Goal: Task Accomplishment & Management: Manage account settings

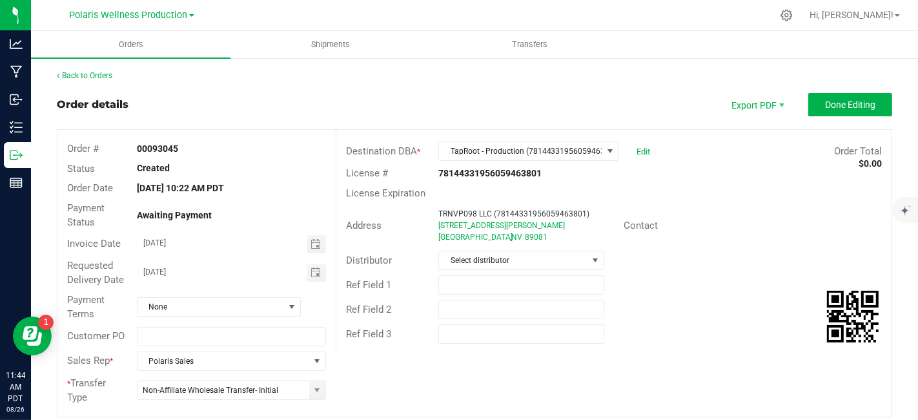
scroll to position [371, 0]
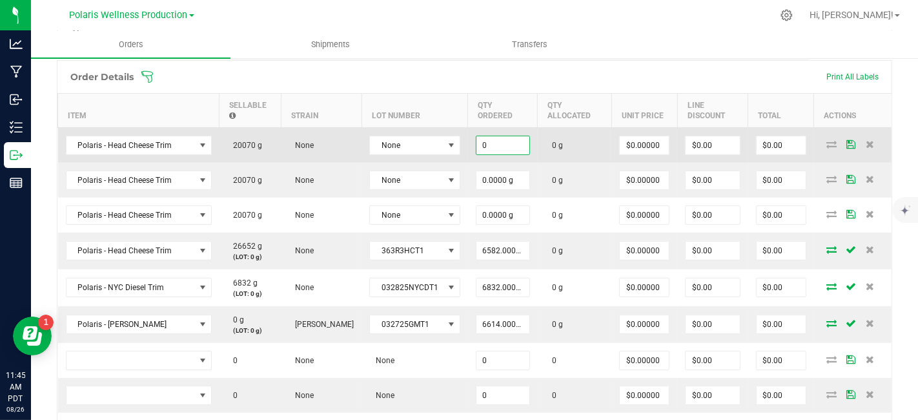
click at [502, 141] on input "0" at bounding box center [503, 145] width 53 height 18
type input "6697.0000 g"
type input "0"
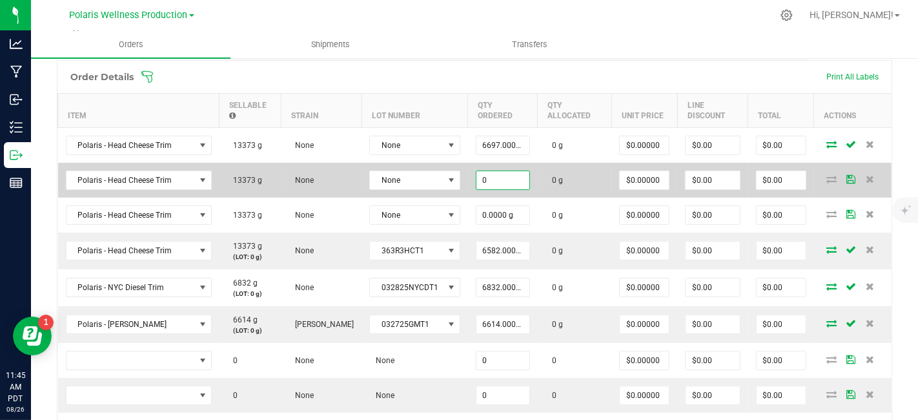
click at [511, 176] on input "0" at bounding box center [503, 180] width 53 height 18
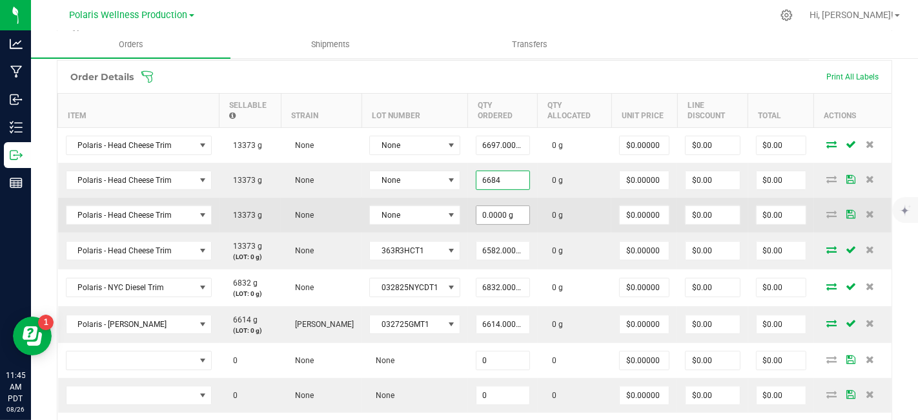
type input "6684.0000 g"
click at [509, 216] on input "0" at bounding box center [503, 215] width 53 height 18
type input "6689.0000 g"
type input "0"
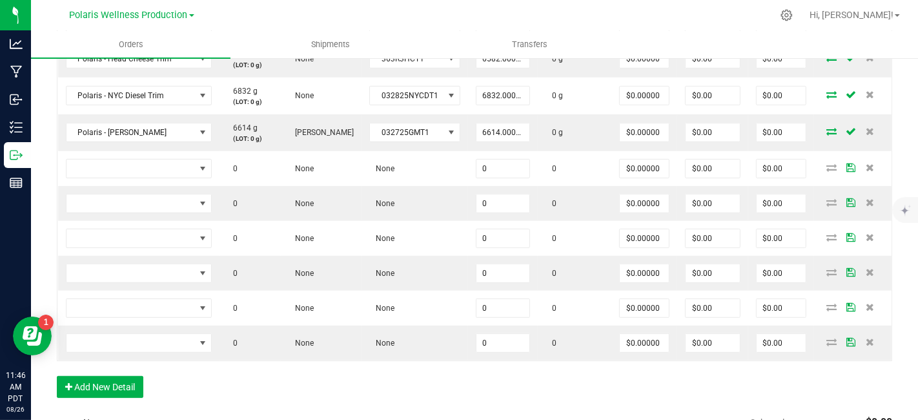
scroll to position [586, 0]
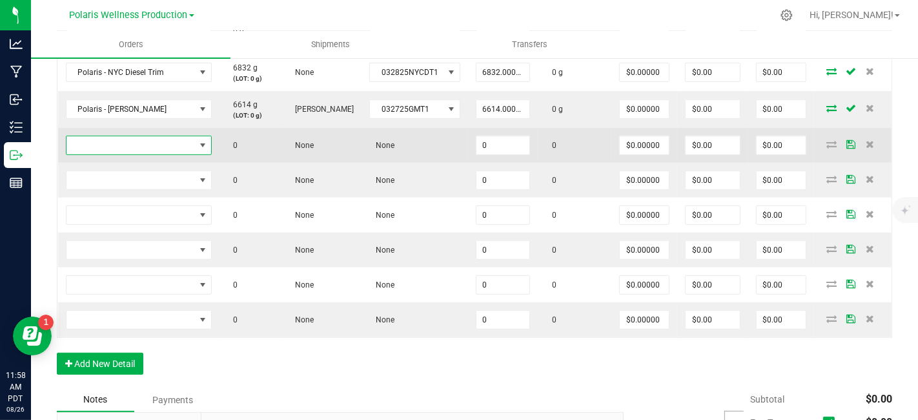
click at [149, 143] on span "NO DATA FOUND" at bounding box center [131, 145] width 129 height 18
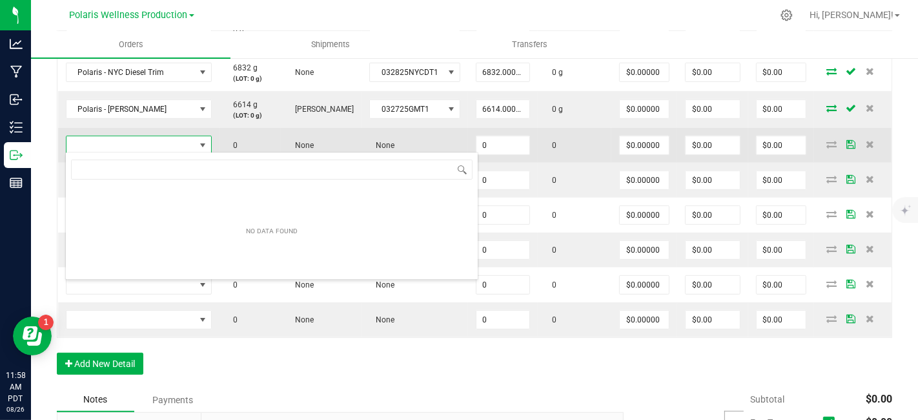
scroll to position [19, 145]
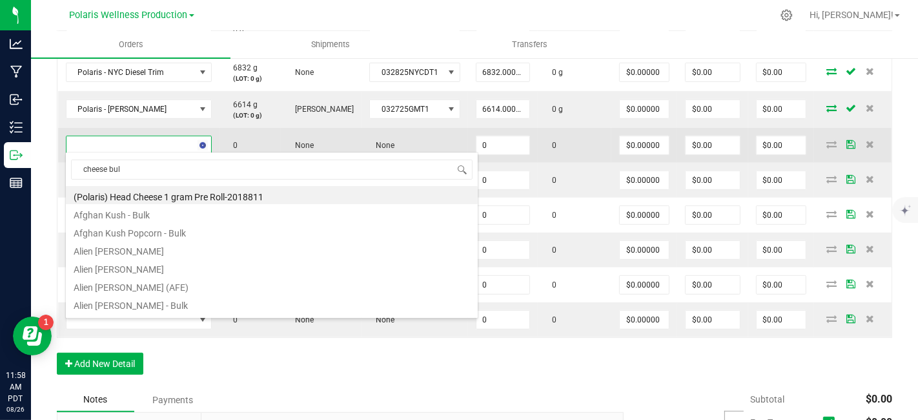
type input "cheese bulk"
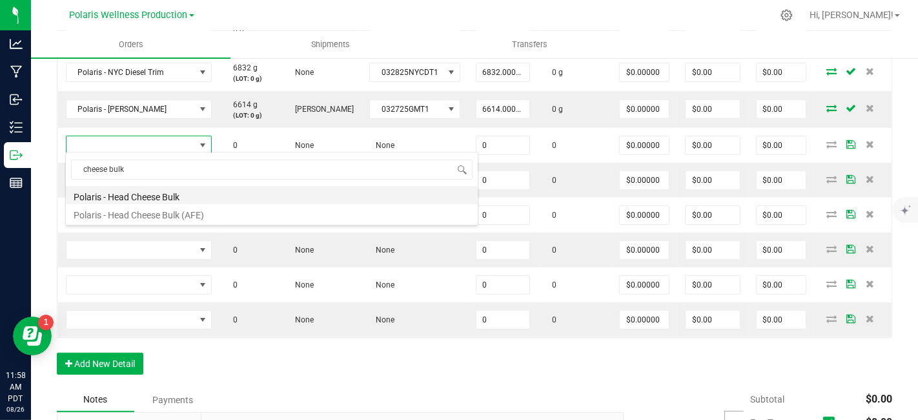
click at [167, 196] on li "Polaris - Head Cheese Bulk" at bounding box center [272, 195] width 412 height 18
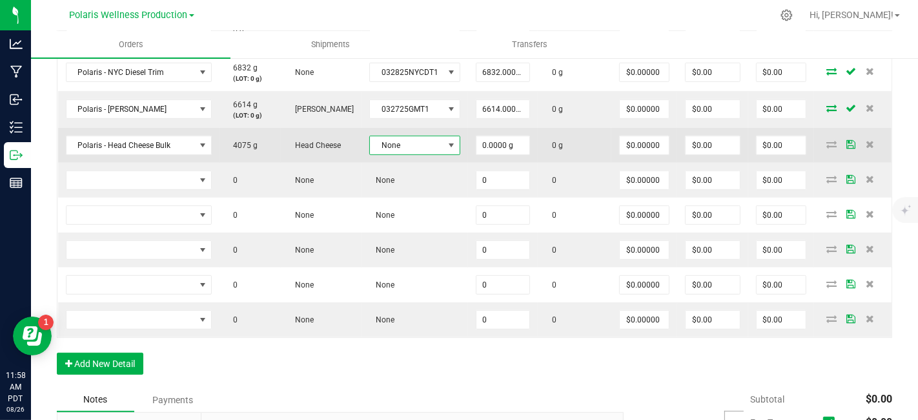
click at [446, 142] on span at bounding box center [451, 145] width 10 height 10
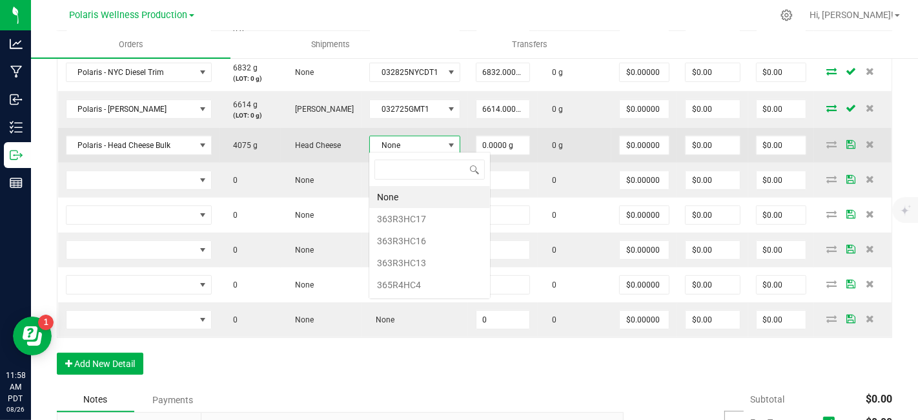
scroll to position [19, 88]
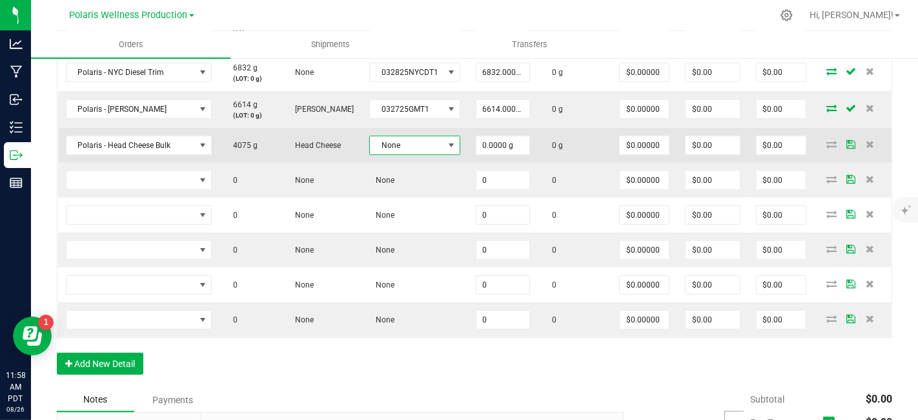
click at [450, 141] on span at bounding box center [451, 145] width 10 height 10
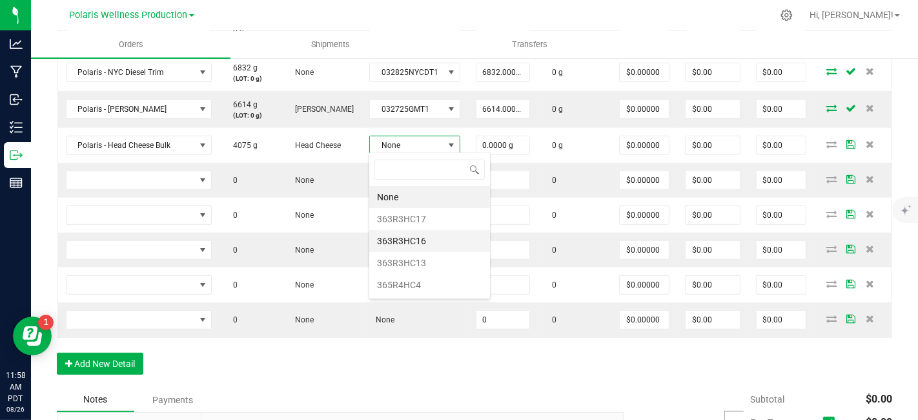
click at [444, 233] on li "363R3HC16" at bounding box center [429, 241] width 121 height 22
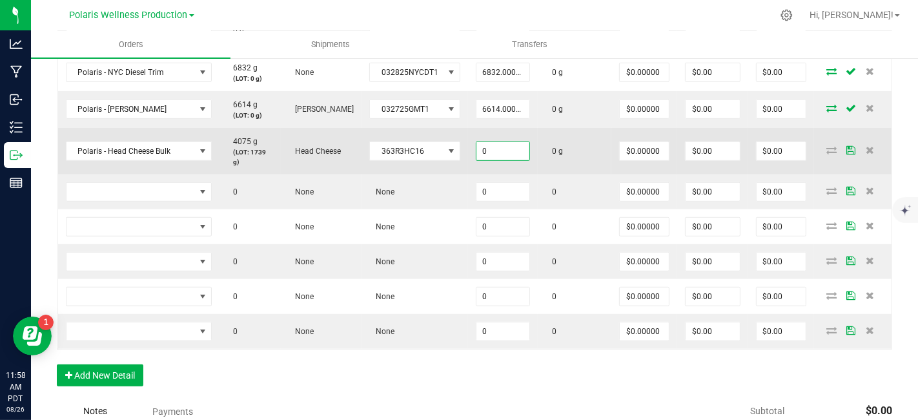
click at [508, 152] on input "0" at bounding box center [503, 151] width 53 height 18
type input "1739.0000 g"
type input "0"
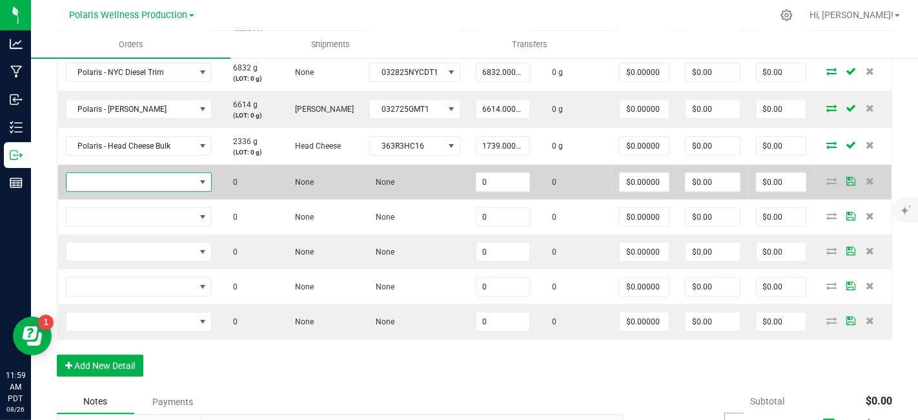
click at [129, 181] on span "NO DATA FOUND" at bounding box center [131, 182] width 129 height 18
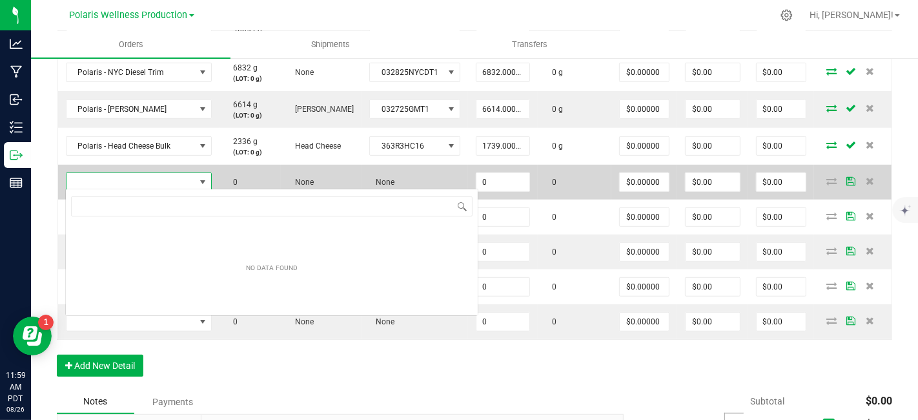
scroll to position [19, 145]
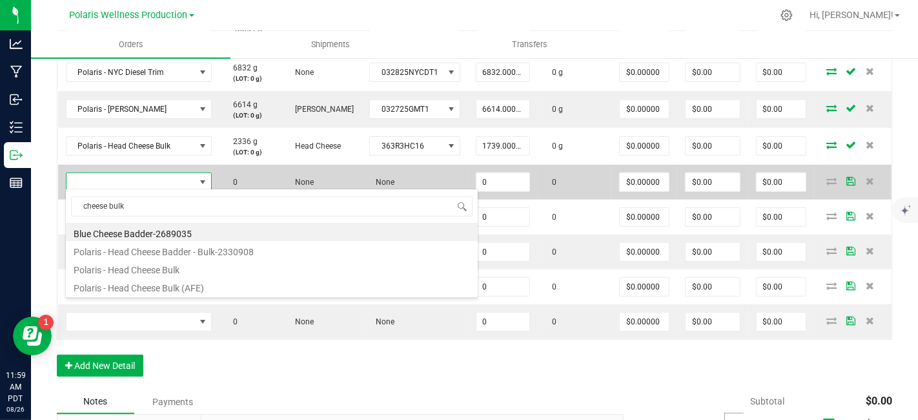
type input "cheese bulk"
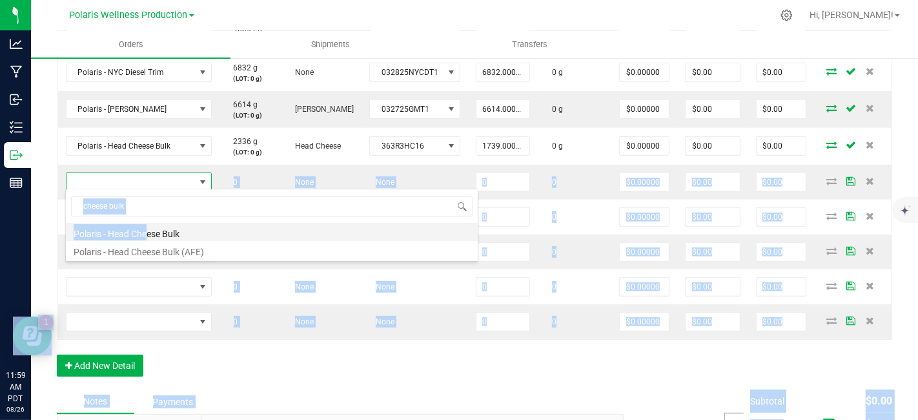
drag, startPoint x: 129, startPoint y: 181, endPoint x: 145, endPoint y: 231, distance: 52.1
click at [145, 231] on body "Analytics Manufacturing Inbound Inventory Outbound Reports 11:59 AM PDT [DATE] …" at bounding box center [459, 210] width 918 height 420
click at [145, 231] on li "Polaris - Head Cheese Bulk" at bounding box center [272, 232] width 412 height 18
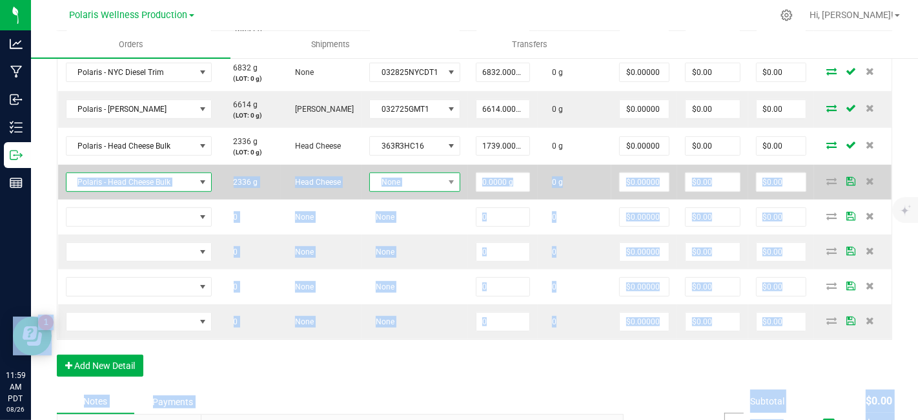
click at [444, 181] on span at bounding box center [452, 182] width 16 height 18
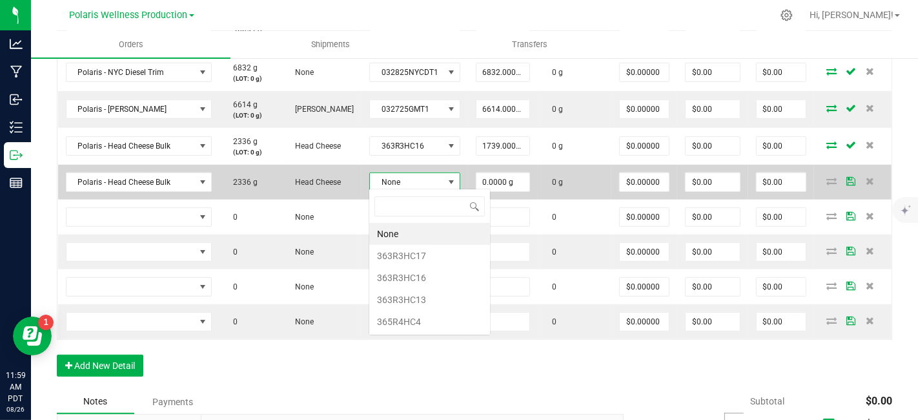
scroll to position [19, 88]
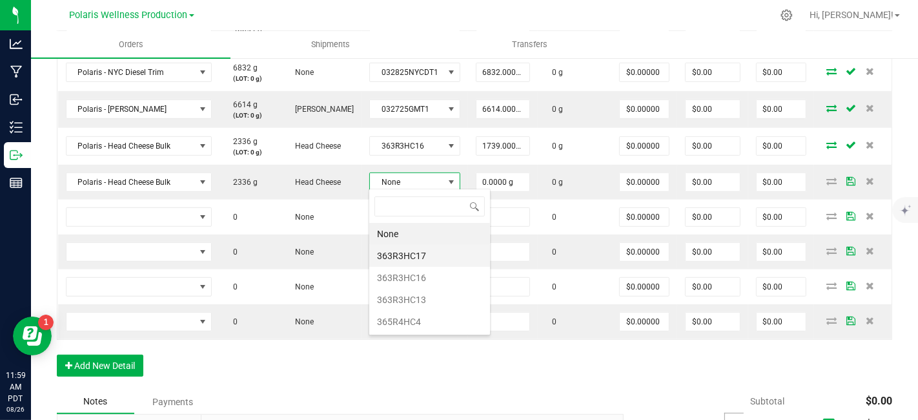
click at [443, 253] on li "363R3HC17" at bounding box center [429, 256] width 121 height 22
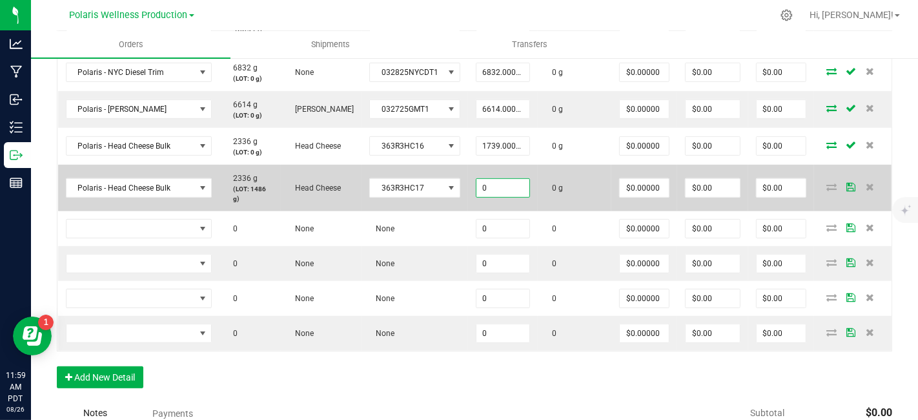
click at [506, 185] on input "0" at bounding box center [503, 188] width 53 height 18
type input "1486.0000 g"
type input "0"
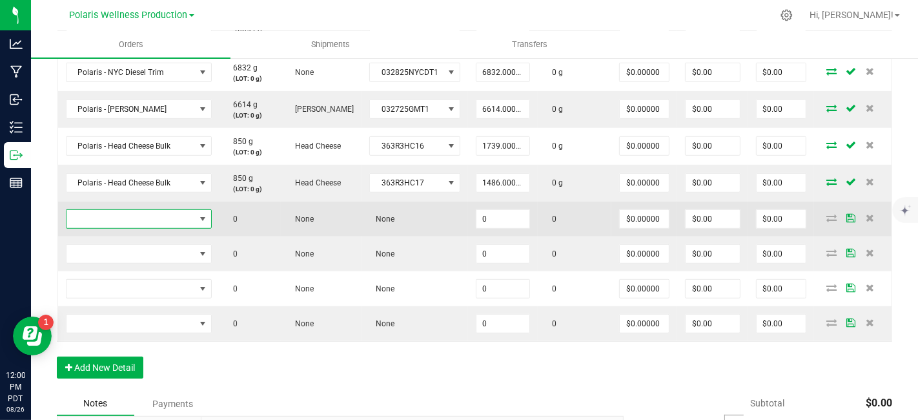
click at [138, 220] on span "NO DATA FOUND" at bounding box center [131, 219] width 129 height 18
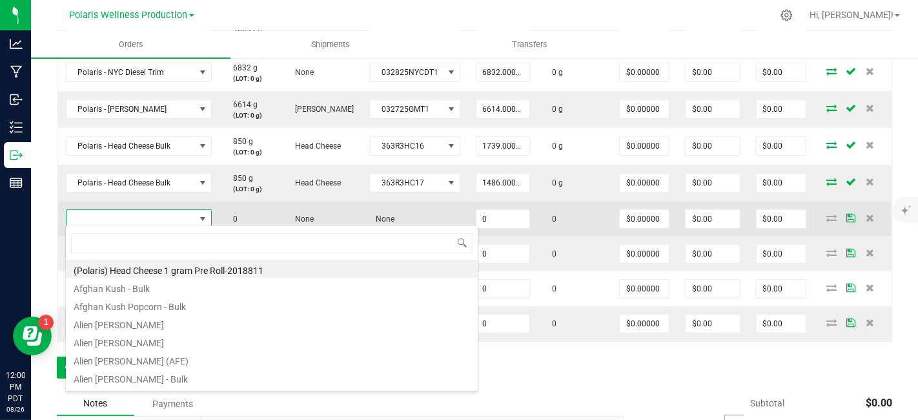
scroll to position [19, 145]
type input "diesel bulk"
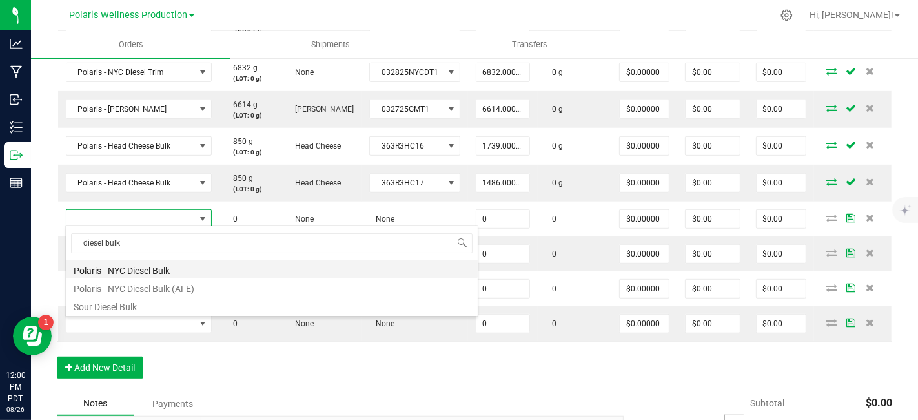
click at [152, 267] on li "Polaris - NYC Diesel Bulk" at bounding box center [272, 269] width 412 height 18
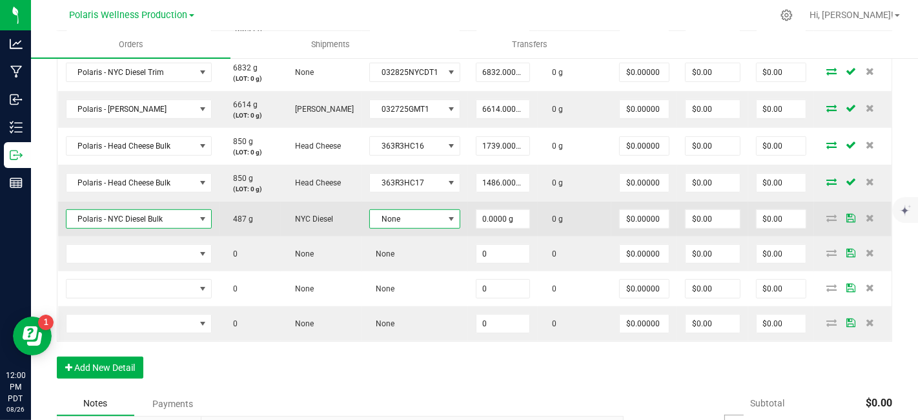
click at [446, 218] on span at bounding box center [451, 219] width 10 height 10
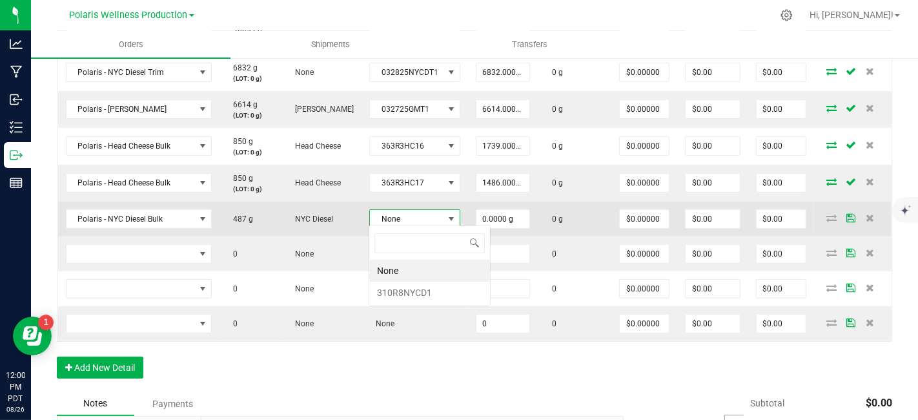
scroll to position [19, 88]
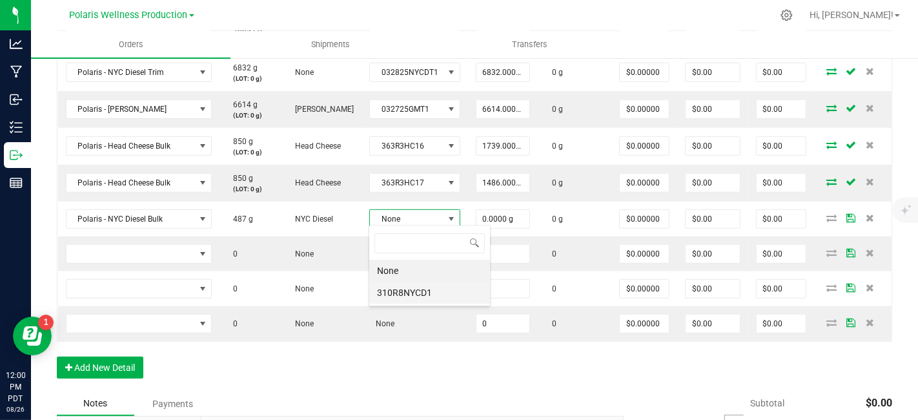
click at [433, 294] on li "310R8NYCD1" at bounding box center [429, 293] width 121 height 22
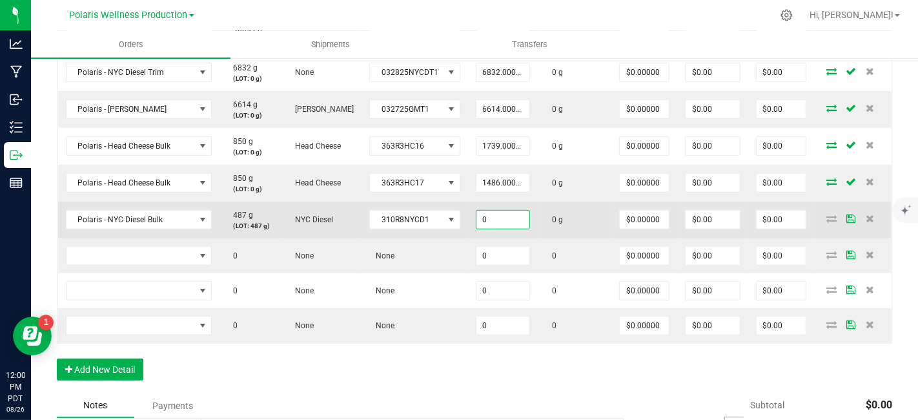
click at [516, 219] on input "0" at bounding box center [503, 220] width 53 height 18
type input "487.0000 g"
type input "0"
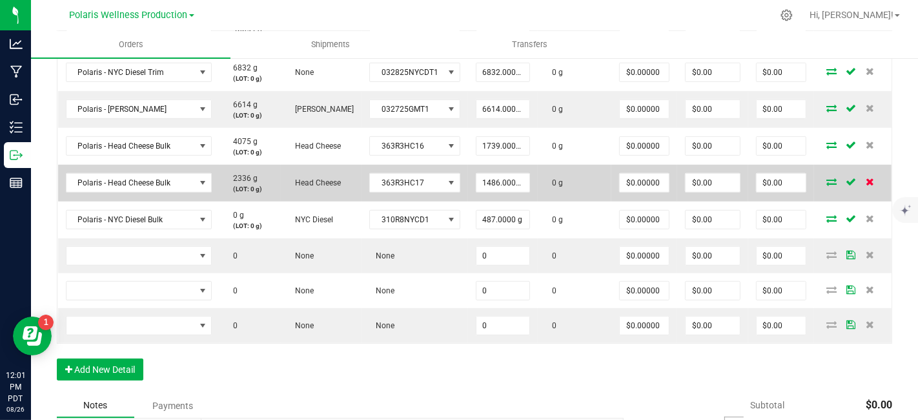
click at [865, 178] on span at bounding box center [870, 182] width 19 height 8
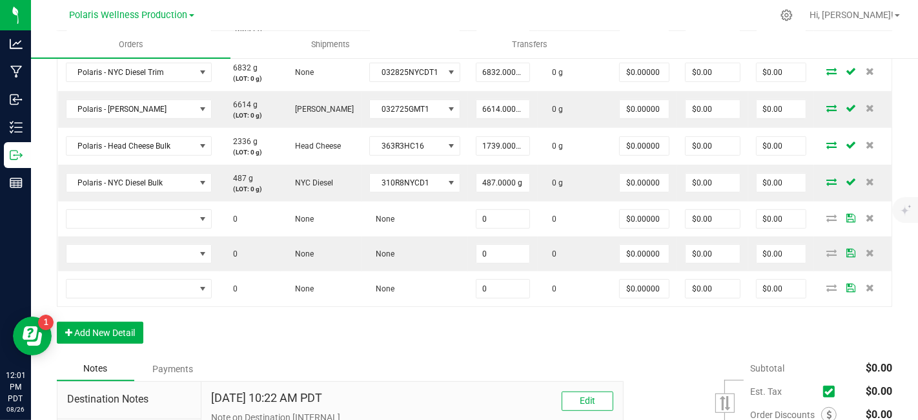
click at [865, 178] on span at bounding box center [870, 182] width 19 height 8
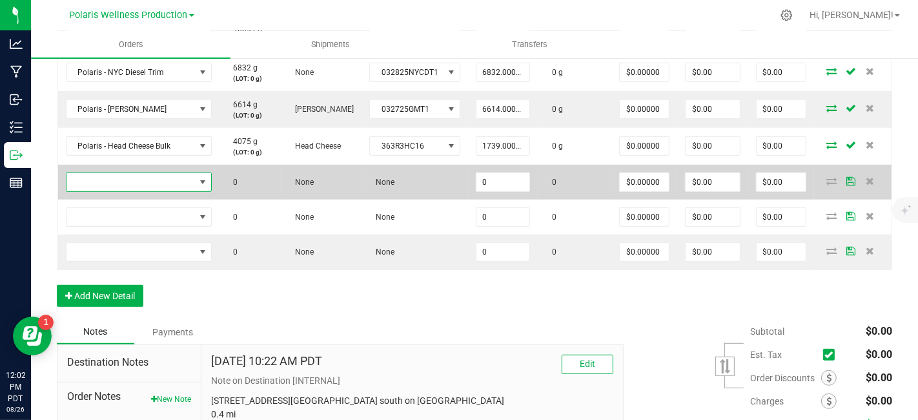
click at [132, 174] on span "NO DATA FOUND" at bounding box center [131, 182] width 129 height 18
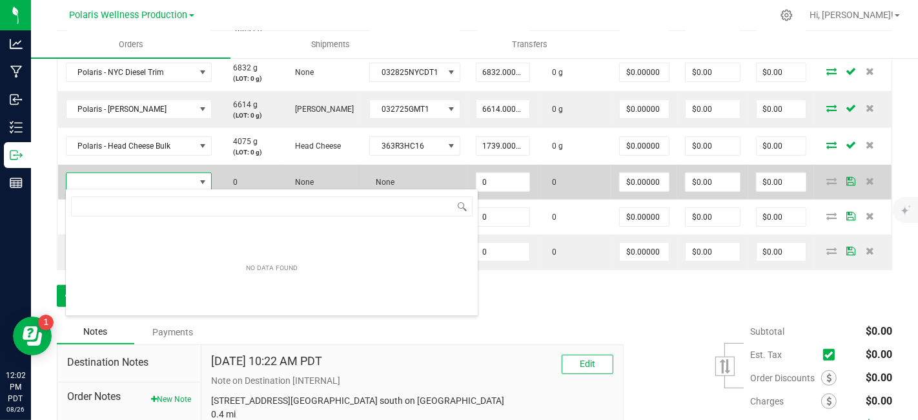
scroll to position [19, 145]
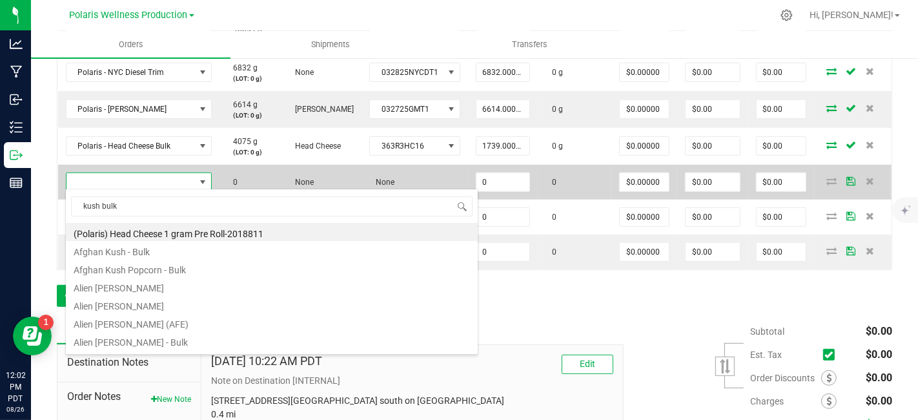
type input "kush bulk"
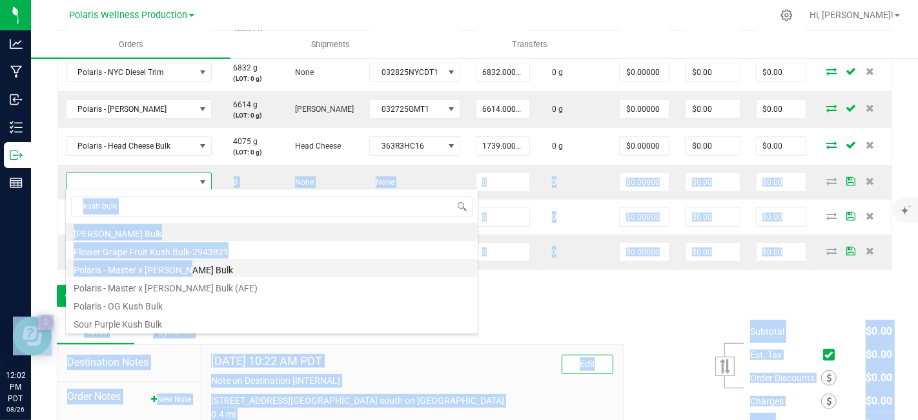
drag, startPoint x: 132, startPoint y: 174, endPoint x: 194, endPoint y: 264, distance: 108.6
click at [194, 264] on body "Analytics Manufacturing Inbound Inventory Outbound Reports 12:02 PM PDT [DATE] …" at bounding box center [459, 210] width 918 height 420
click at [223, 268] on li "Polaris - Master x [PERSON_NAME] Bulk" at bounding box center [272, 268] width 412 height 18
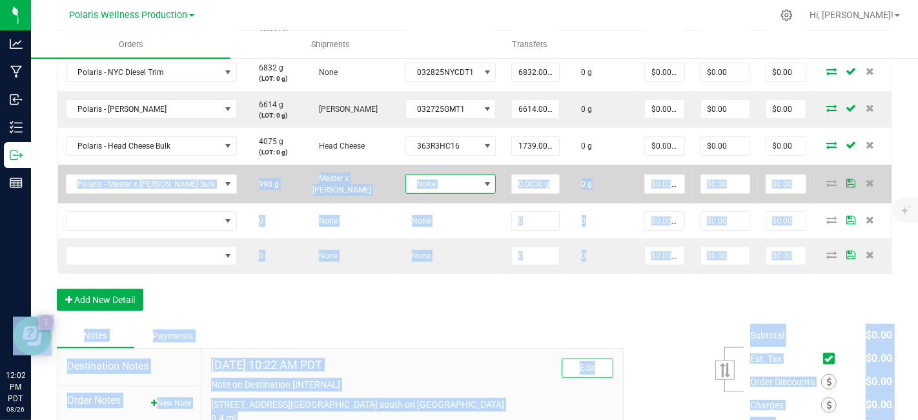
click at [482, 179] on span at bounding box center [487, 184] width 10 height 10
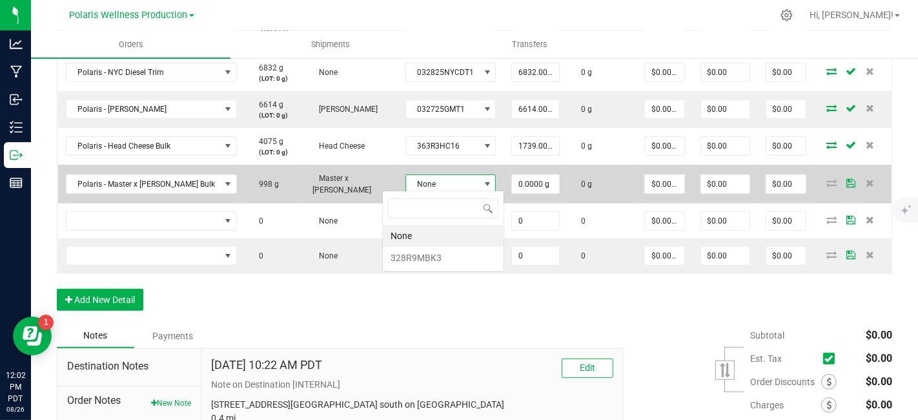
scroll to position [19, 88]
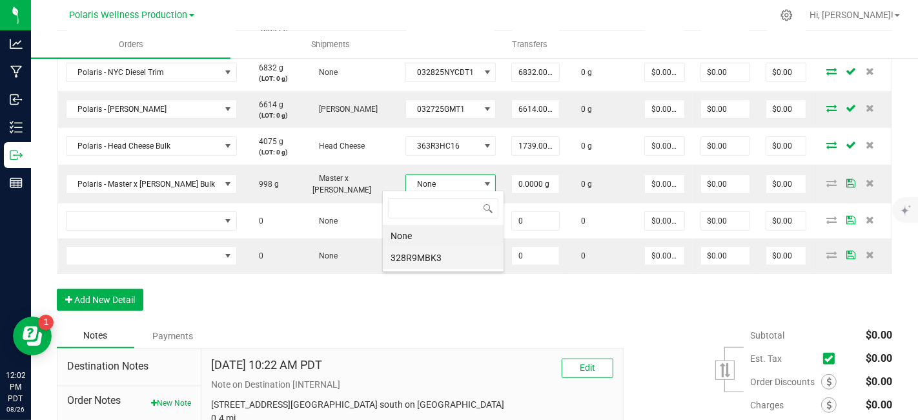
click at [427, 258] on li "328R9MBK3" at bounding box center [443, 258] width 121 height 22
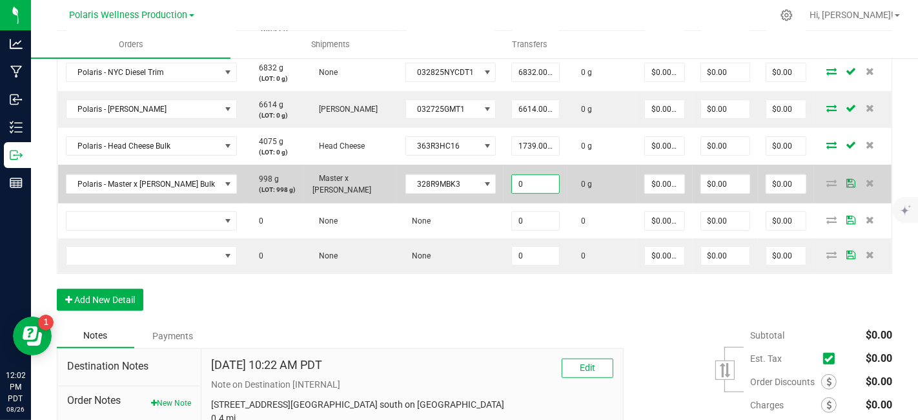
click at [530, 184] on input "0" at bounding box center [535, 184] width 47 height 18
type input "998.0000 g"
type input "0"
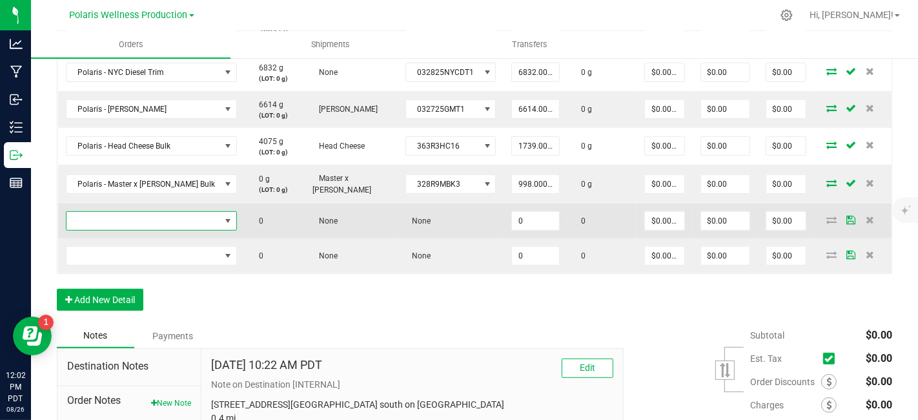
click at [125, 215] on span "NO DATA FOUND" at bounding box center [144, 221] width 154 height 18
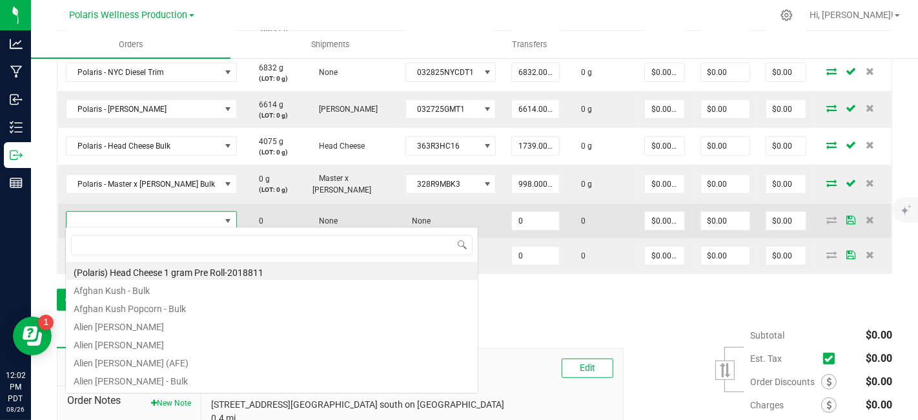
scroll to position [19, 153]
type input "maui bulk"
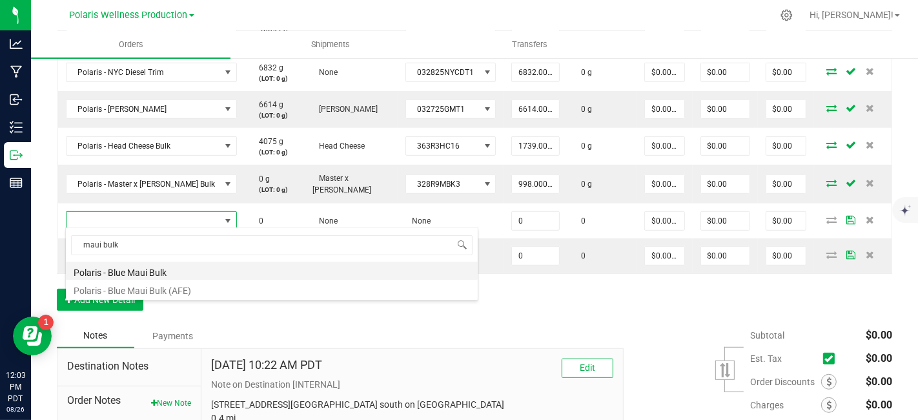
click at [158, 270] on li "Polaris - Blue Maui Bulk" at bounding box center [272, 271] width 412 height 18
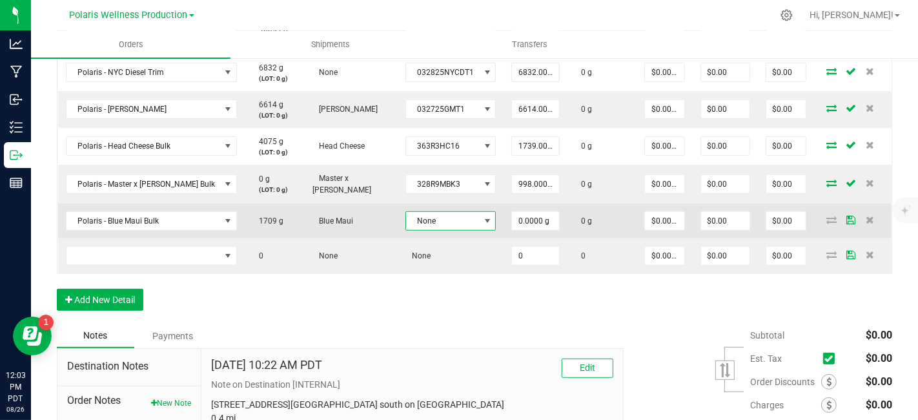
click at [482, 220] on span at bounding box center [487, 221] width 10 height 10
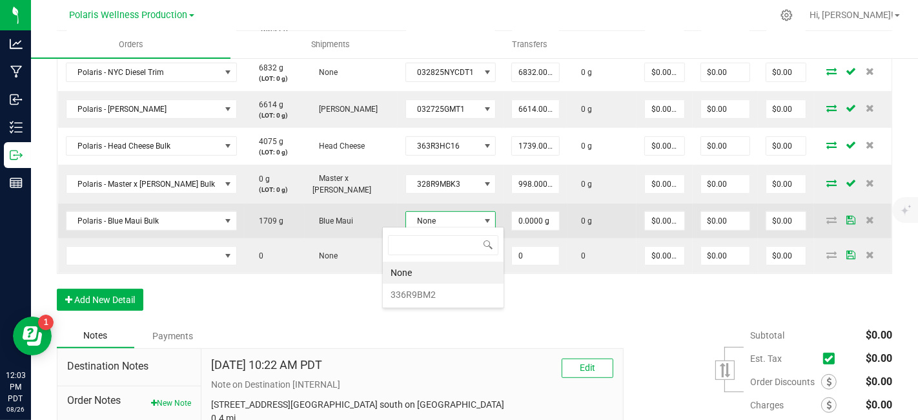
scroll to position [19, 88]
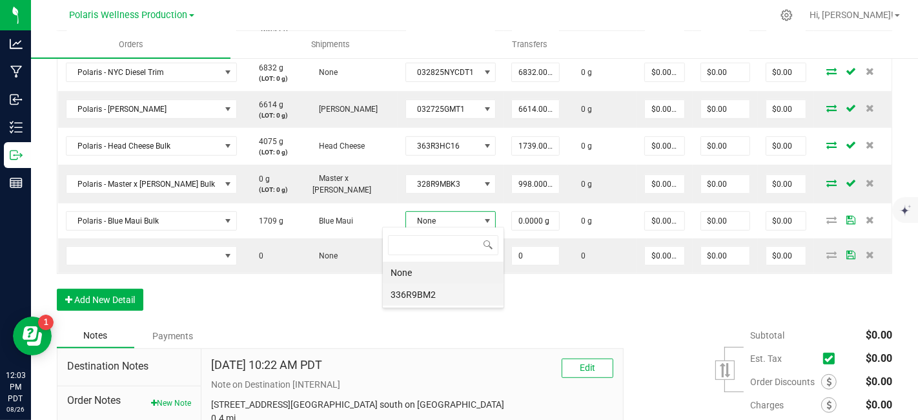
click at [448, 293] on li "336R9BM2" at bounding box center [443, 295] width 121 height 22
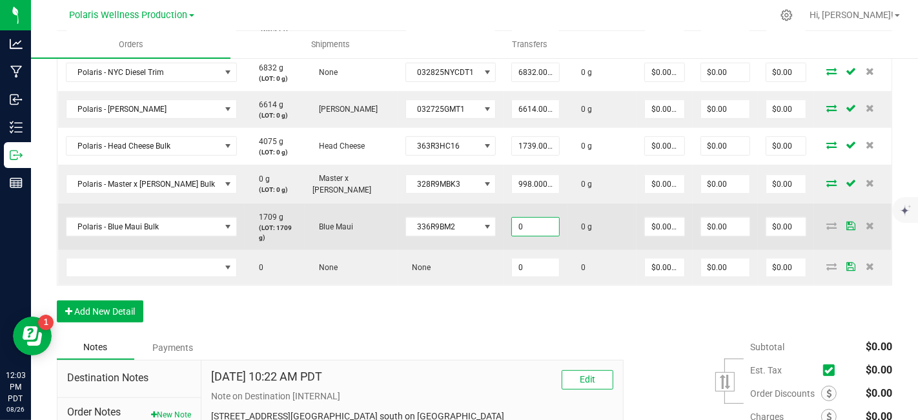
click at [515, 224] on input "0" at bounding box center [535, 227] width 47 height 18
type input "1709.0000 g"
type input "0"
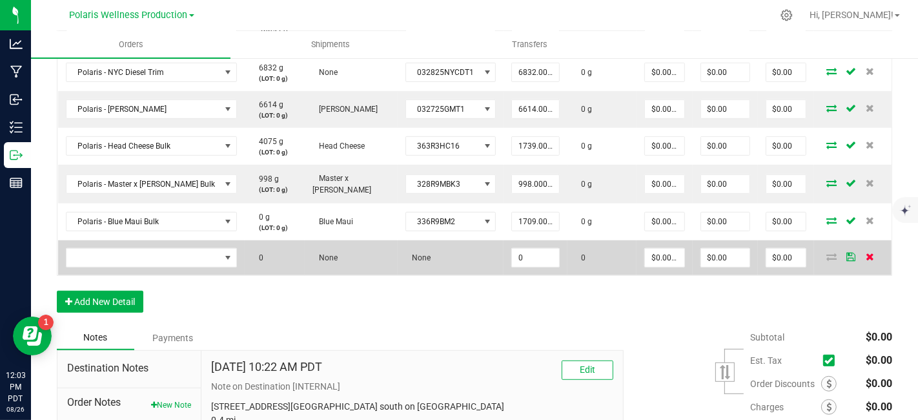
click at [866, 253] on icon at bounding box center [870, 257] width 8 height 8
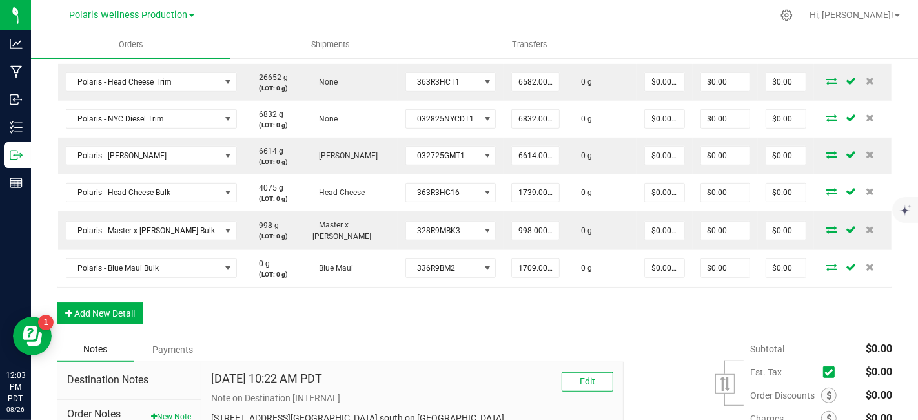
scroll to position [558, 0]
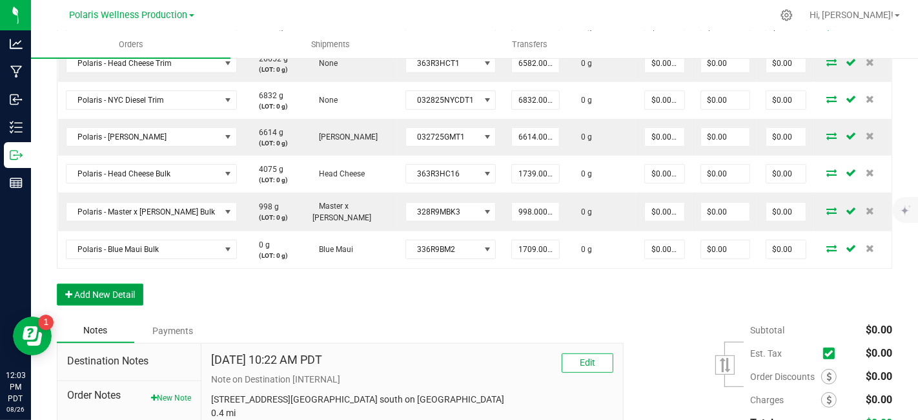
click at [119, 284] on button "Add New Detail" at bounding box center [100, 295] width 87 height 22
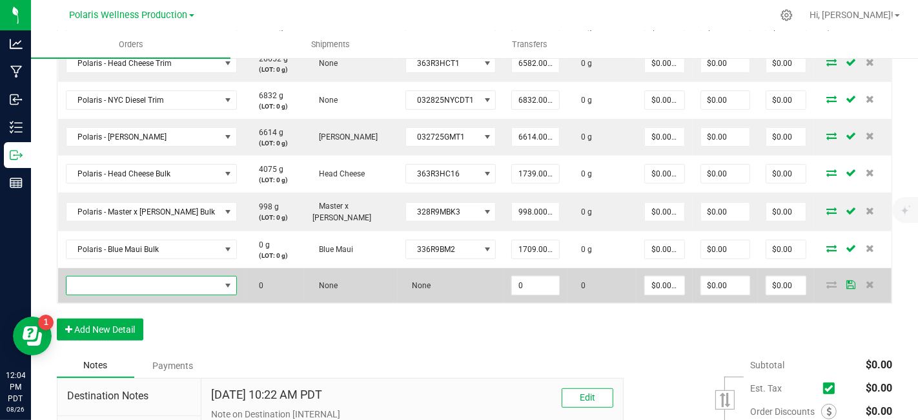
click at [152, 287] on span "NO DATA FOUND" at bounding box center [144, 285] width 154 height 18
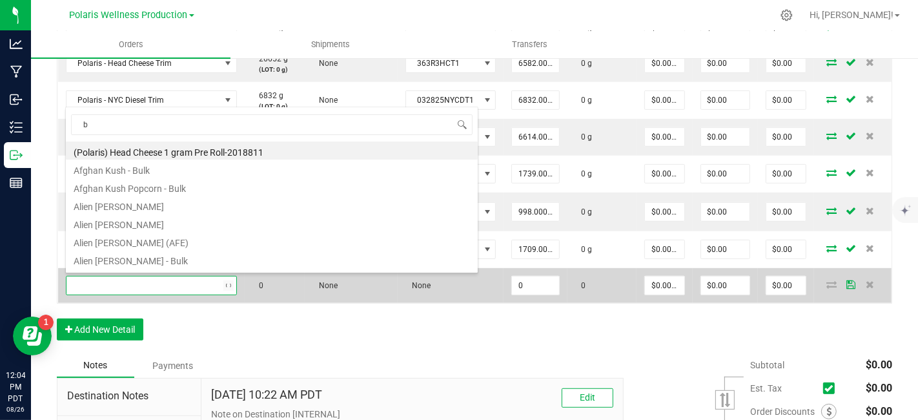
scroll to position [0, 0]
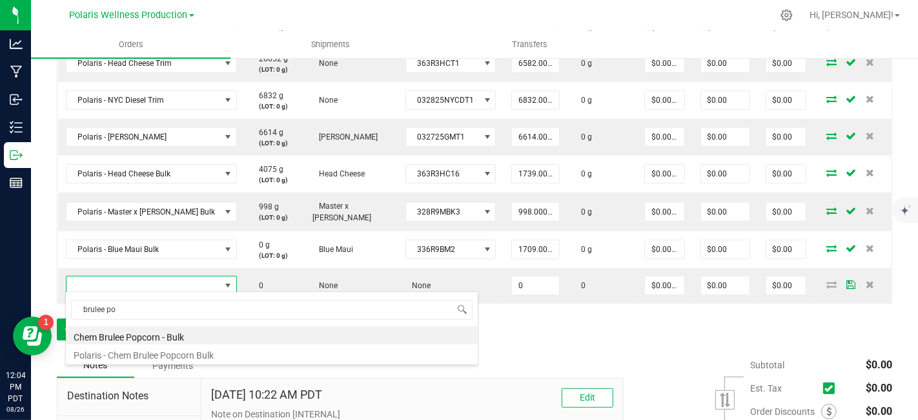
type input "brulee po"
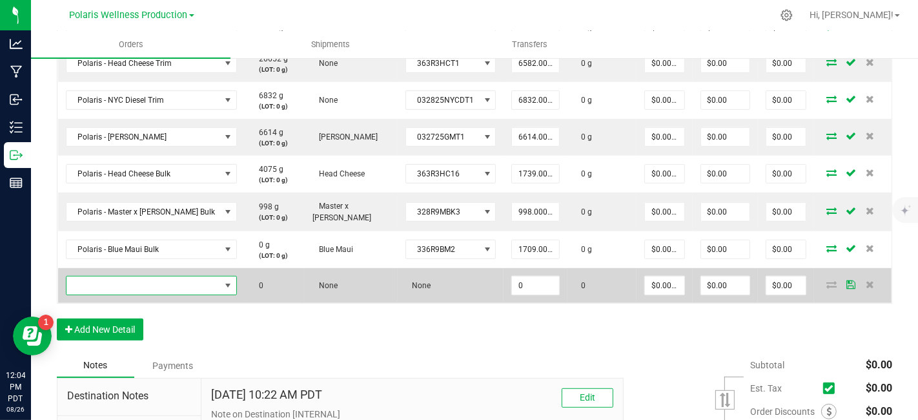
click at [156, 285] on span "NO DATA FOUND" at bounding box center [144, 285] width 154 height 18
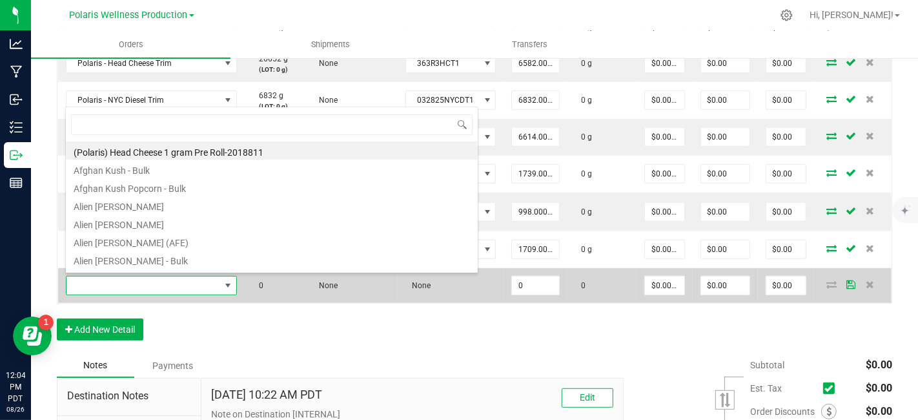
scroll to position [19, 153]
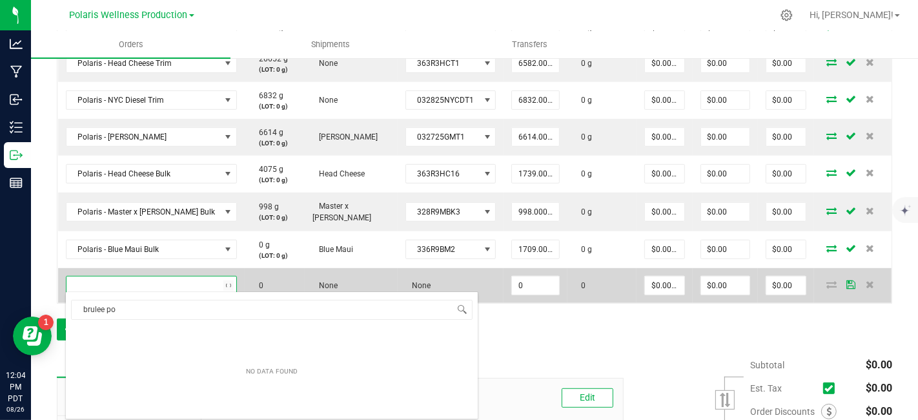
type input "brulee pop"
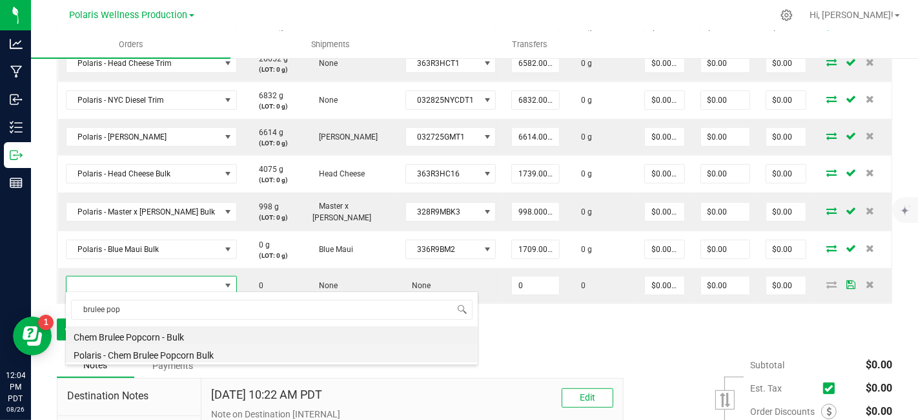
click at [159, 353] on li "Polaris - Chem Brulee Popcorn Bulk" at bounding box center [272, 353] width 412 height 18
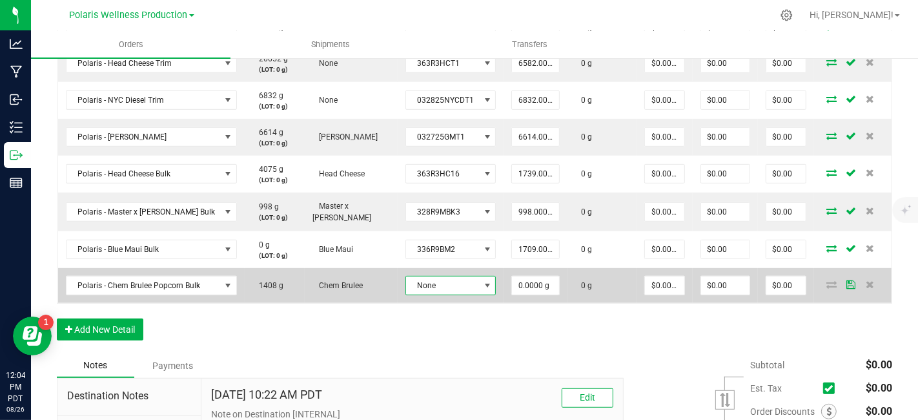
click at [482, 282] on span at bounding box center [487, 285] width 10 height 10
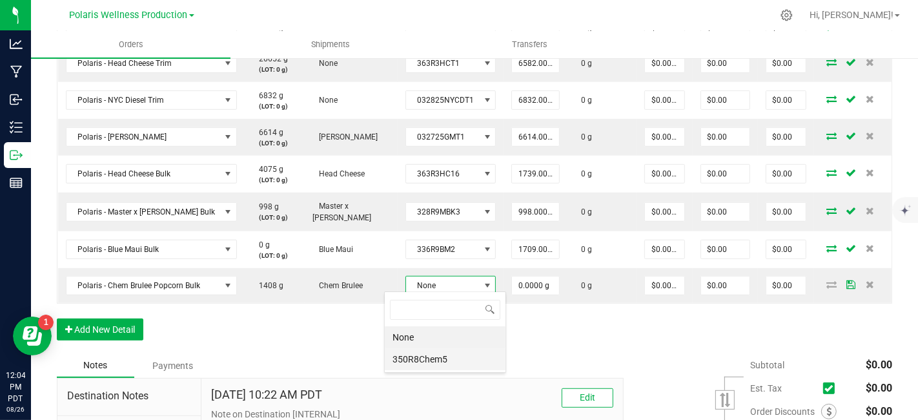
click at [456, 360] on li "350R8Chem5" at bounding box center [445, 359] width 121 height 22
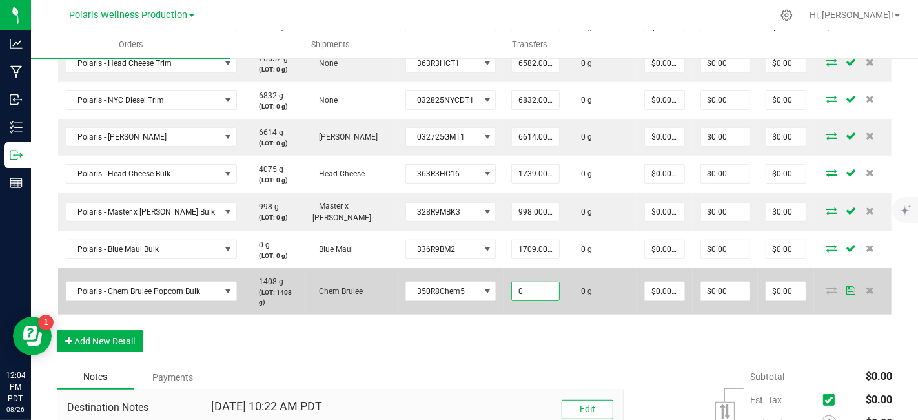
click at [527, 291] on input "0" at bounding box center [535, 291] width 47 height 18
type input "1408.0000 g"
type input "0"
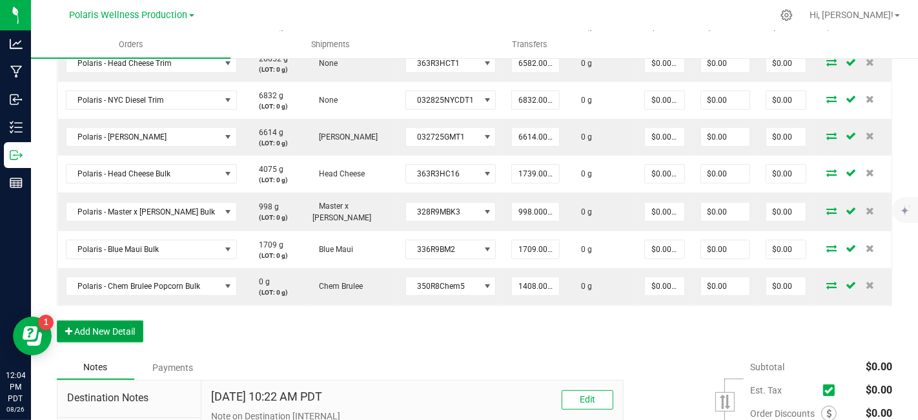
click at [122, 324] on button "Add New Detail" at bounding box center [100, 331] width 87 height 22
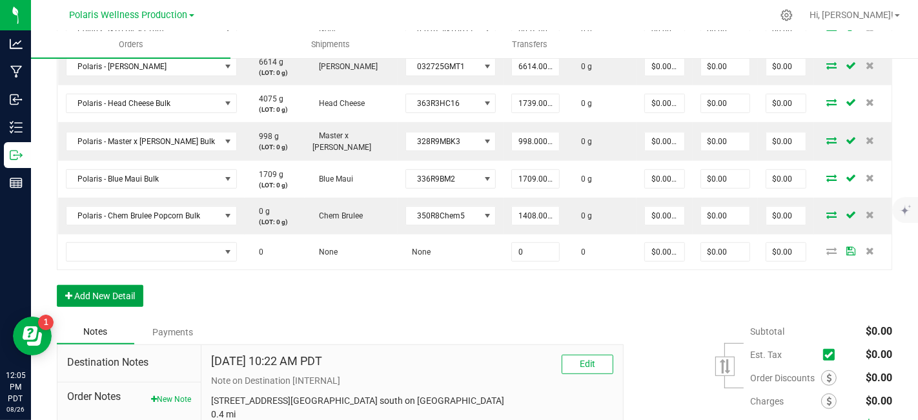
scroll to position [637, 0]
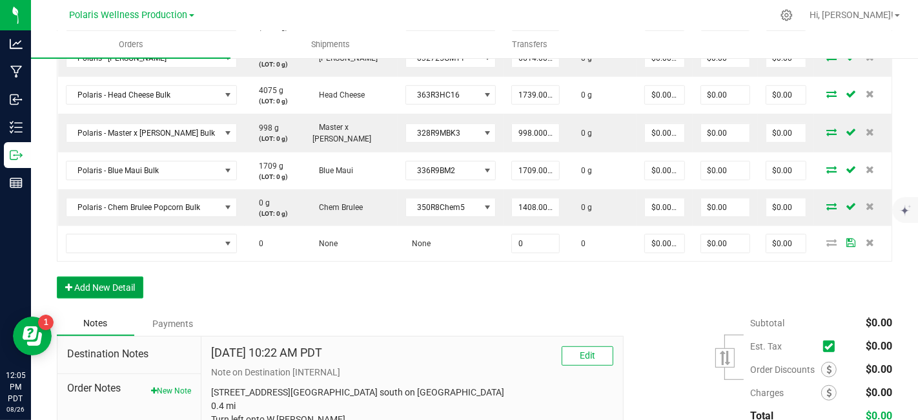
click at [97, 285] on button "Add New Detail" at bounding box center [100, 287] width 87 height 22
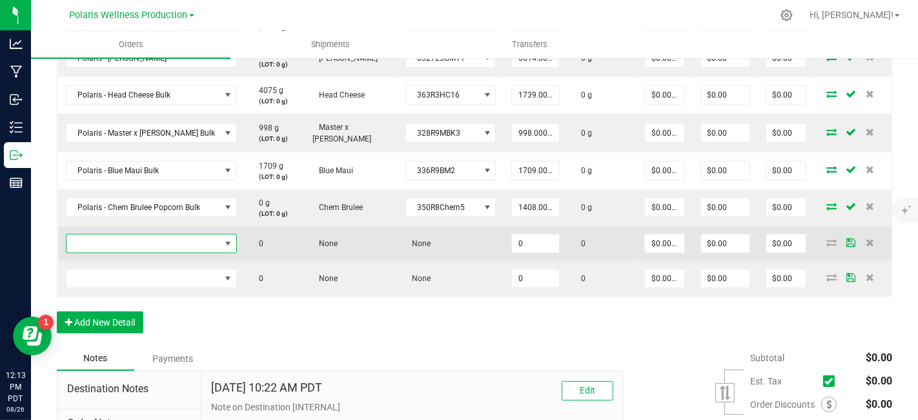
click at [150, 240] on span "NO DATA FOUND" at bounding box center [144, 243] width 154 height 18
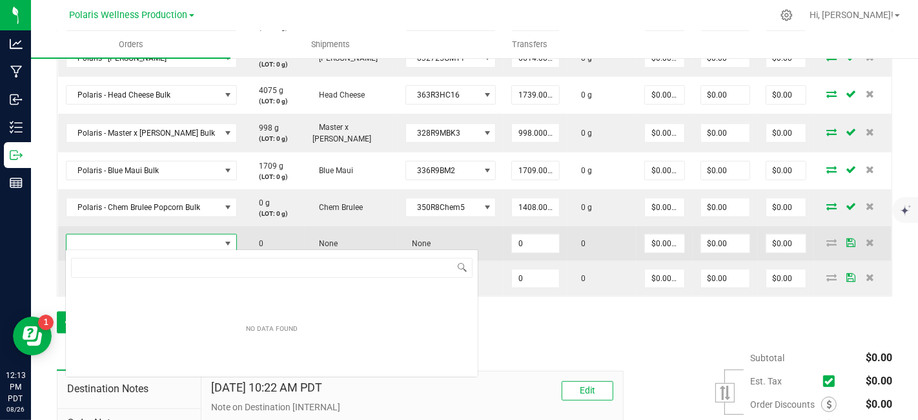
scroll to position [19, 155]
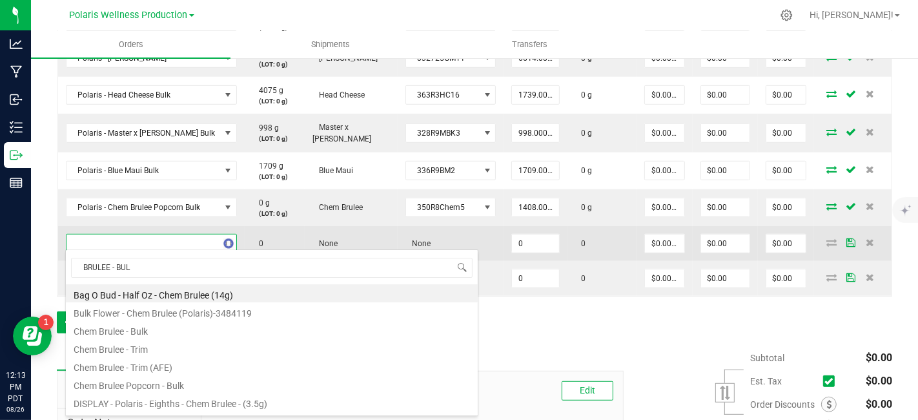
type input "BRULEE - BULK"
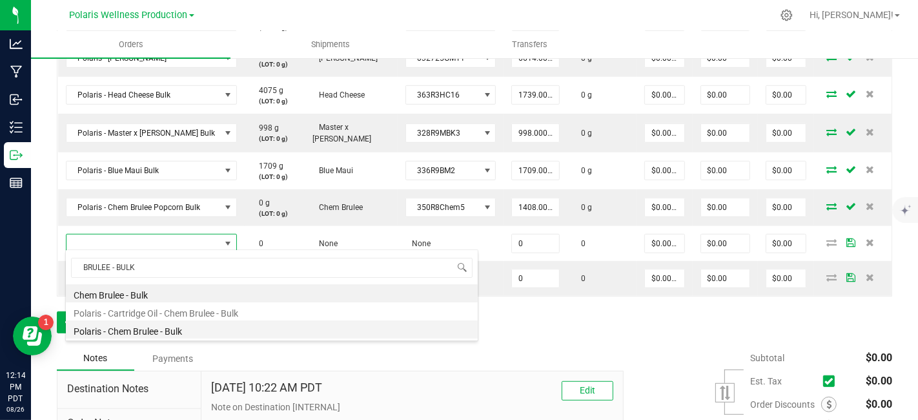
click at [158, 329] on li "Polaris - Chem Brulee - Bulk" at bounding box center [272, 329] width 412 height 18
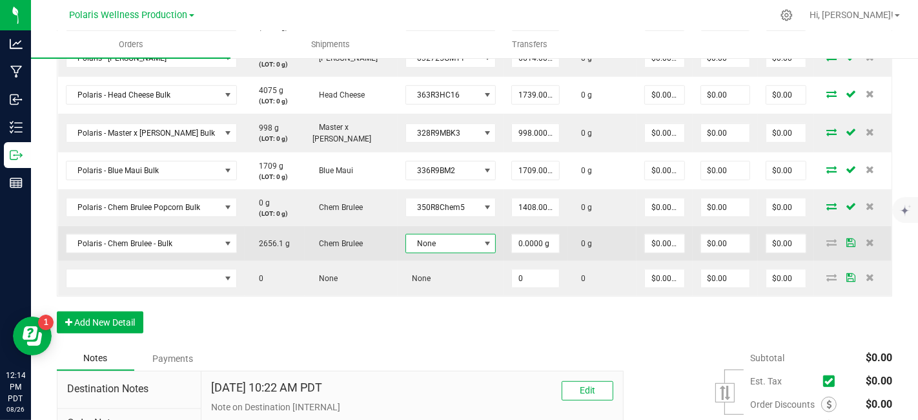
click at [482, 242] on span at bounding box center [487, 243] width 10 height 10
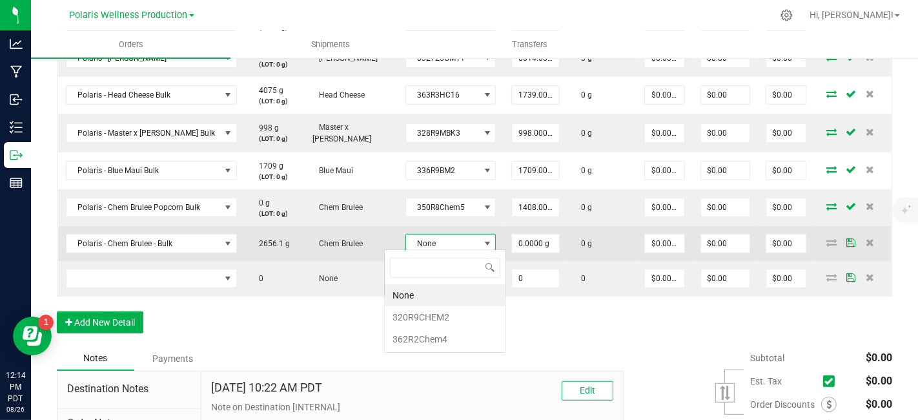
scroll to position [19, 88]
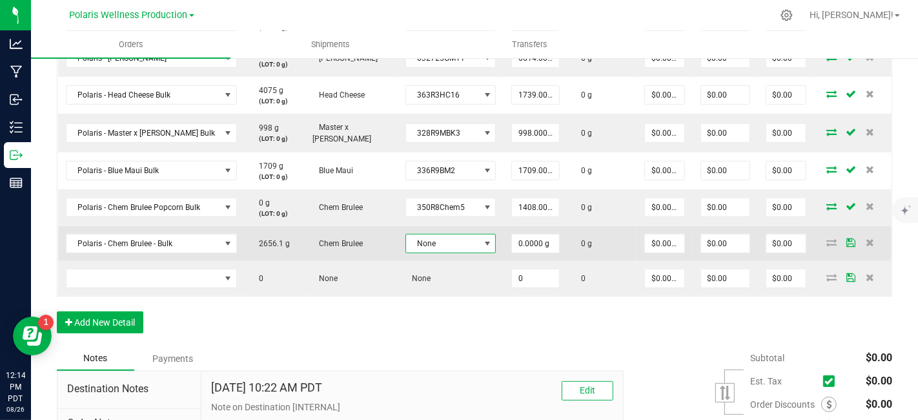
click at [482, 243] on span at bounding box center [487, 243] width 10 height 10
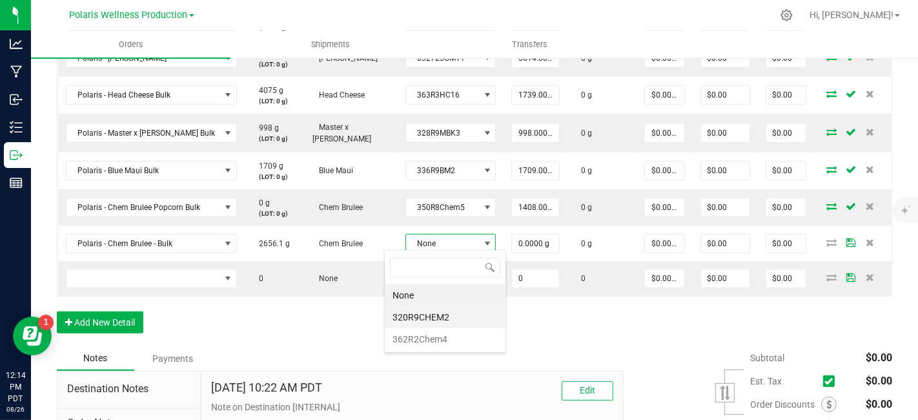
click at [429, 312] on li "320R9CHEM2" at bounding box center [445, 317] width 121 height 22
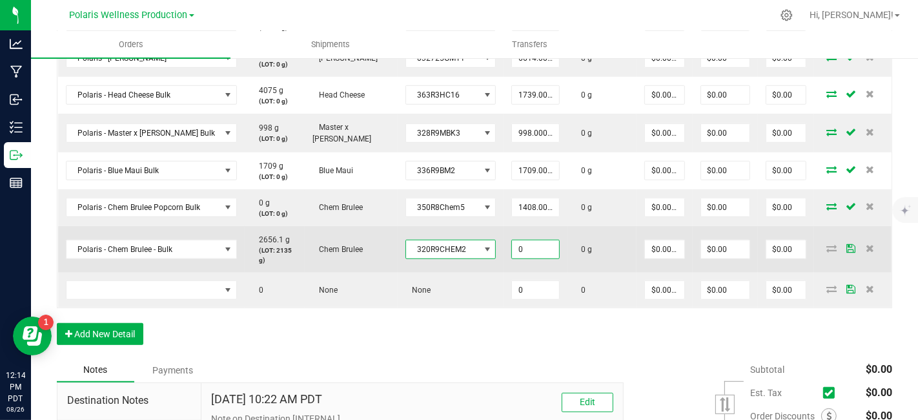
click at [526, 247] on input "0" at bounding box center [535, 249] width 47 height 18
type input "2135.0000 g"
type input "0"
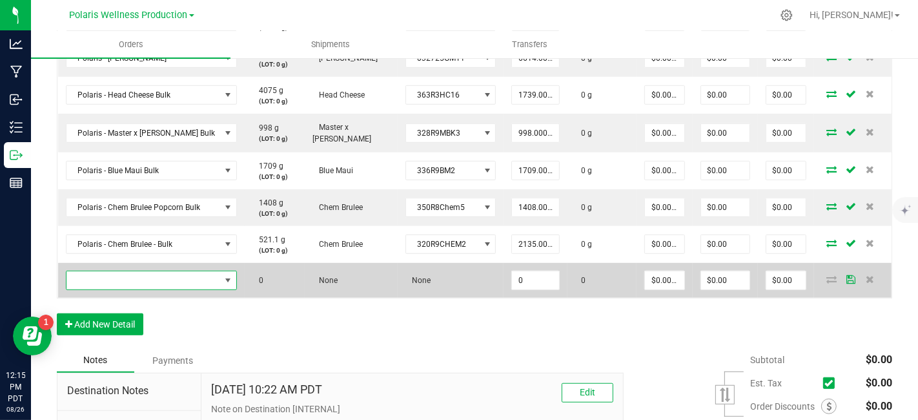
click at [149, 276] on span "NO DATA FOUND" at bounding box center [144, 280] width 154 height 18
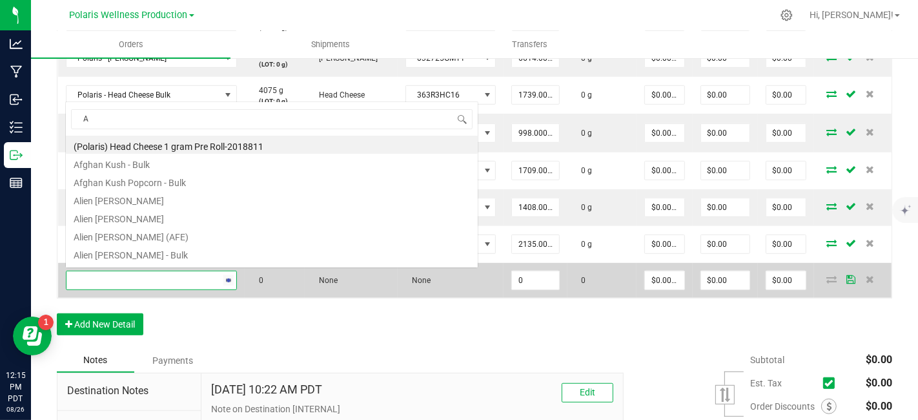
scroll to position [0, 0]
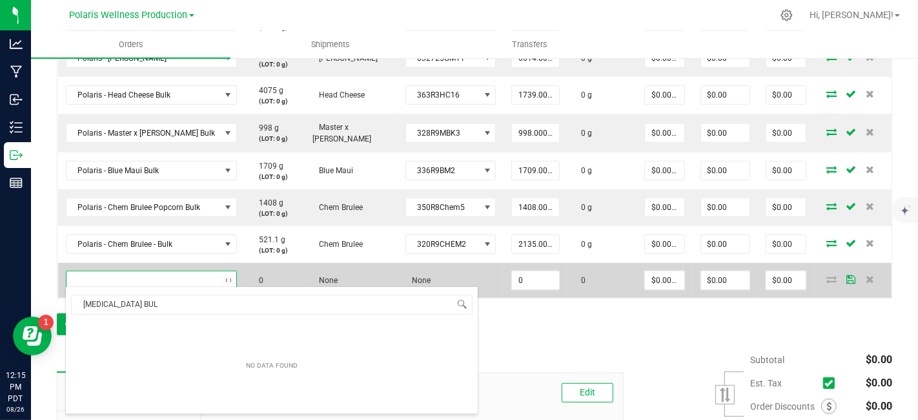
type input "[MEDICAL_DATA] BULK"
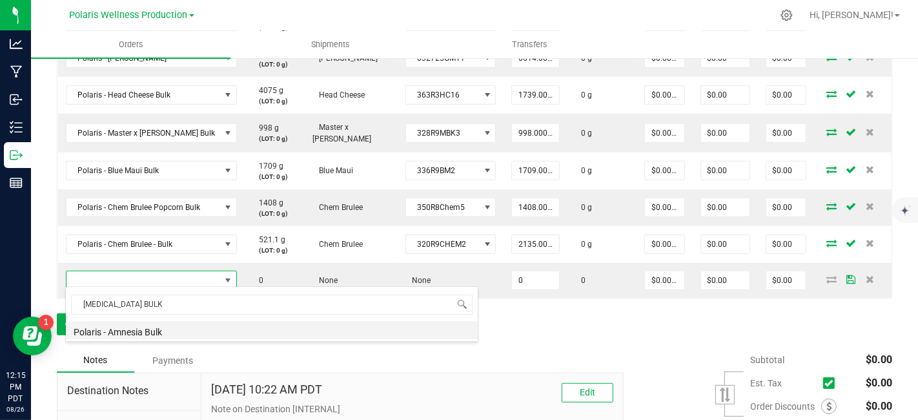
click at [147, 331] on li "Polaris - Amnesia Bulk" at bounding box center [272, 330] width 412 height 18
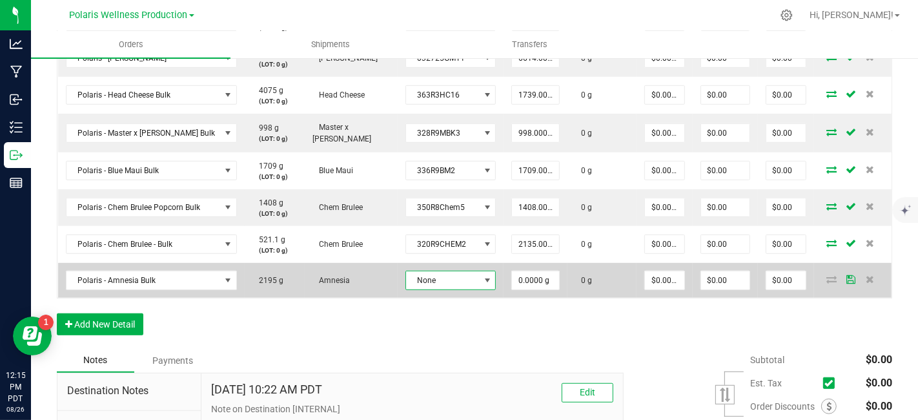
click at [482, 276] on span at bounding box center [487, 280] width 10 height 10
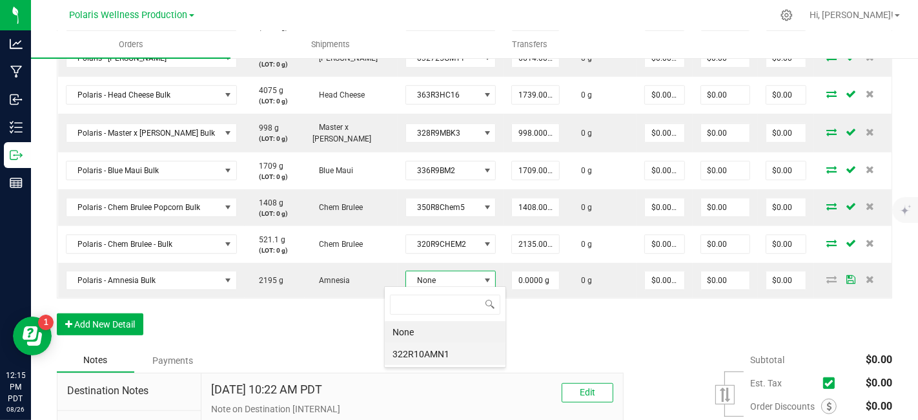
click at [455, 346] on li "322R10AMN1" at bounding box center [445, 354] width 121 height 22
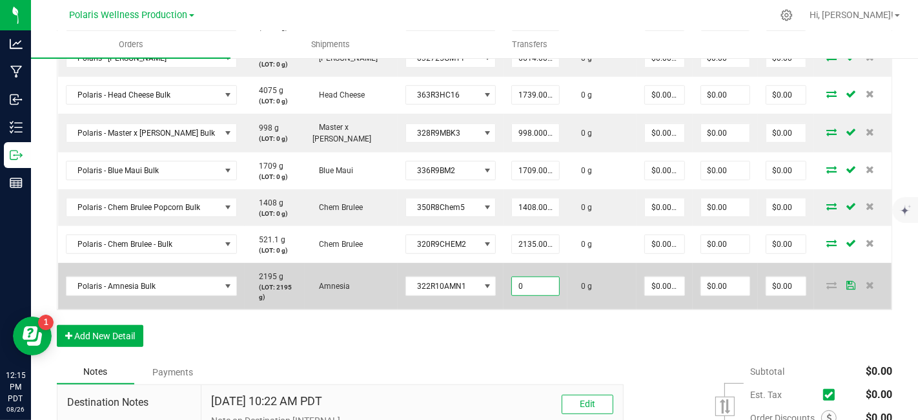
click at [519, 288] on input "0" at bounding box center [535, 286] width 47 height 18
type input "2195.0000 g"
type input "0"
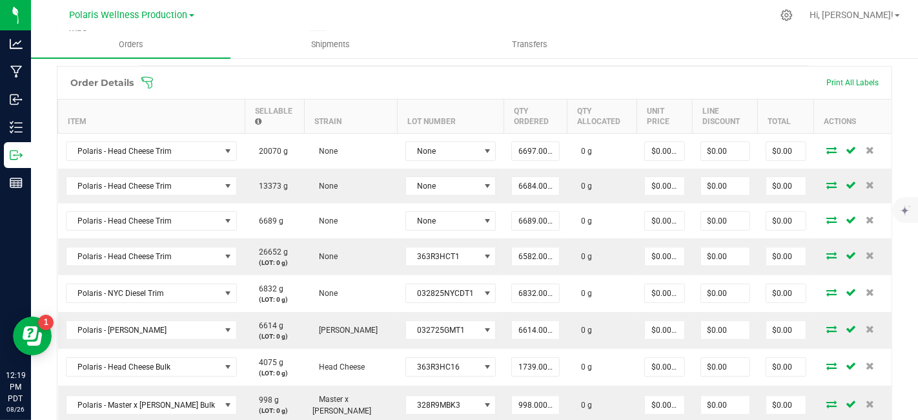
scroll to position [360, 0]
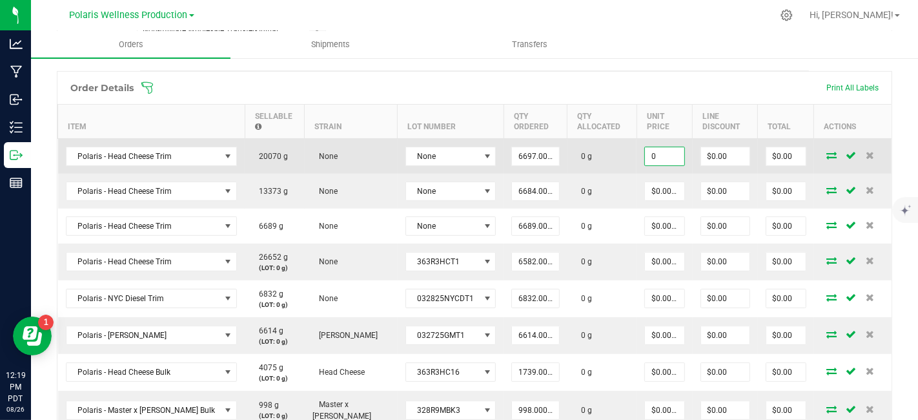
click at [659, 158] on input "0" at bounding box center [664, 156] width 39 height 18
type input "$0.01000"
type input "0"
type input "$66.97"
type input "0.01"
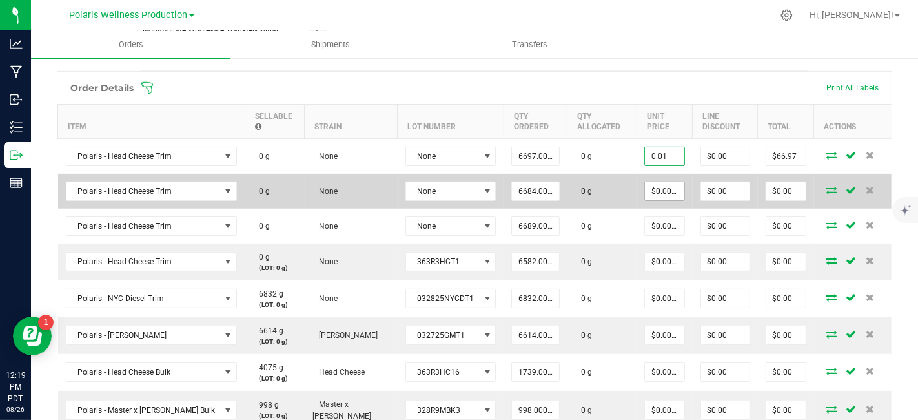
type input "0"
type input "$0.01000"
click at [664, 191] on input "0" at bounding box center [664, 191] width 39 height 18
paste input ".01"
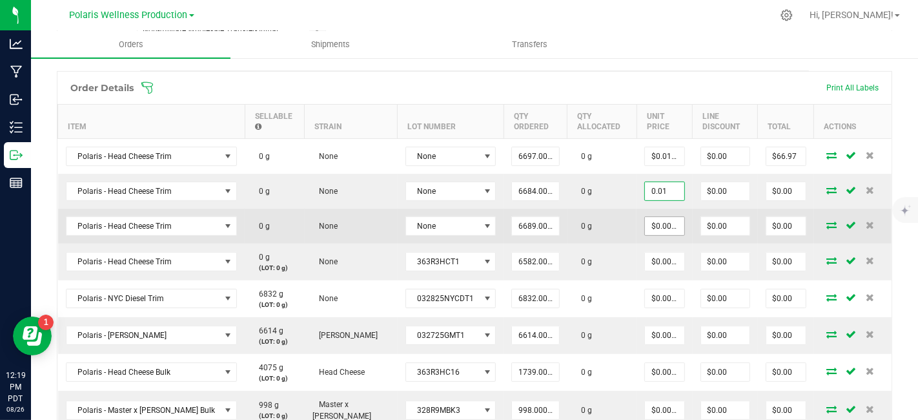
type input "$0.01000"
type input "$66.84"
click at [661, 227] on input "0" at bounding box center [664, 226] width 39 height 18
paste input ".01"
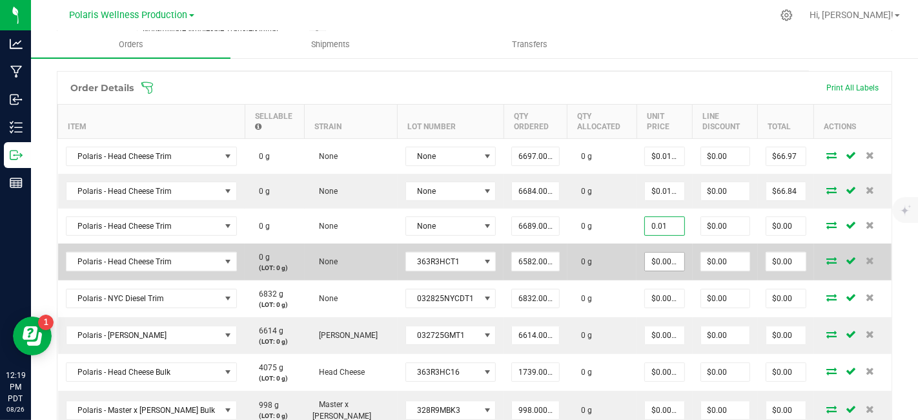
type input "0.01"
type input "0"
type input "$0.01000"
type input "$66.89"
click at [661, 263] on input "0" at bounding box center [664, 262] width 39 height 18
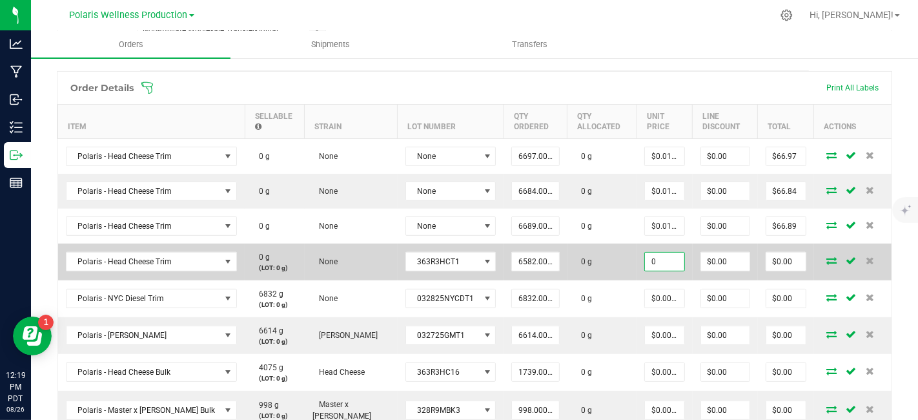
paste input ".01"
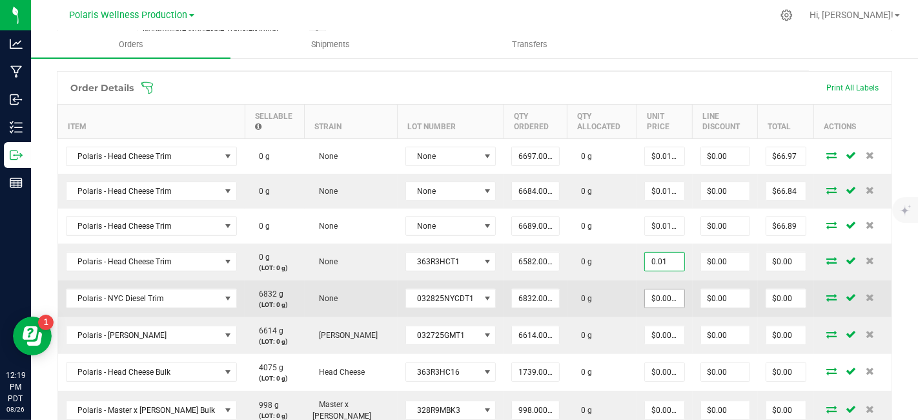
type input "$0.01000"
type input "$65.82"
click at [661, 294] on input "0" at bounding box center [664, 298] width 39 height 18
paste input ".01"
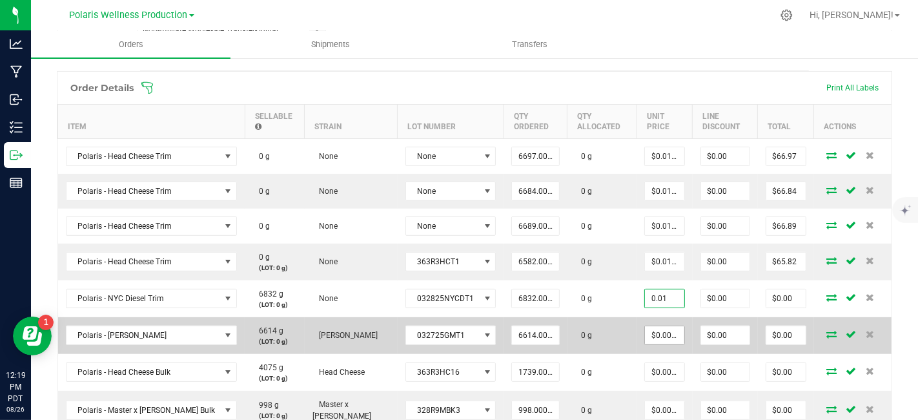
type input "$0.01000"
type input "$68.32"
click at [658, 336] on input "0" at bounding box center [664, 335] width 39 height 18
paste input ".01"
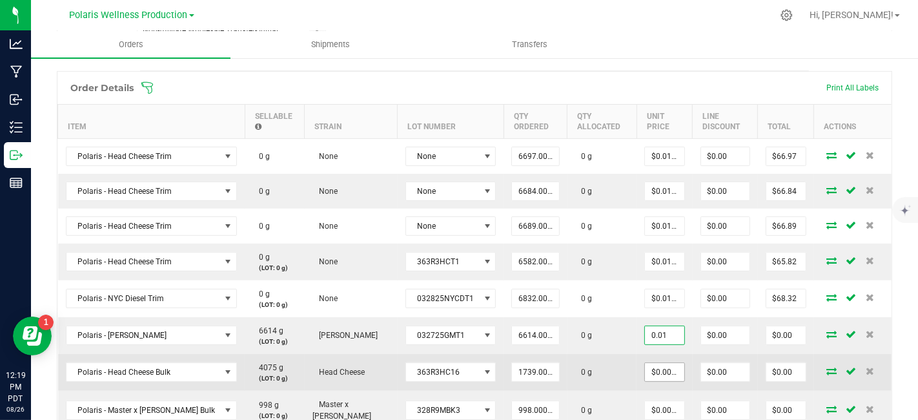
type input "$0.01000"
type input "$66.14"
click at [657, 367] on input "0" at bounding box center [664, 372] width 39 height 18
paste input ".01"
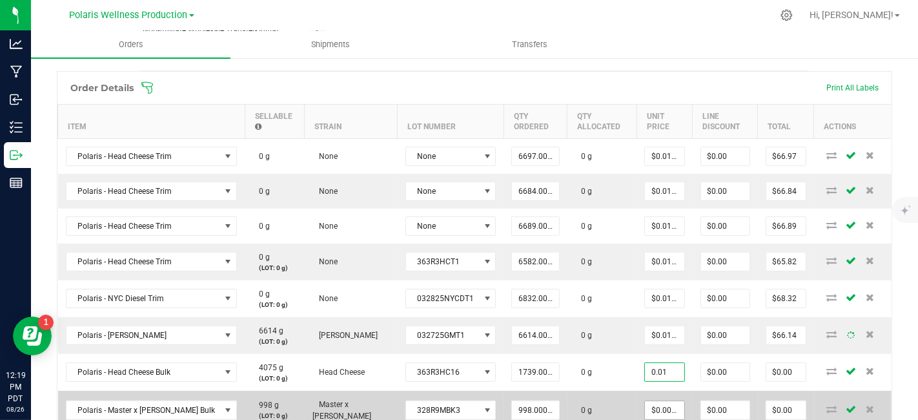
type input "$0.01000"
type input "$17.39"
click at [655, 401] on input "0" at bounding box center [664, 410] width 39 height 18
paste input ".01"
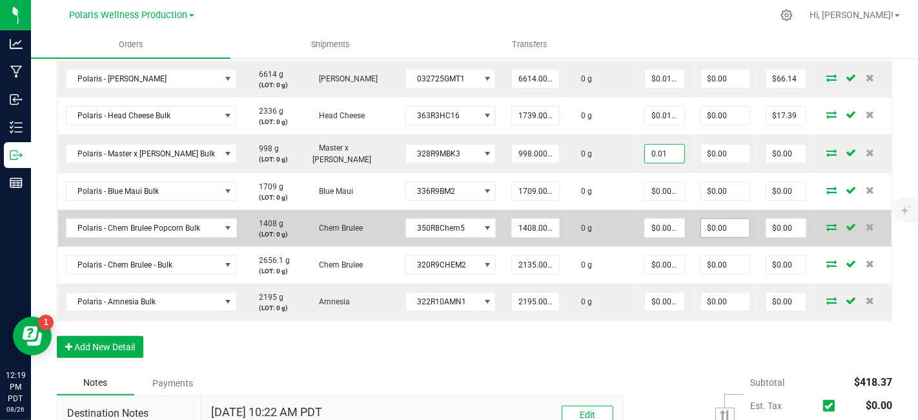
scroll to position [618, 0]
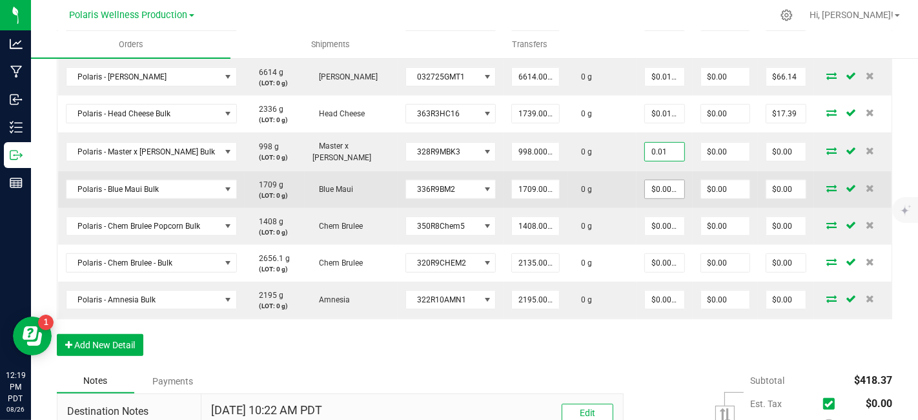
type input "$0.01000"
type input "$9.98"
click at [655, 188] on input "0" at bounding box center [664, 189] width 39 height 18
paste input ".01"
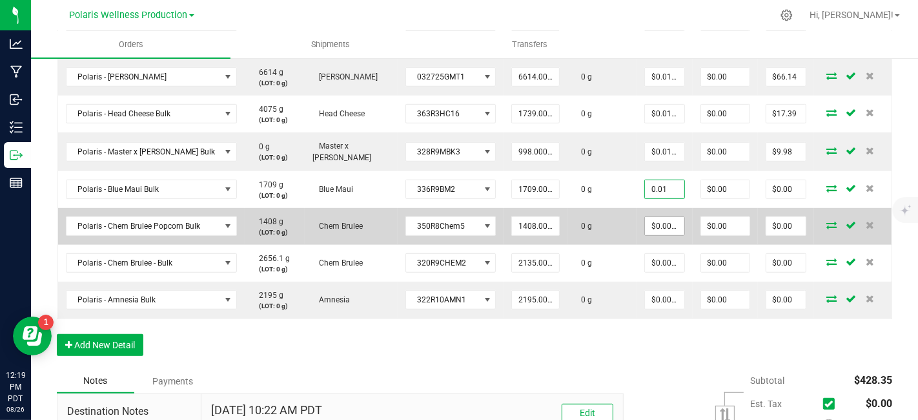
type input "$0.01000"
type input "$17.09"
click at [660, 224] on input "0" at bounding box center [664, 226] width 39 height 18
paste input ".01"
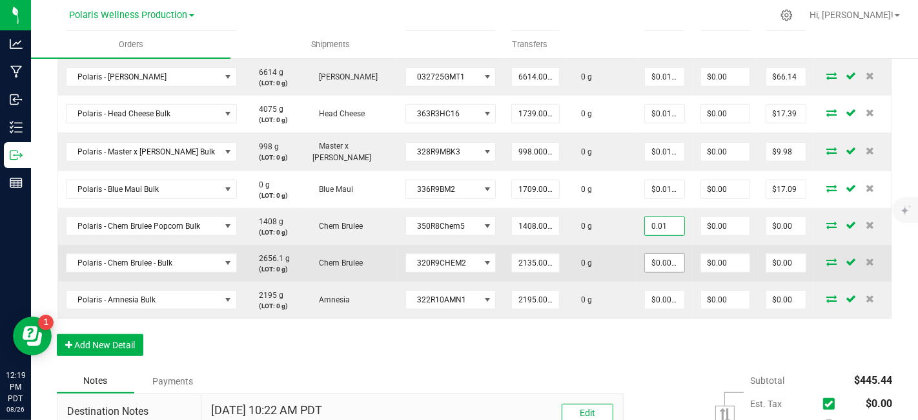
type input "$0.01000"
type input "$14.08"
click at [660, 259] on input "0" at bounding box center [664, 263] width 39 height 18
paste input ".01"
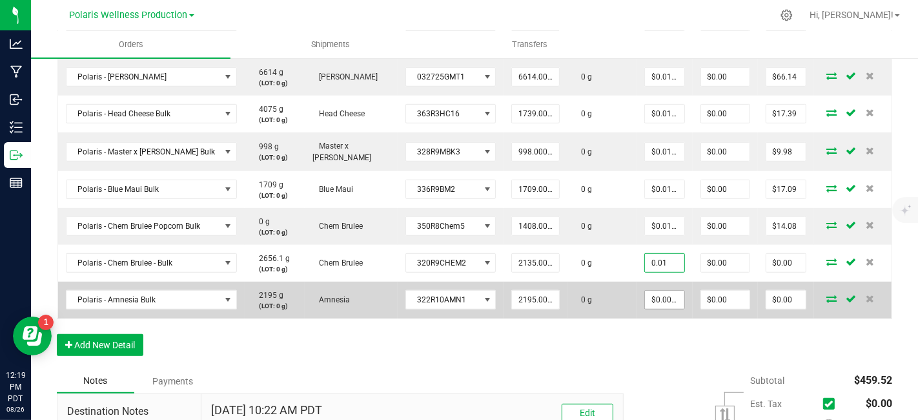
type input "$0.01000"
type input "$21.35"
click at [660, 294] on input "0" at bounding box center [664, 300] width 39 height 18
paste input ".01"
type input "$0.01000"
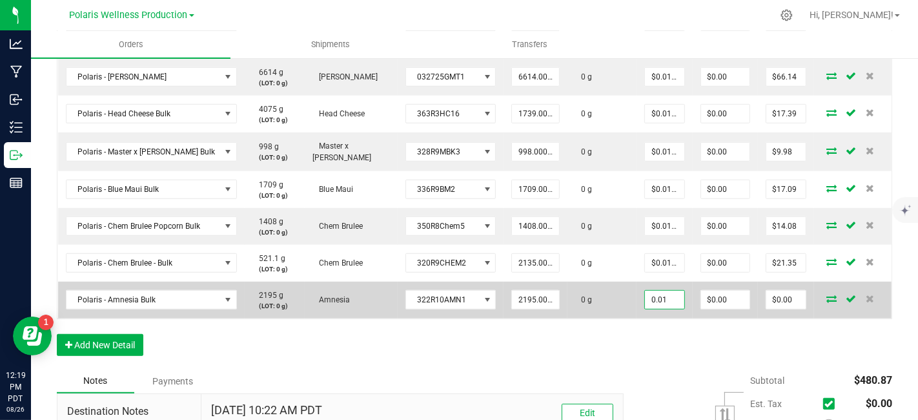
type input "0"
type input "$21.95"
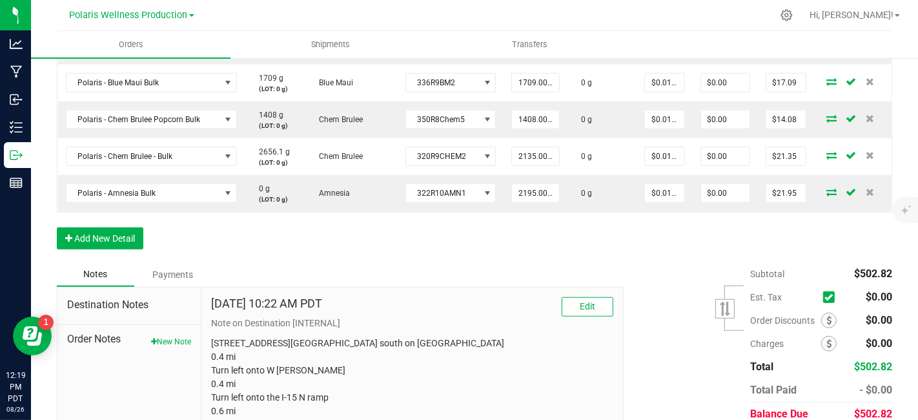
scroll to position [743, 0]
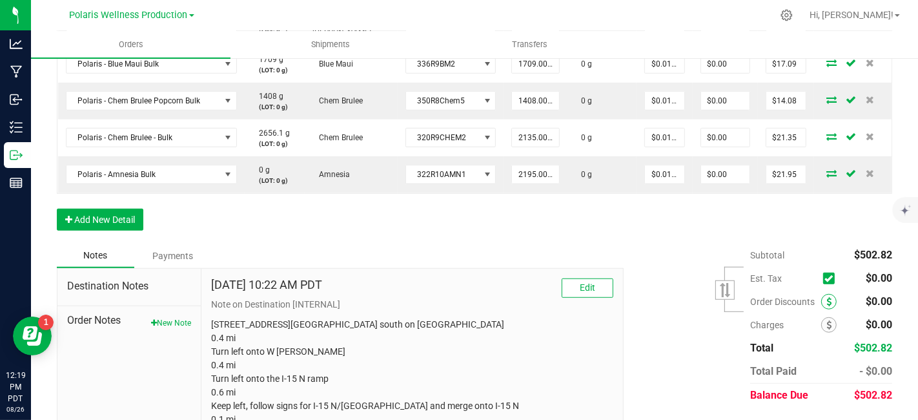
click at [822, 298] on span at bounding box center [830, 302] width 16 height 16
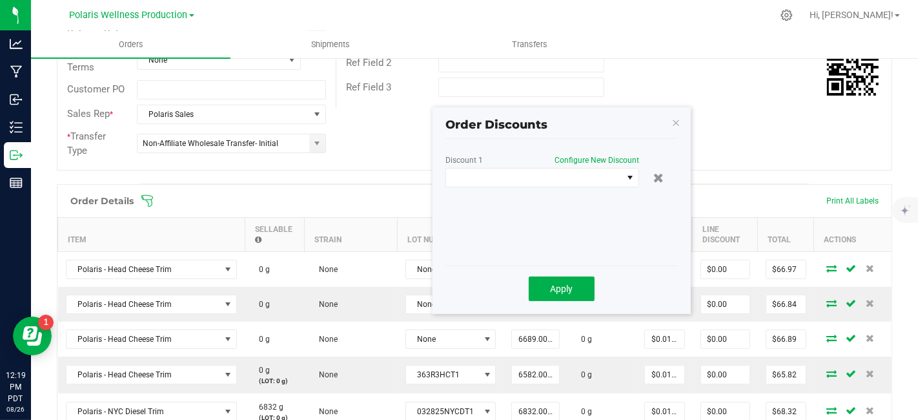
scroll to position [245, 0]
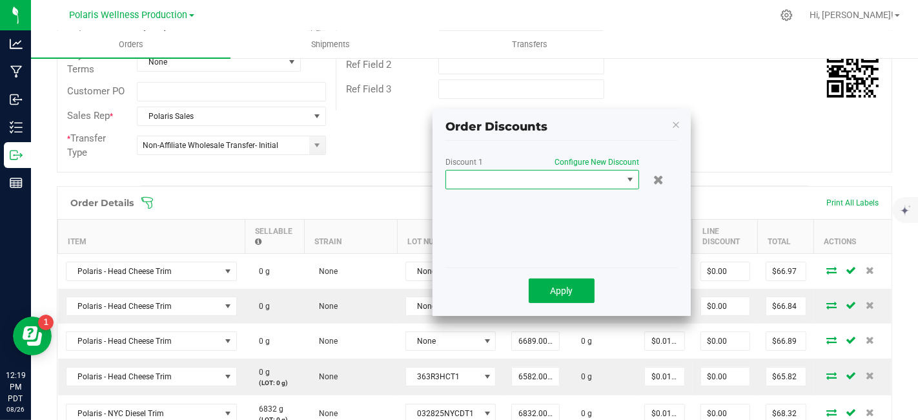
click at [633, 174] on span at bounding box center [630, 179] width 10 height 10
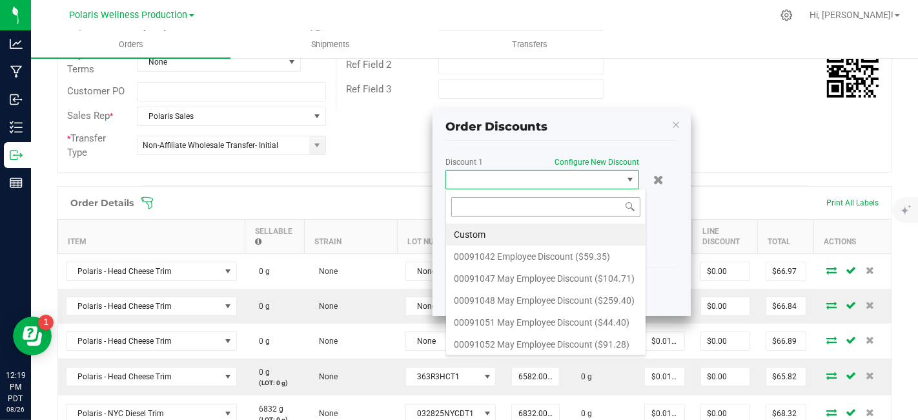
scroll to position [19, 194]
click at [561, 233] on li "Custom" at bounding box center [546, 234] width 200 height 22
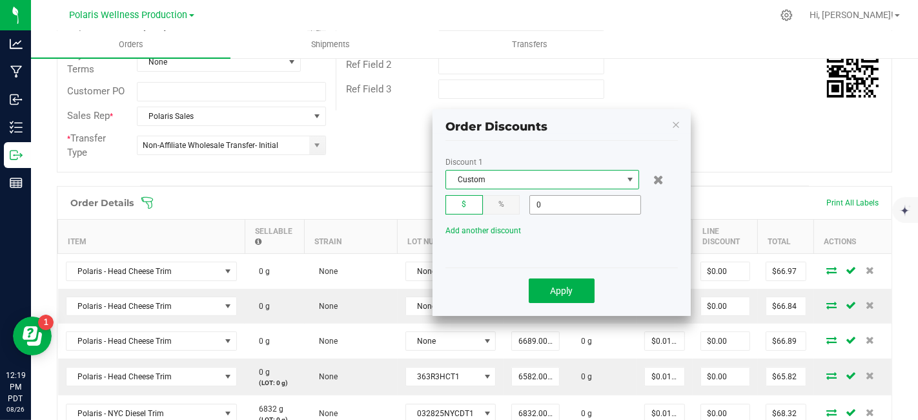
click at [575, 203] on input "0" at bounding box center [585, 205] width 110 height 18
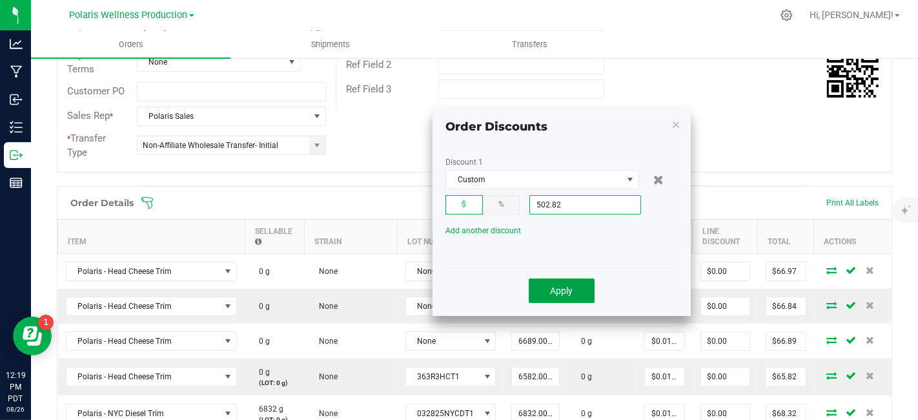
type input "$502.82"
click at [573, 283] on button "Apply" at bounding box center [562, 290] width 66 height 25
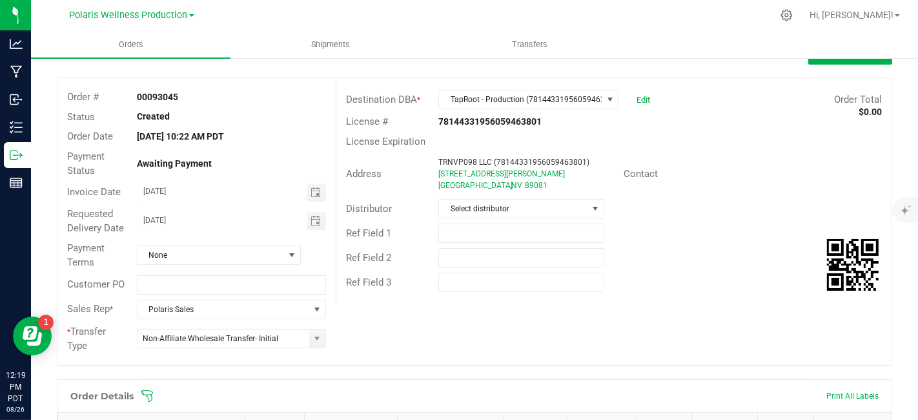
scroll to position [0, 0]
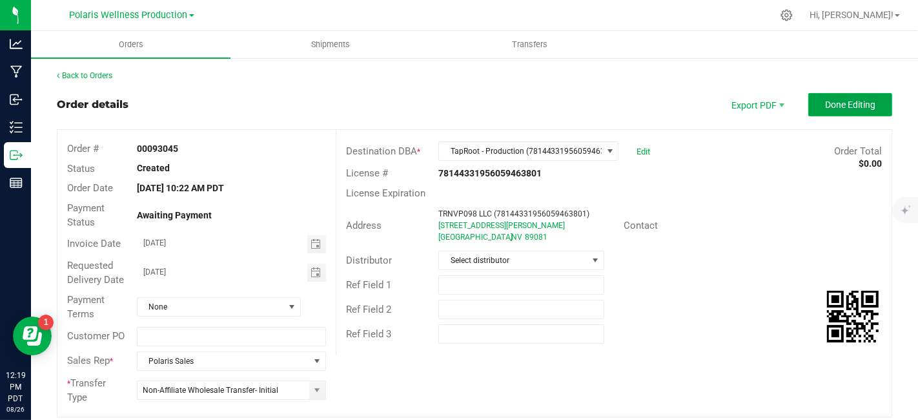
click at [832, 111] on button "Done Editing" at bounding box center [851, 104] width 84 height 23
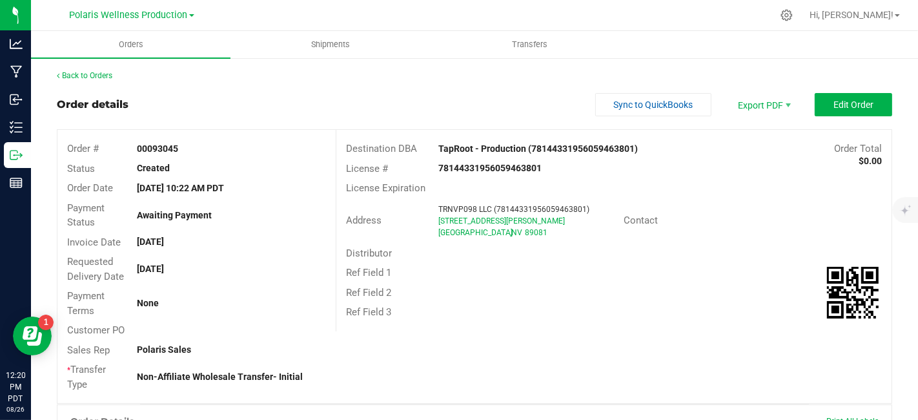
click at [189, 11] on link "Polaris Wellness Production" at bounding box center [132, 14] width 125 height 12
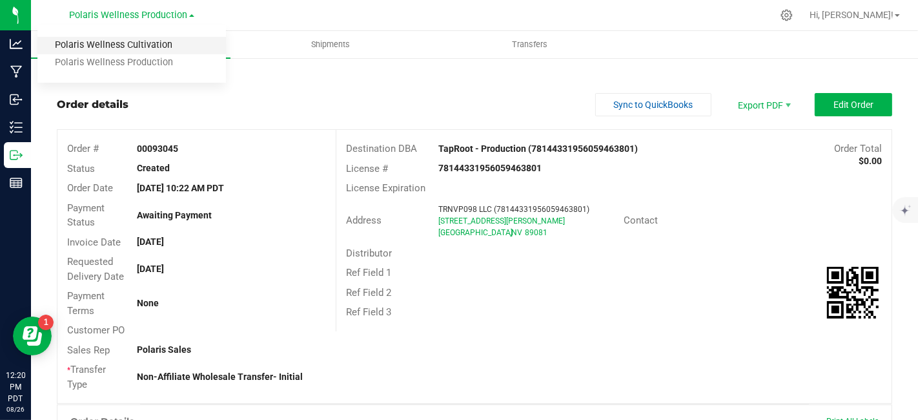
click at [160, 48] on link "Polaris Wellness Cultivation" at bounding box center [131, 45] width 189 height 17
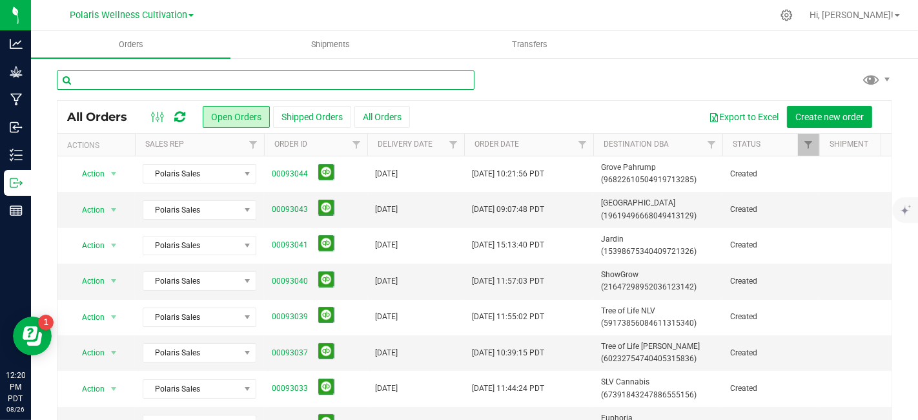
click at [284, 76] on input "text" at bounding box center [266, 79] width 418 height 19
type input "TAP"
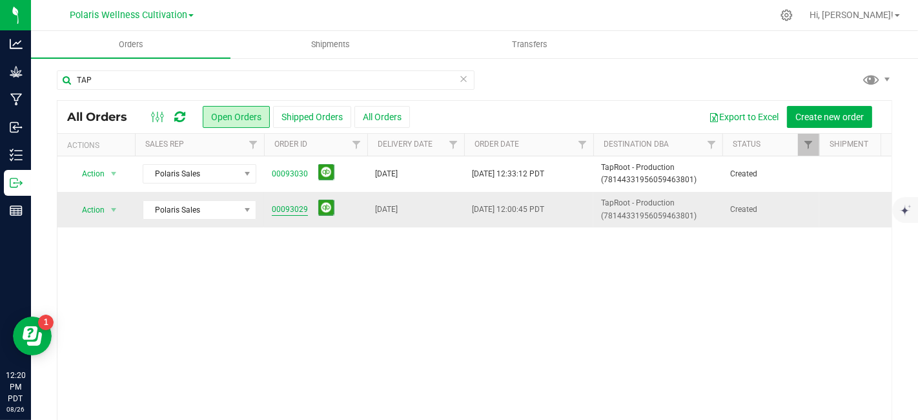
click at [285, 207] on link "00093029" at bounding box center [290, 209] width 36 height 12
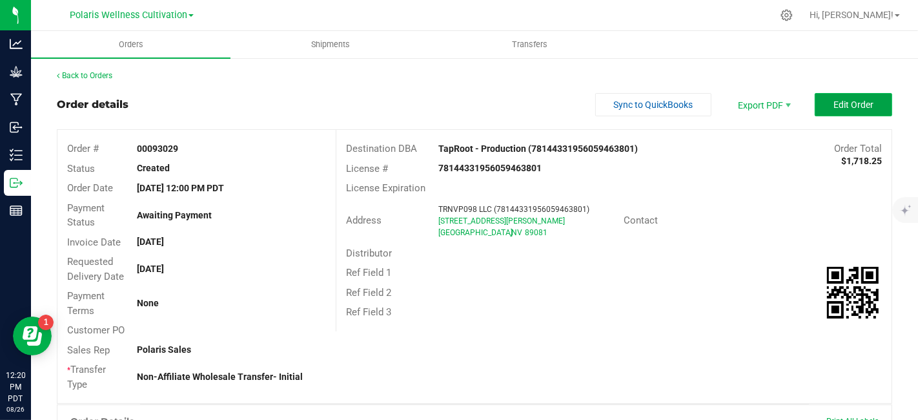
click at [838, 99] on span "Edit Order" at bounding box center [854, 104] width 40 height 10
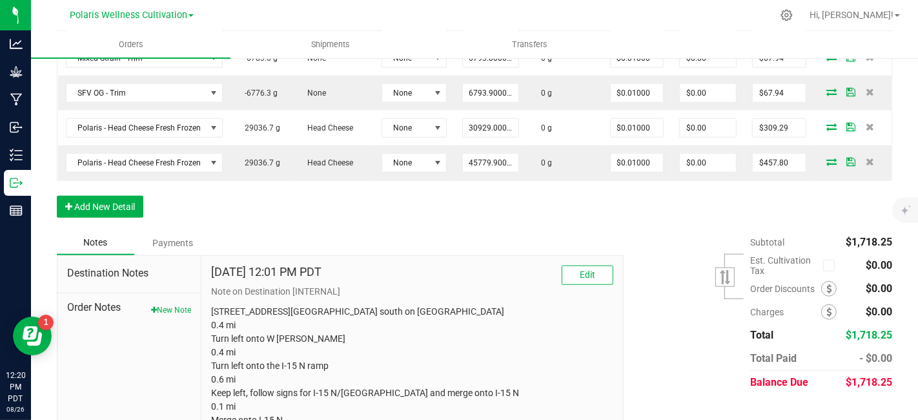
scroll to position [904, 0]
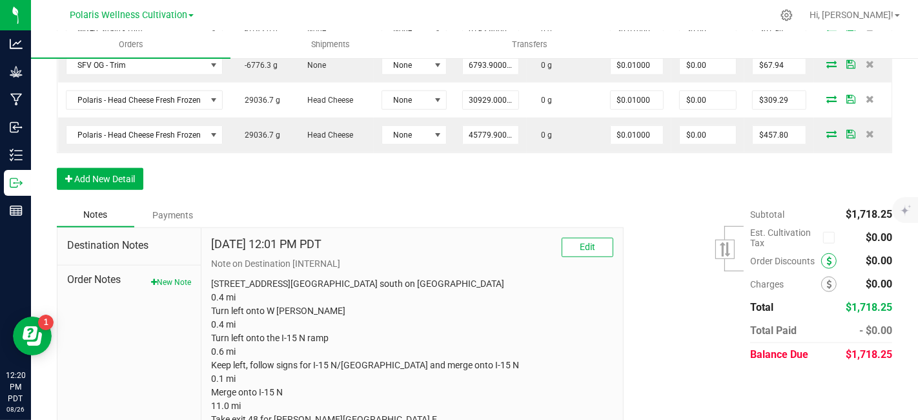
click at [827, 256] on icon at bounding box center [829, 260] width 5 height 9
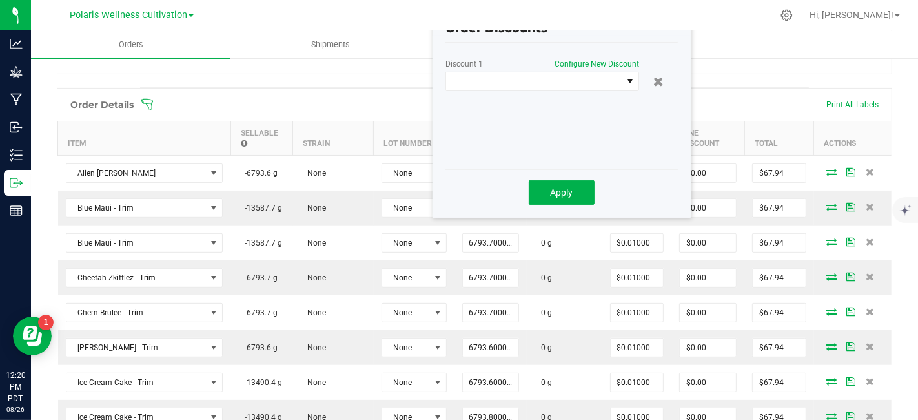
scroll to position [341, 0]
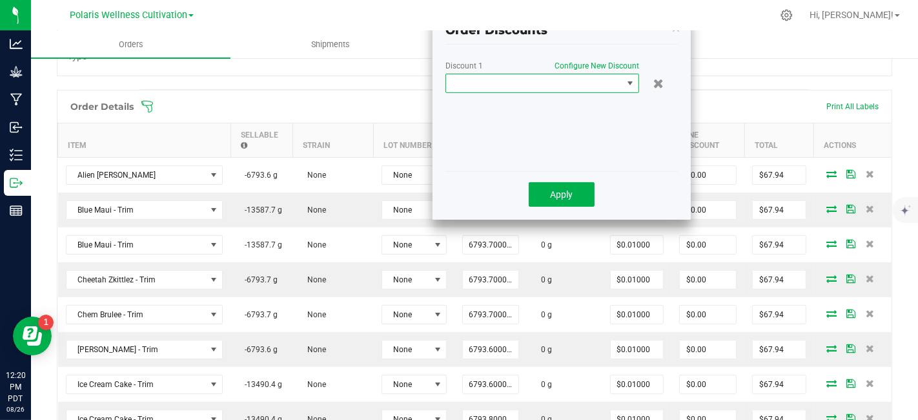
click at [630, 81] on span at bounding box center [630, 83] width 10 height 10
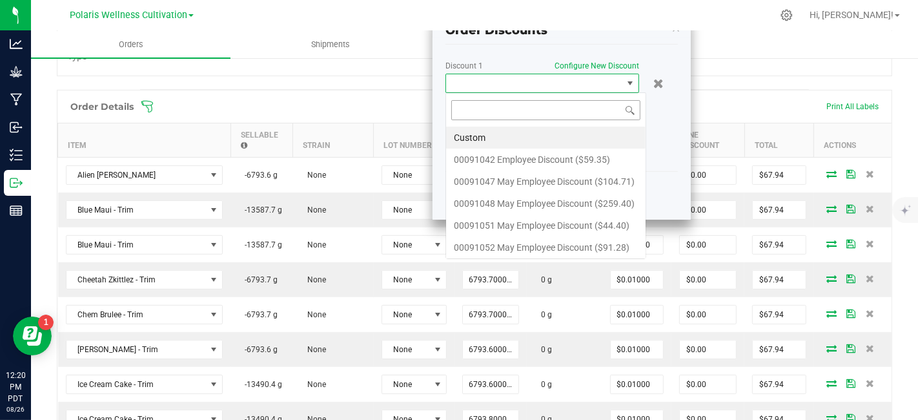
scroll to position [19, 194]
click at [589, 134] on li "Custom" at bounding box center [546, 138] width 200 height 22
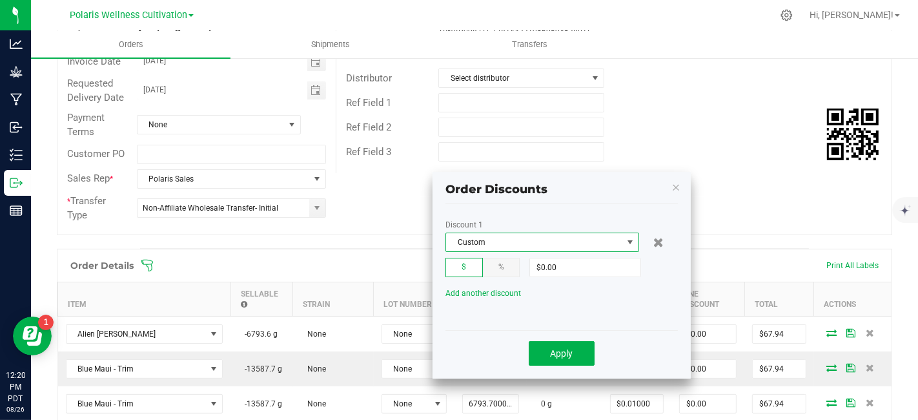
scroll to position [227, 0]
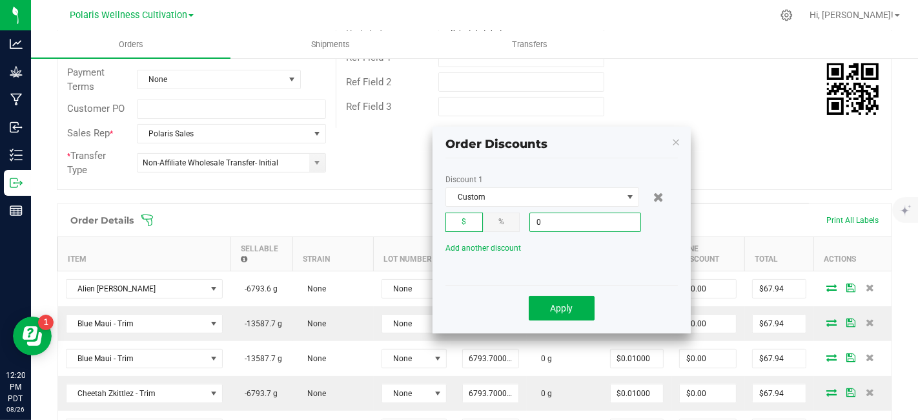
click at [574, 222] on input "0" at bounding box center [585, 222] width 110 height 18
type input "$1,718.25"
click at [564, 307] on span "Apply" at bounding box center [562, 308] width 23 height 10
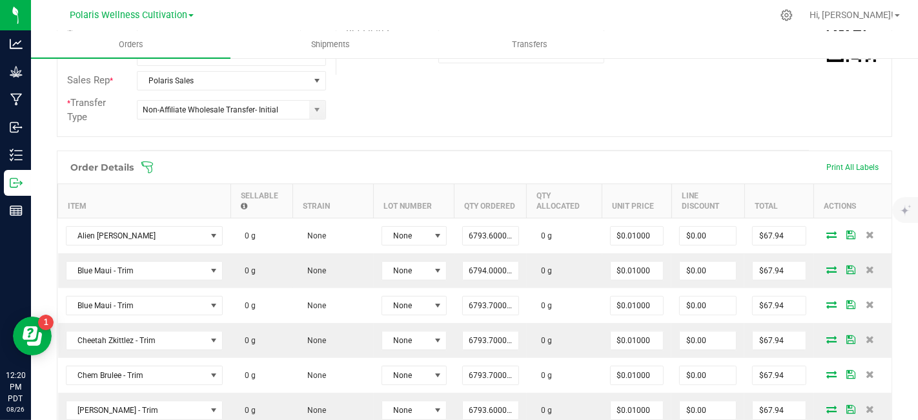
scroll to position [0, 0]
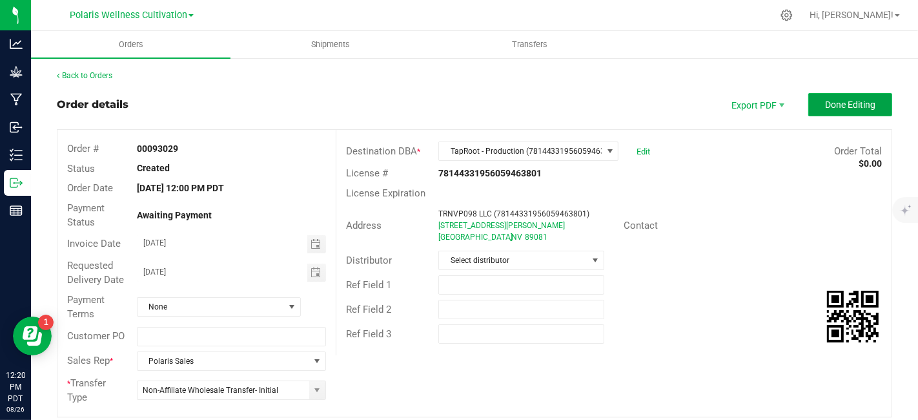
click at [847, 99] on span "Done Editing" at bounding box center [850, 104] width 50 height 10
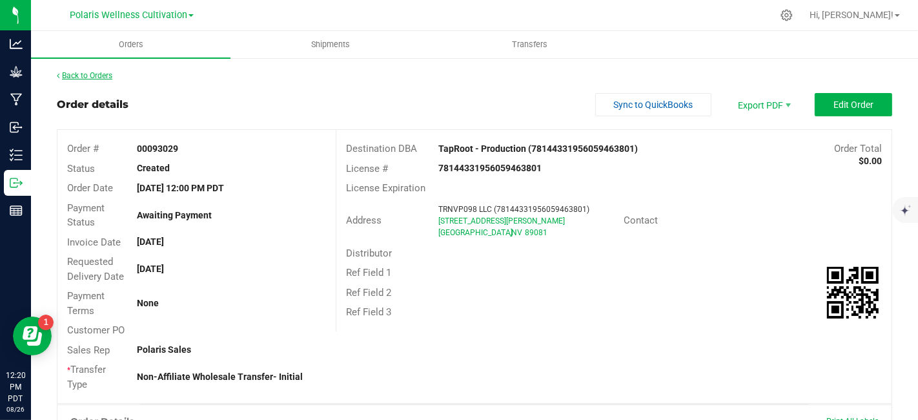
click at [84, 75] on link "Back to Orders" at bounding box center [85, 75] width 56 height 9
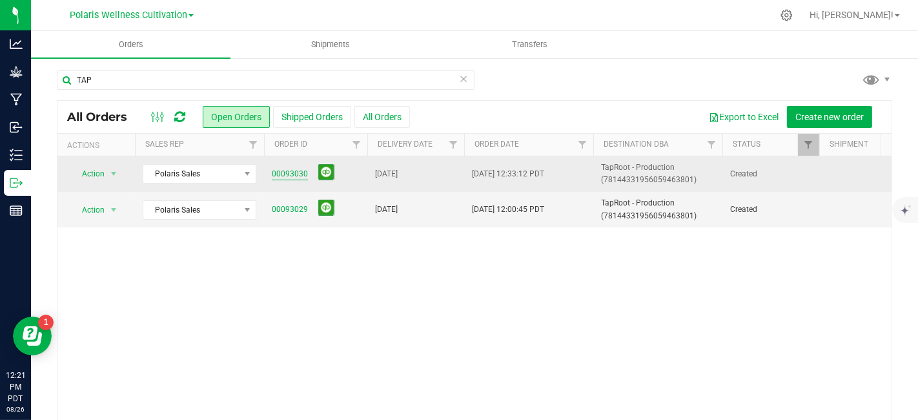
click at [298, 174] on link "00093030" at bounding box center [290, 174] width 36 height 12
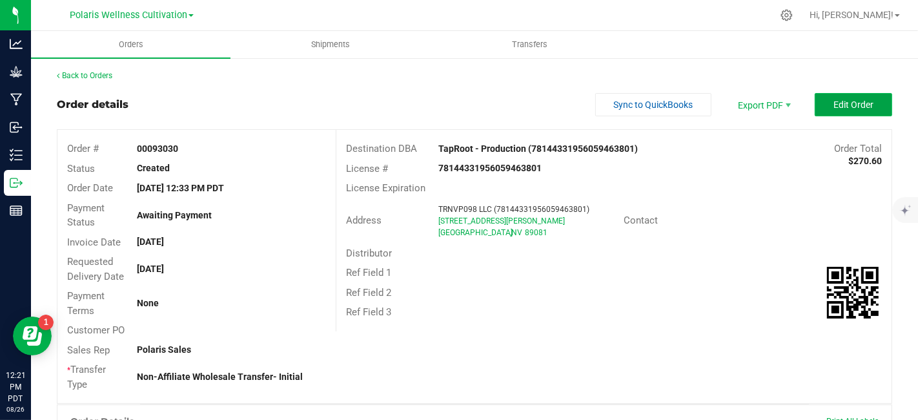
click at [862, 101] on span "Edit Order" at bounding box center [854, 104] width 40 height 10
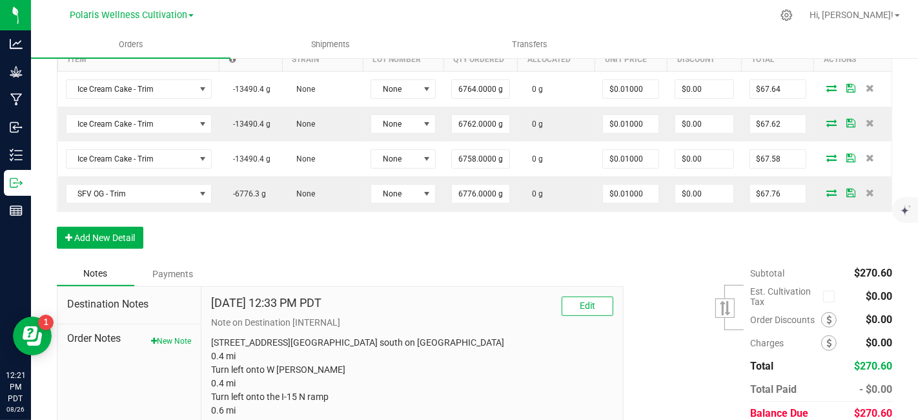
scroll to position [429, 0]
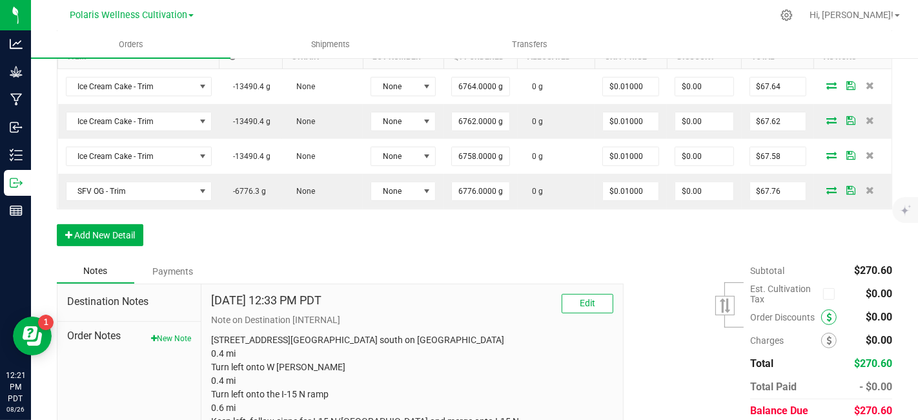
click at [822, 311] on span at bounding box center [830, 317] width 16 height 16
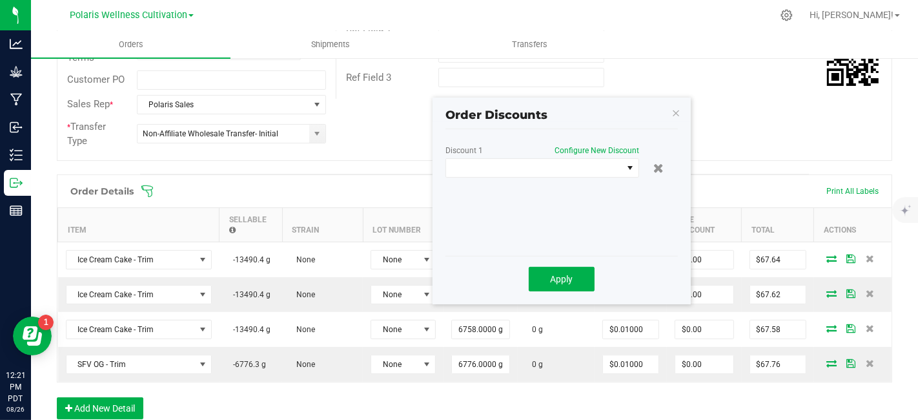
scroll to position [246, 0]
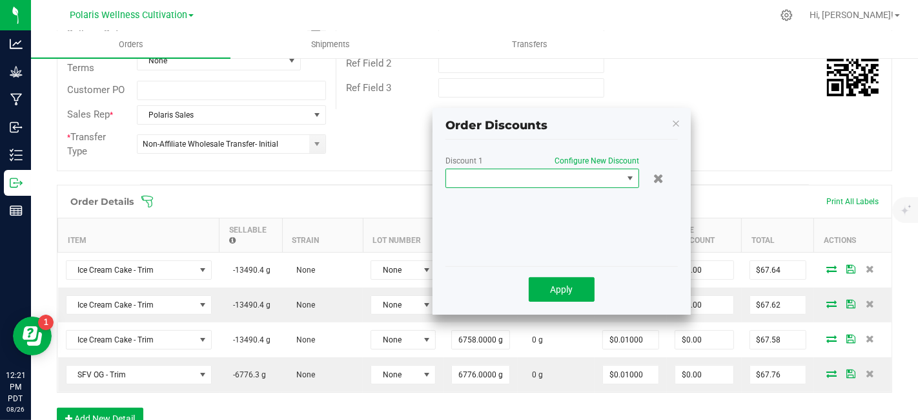
click at [630, 183] on span at bounding box center [631, 178] width 16 height 18
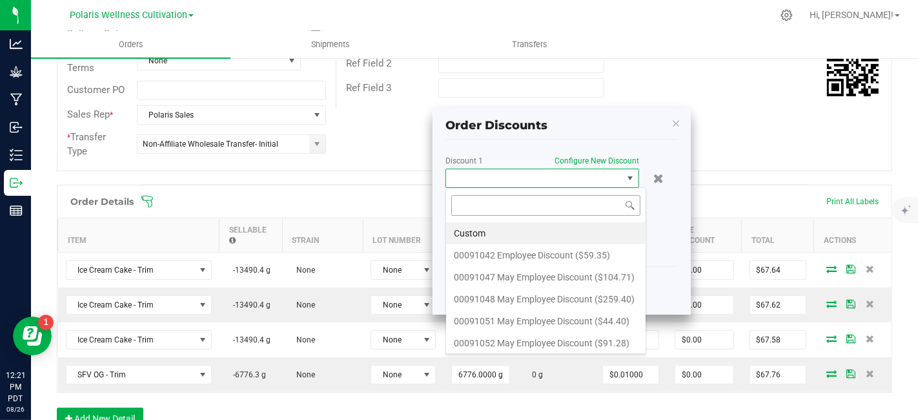
scroll to position [19, 194]
click at [555, 231] on li "Custom" at bounding box center [546, 233] width 200 height 22
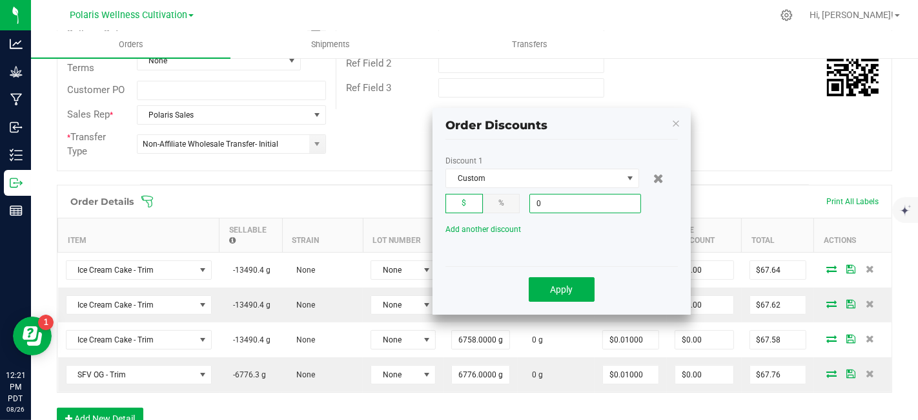
click at [571, 203] on input "0" at bounding box center [585, 203] width 110 height 18
type input "$270.60"
click at [568, 288] on span "Apply" at bounding box center [562, 289] width 23 height 10
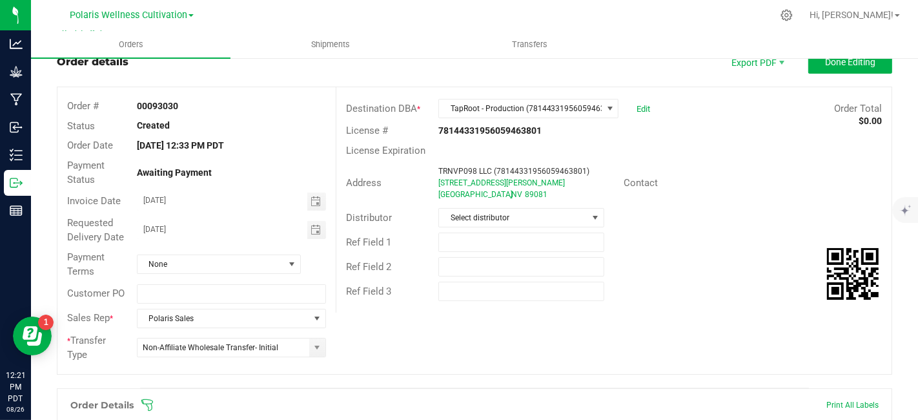
scroll to position [0, 0]
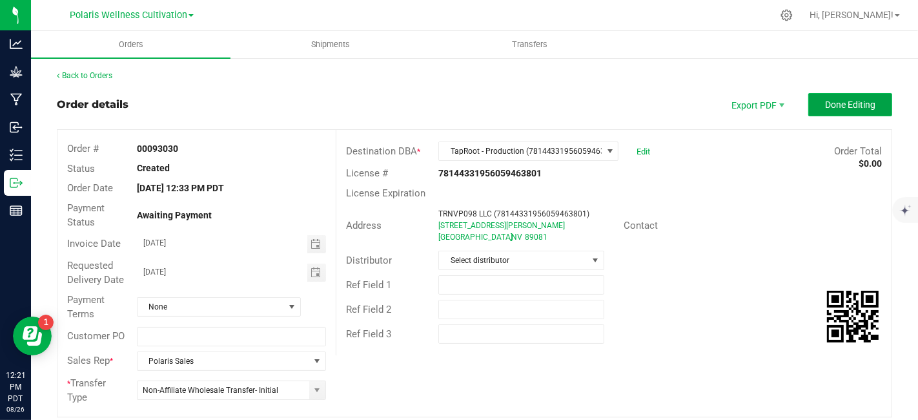
click at [828, 101] on span "Done Editing" at bounding box center [850, 104] width 50 height 10
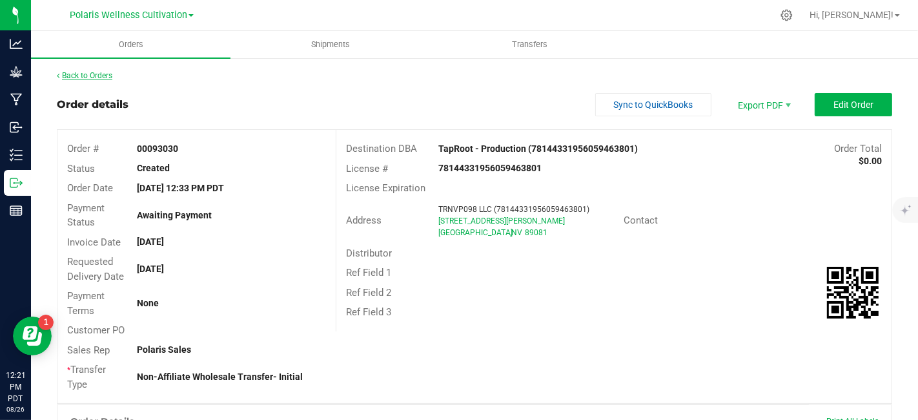
click at [86, 79] on link "Back to Orders" at bounding box center [85, 75] width 56 height 9
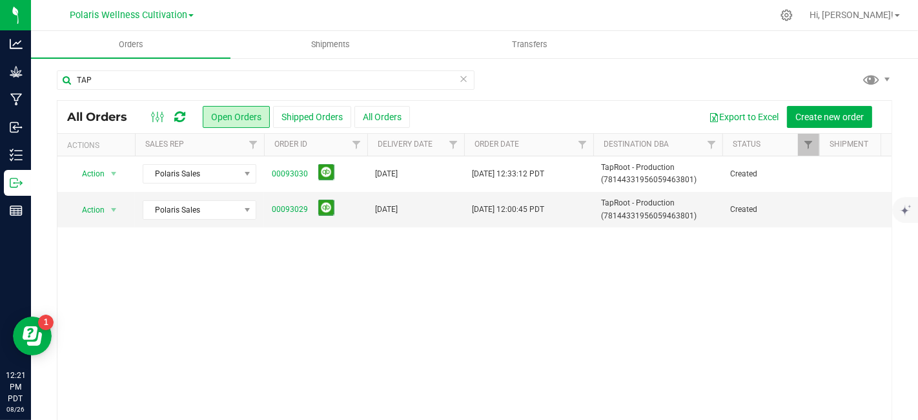
click at [459, 81] on icon at bounding box center [463, 78] width 9 height 16
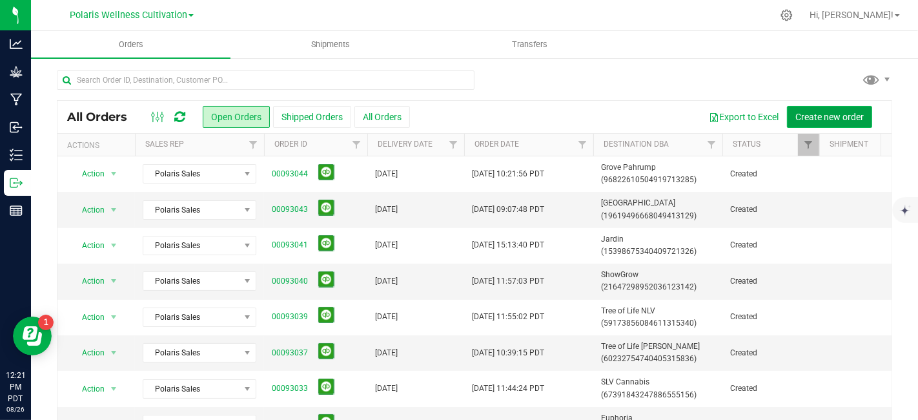
click at [803, 115] on span "Create new order" at bounding box center [830, 117] width 68 height 10
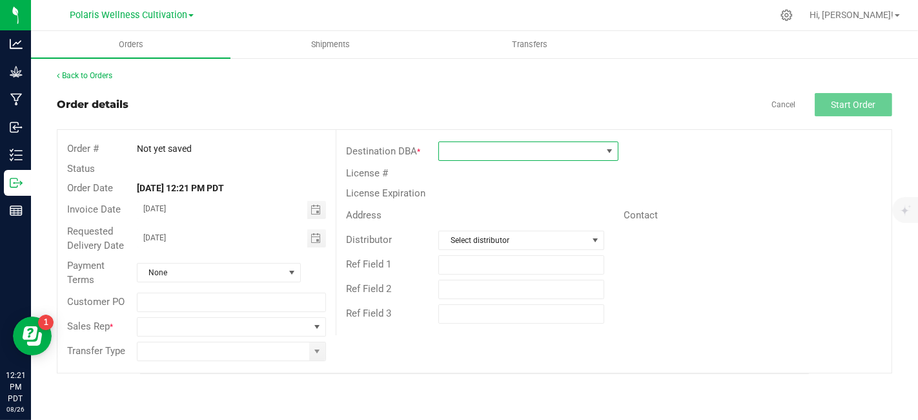
click at [543, 155] on span at bounding box center [520, 151] width 163 height 18
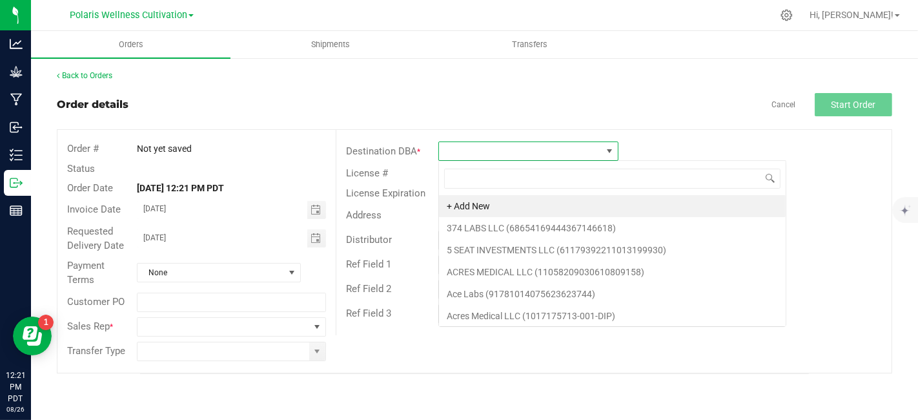
scroll to position [19, 181]
type input "JARD"
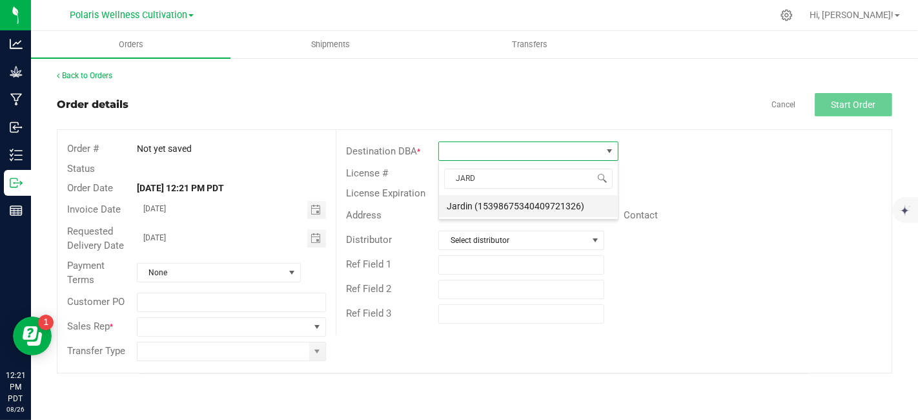
click at [524, 204] on li "Jardin (15398675340409721326)" at bounding box center [528, 206] width 179 height 22
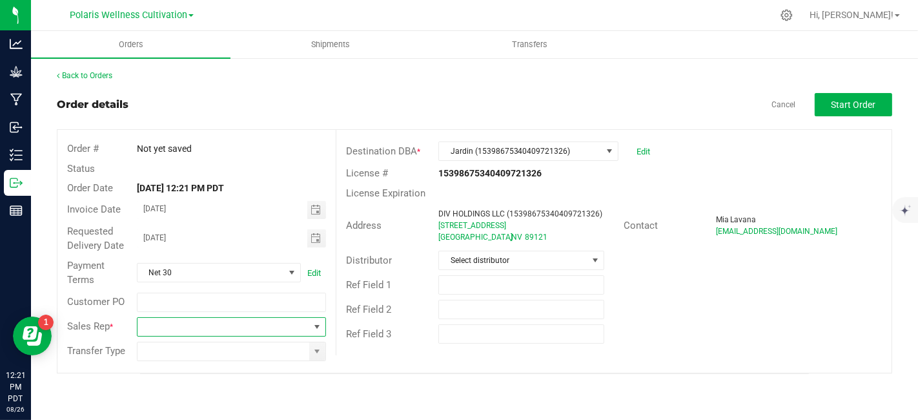
click at [311, 329] on span at bounding box center [317, 327] width 16 height 18
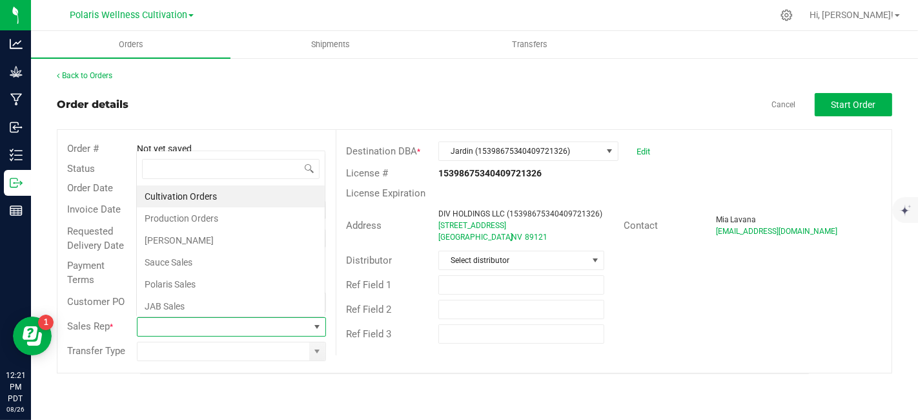
scroll to position [19, 186]
click at [257, 282] on li "Polaris Sales" at bounding box center [231, 284] width 188 height 22
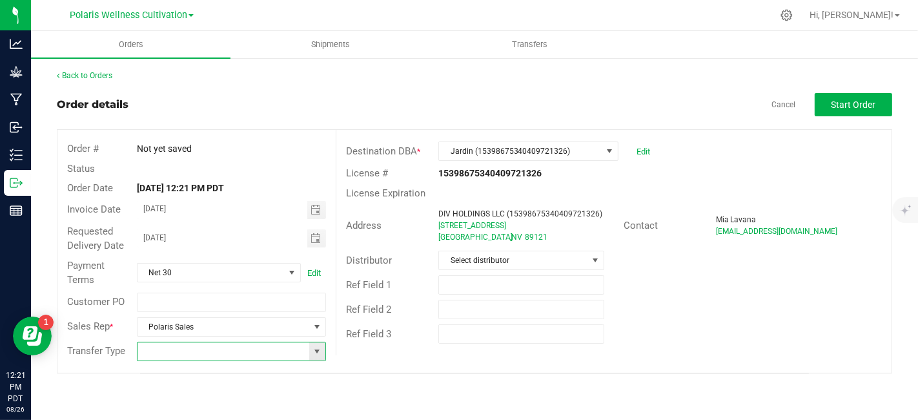
click at [287, 350] on input at bounding box center [224, 351] width 172 height 18
click at [315, 351] on span at bounding box center [317, 351] width 10 height 10
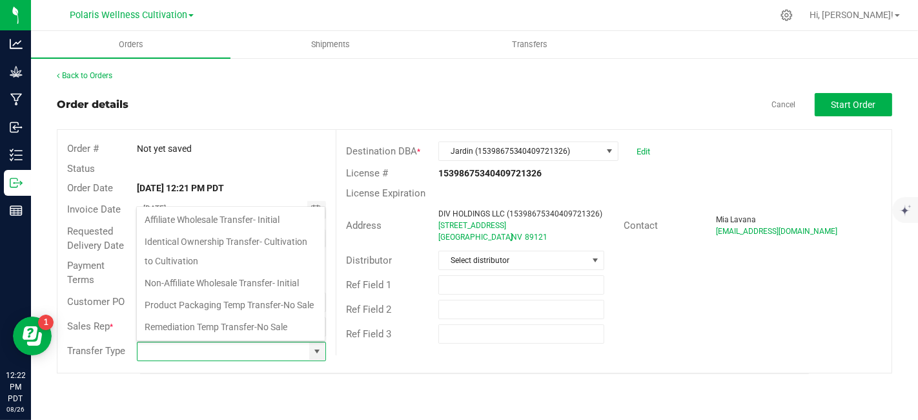
scroll to position [160, 0]
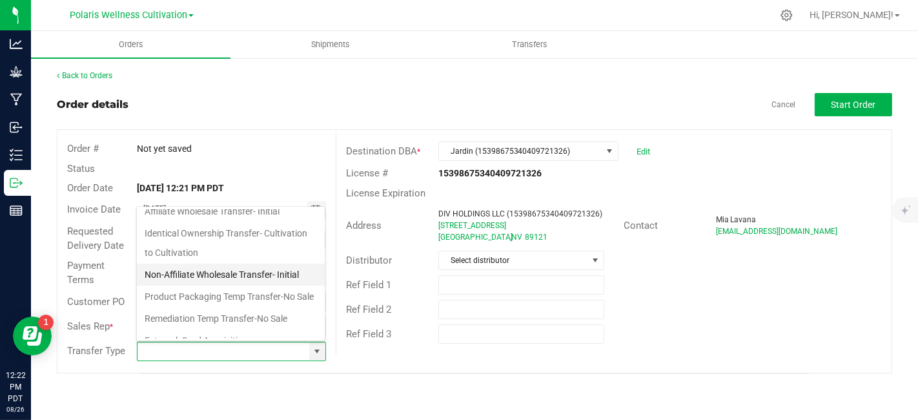
click at [260, 272] on li "Non-Affiliate Wholesale Transfer- Initial" at bounding box center [231, 275] width 188 height 22
type input "Non-Affiliate Wholesale Transfer- Initial"
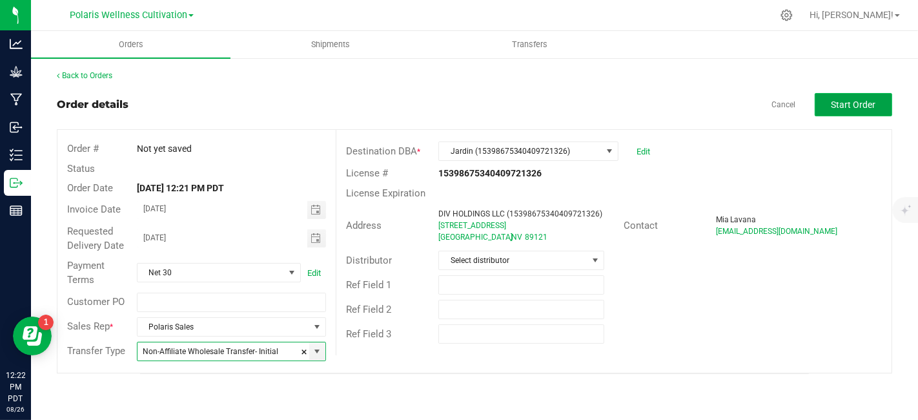
click at [862, 110] on button "Start Order" at bounding box center [854, 104] width 78 height 23
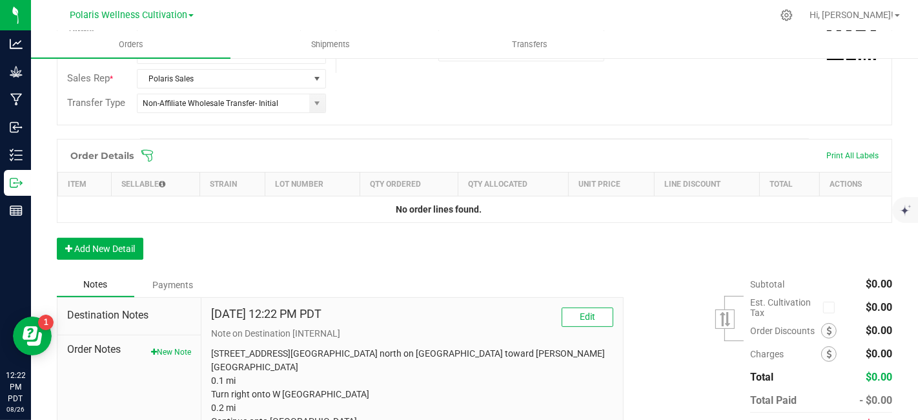
scroll to position [336, 0]
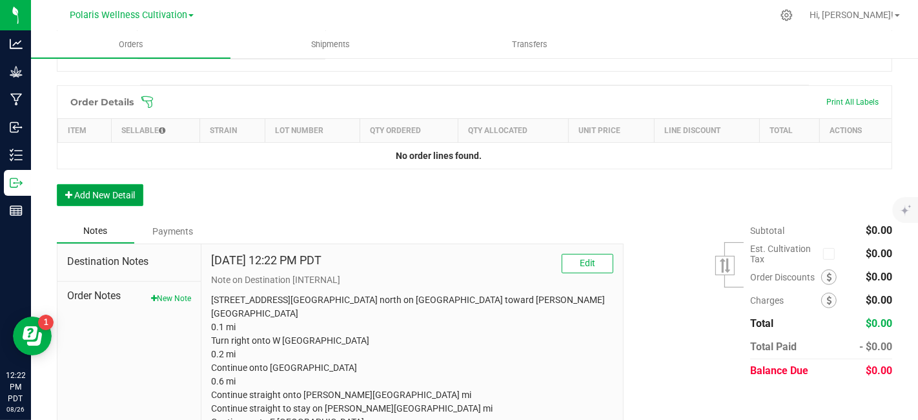
click at [95, 192] on button "Add New Detail" at bounding box center [100, 195] width 87 height 22
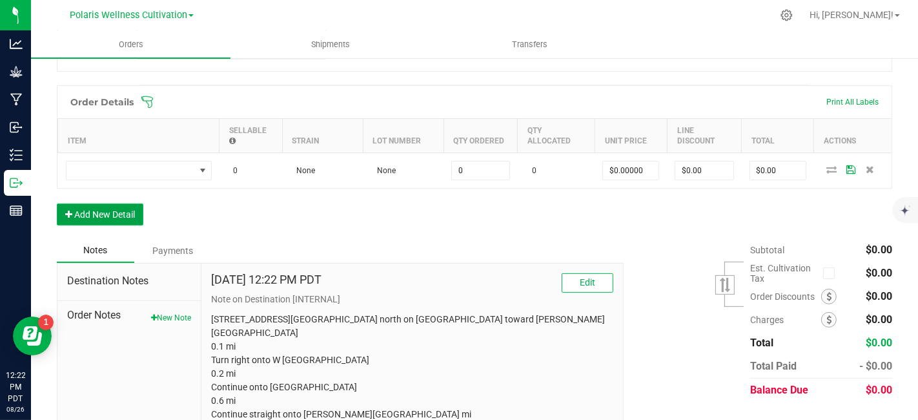
click at [123, 218] on button "Add New Detail" at bounding box center [100, 214] width 87 height 22
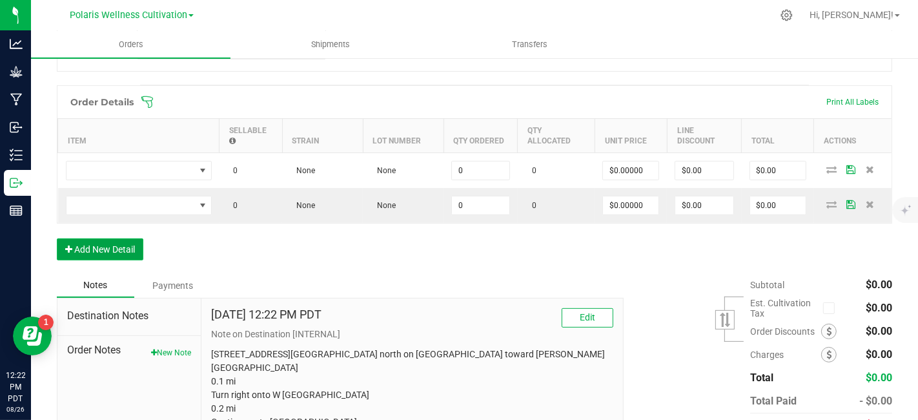
click at [127, 238] on button "Add New Detail" at bounding box center [100, 249] width 87 height 22
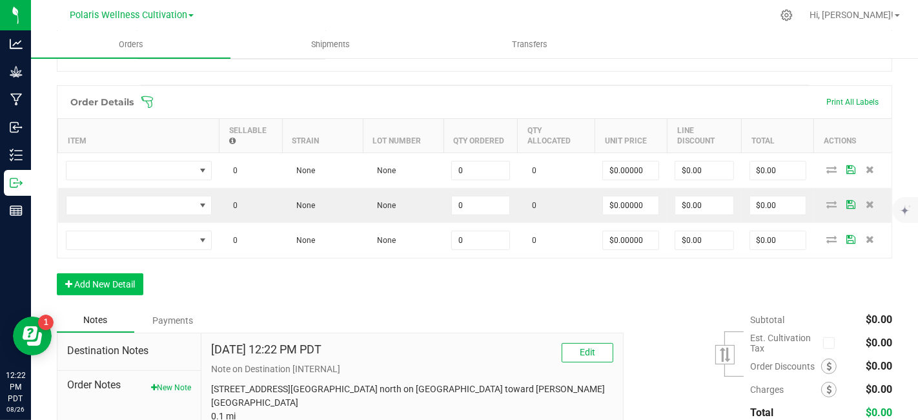
click at [134, 291] on div "Order Details Print All Labels Item Sellable Strain Lot Number Qty Ordered Qty …" at bounding box center [475, 196] width 836 height 223
click at [121, 290] on button "Add New Detail" at bounding box center [100, 284] width 87 height 22
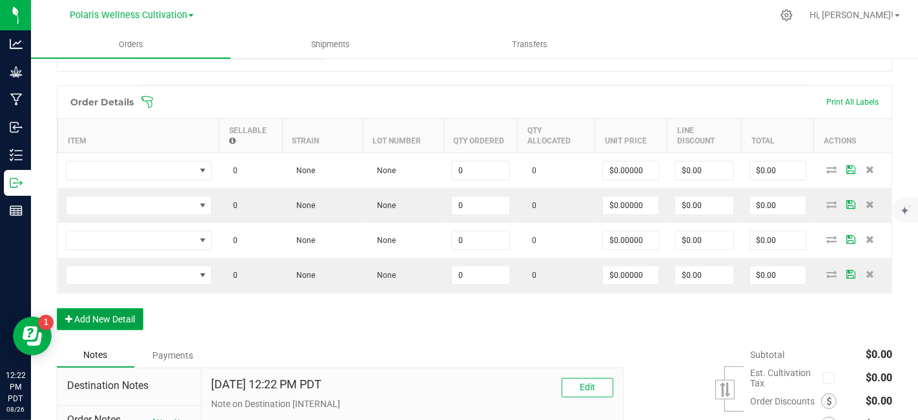
click at [126, 311] on button "Add New Detail" at bounding box center [100, 319] width 87 height 22
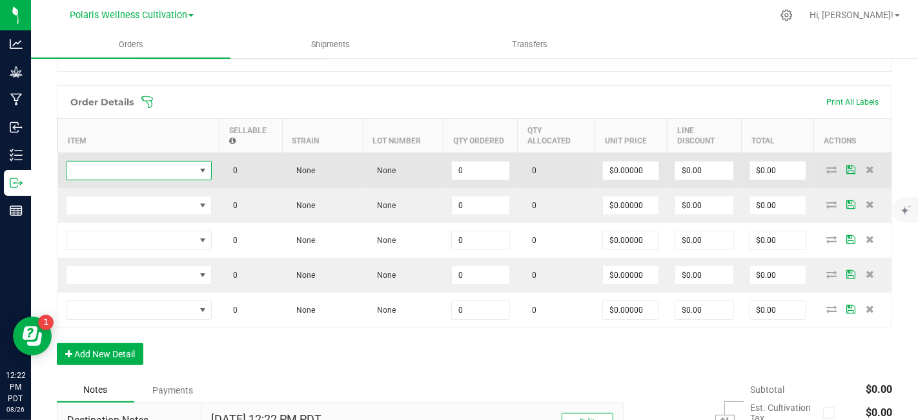
click at [150, 165] on span "NO DATA FOUND" at bounding box center [131, 170] width 129 height 18
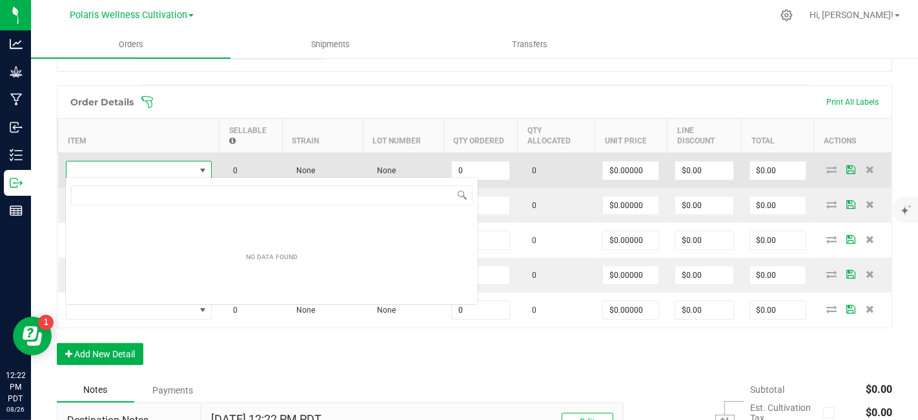
scroll to position [19, 145]
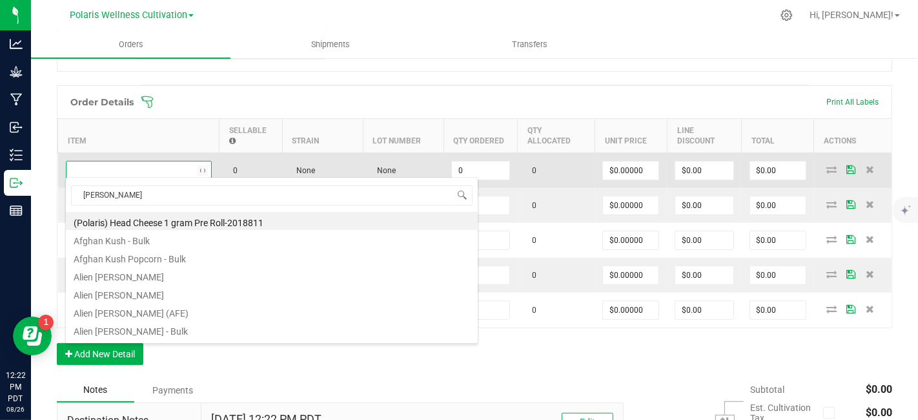
type input "BUBBA"
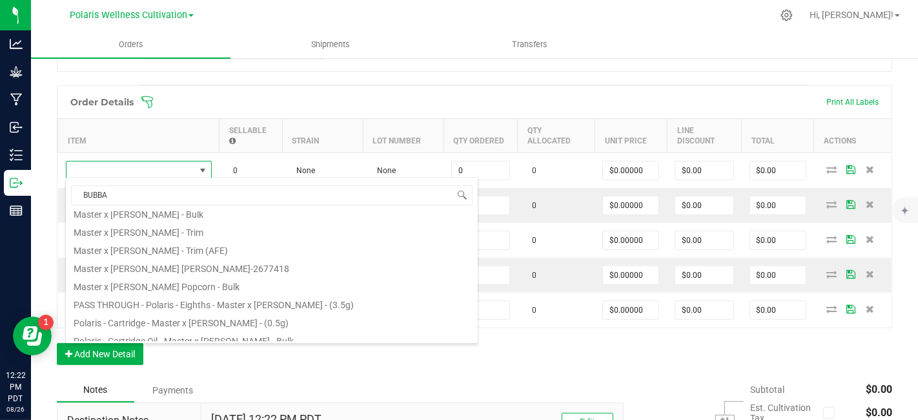
scroll to position [233, 0]
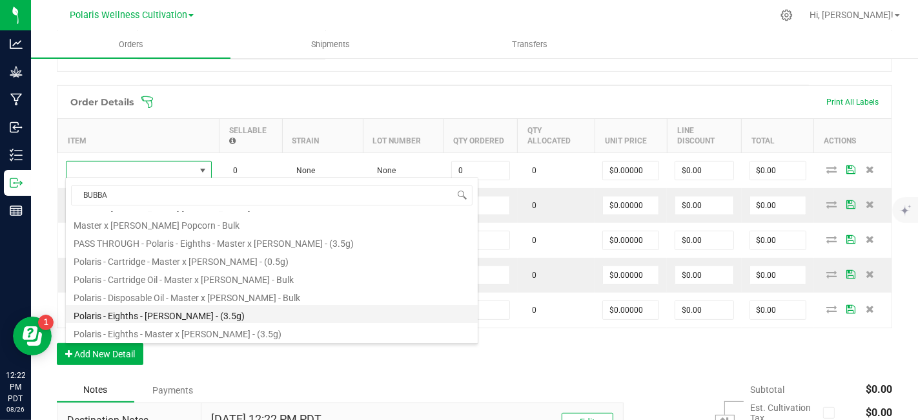
click at [220, 318] on li "Polaris - Eighths - [PERSON_NAME] - (3.5g)" at bounding box center [272, 314] width 412 height 18
type input "0 ea"
type input "$23.92000"
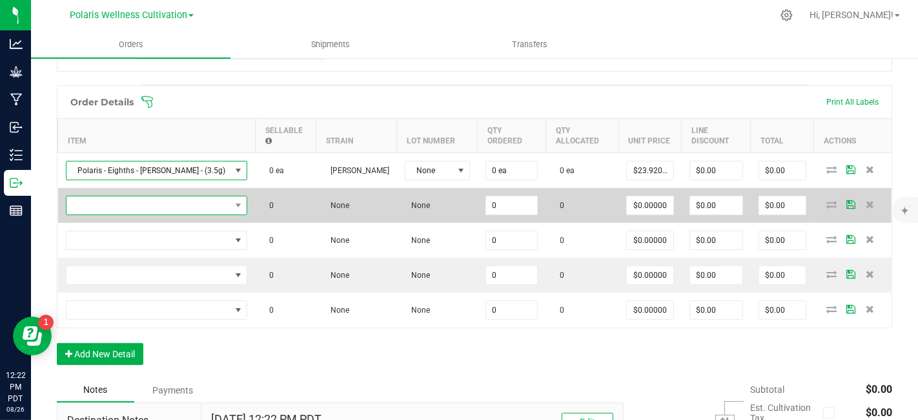
click at [172, 202] on span "NO DATA FOUND" at bounding box center [149, 205] width 165 height 18
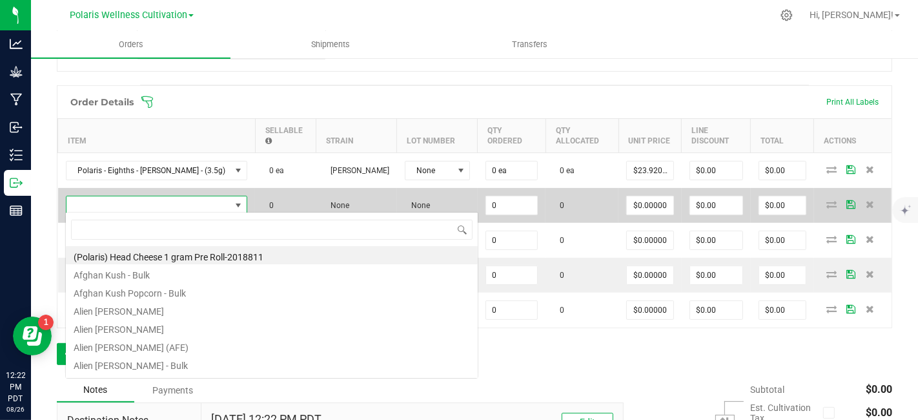
scroll to position [19, 163]
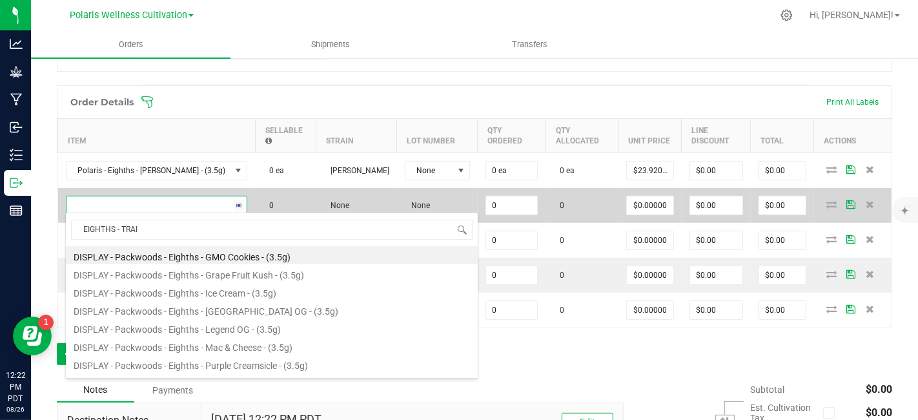
type input "EIGHTHS - TRAIN"
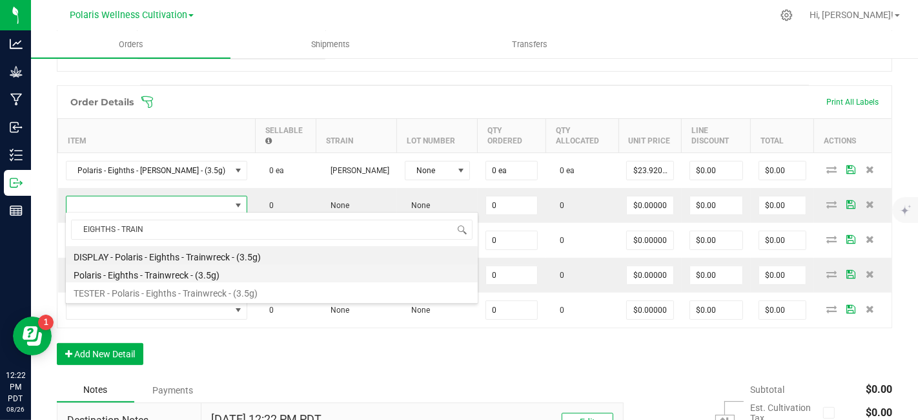
click at [181, 269] on li "Polaris - Eighths - Trainwreck - (3.5g)" at bounding box center [272, 273] width 412 height 18
type input "0 ea"
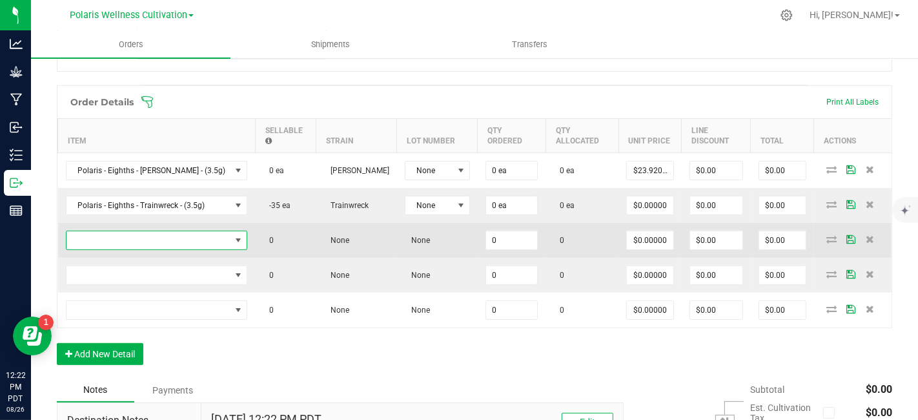
click at [163, 236] on span "NO DATA FOUND" at bounding box center [149, 240] width 165 height 18
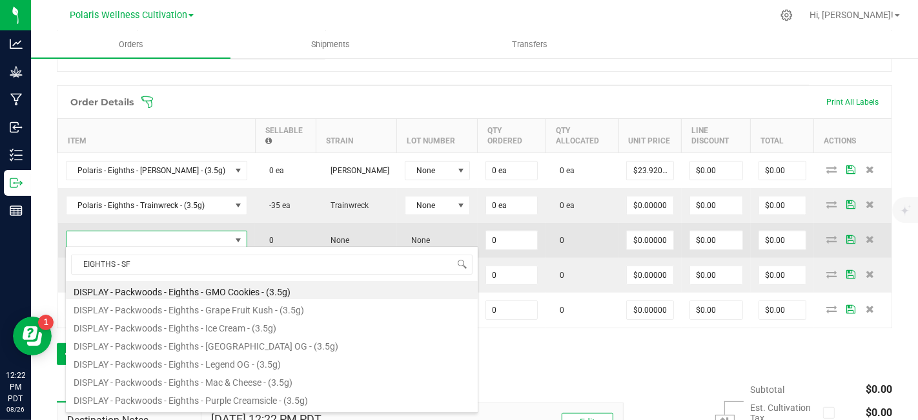
type input "EIGHTHS - SFV"
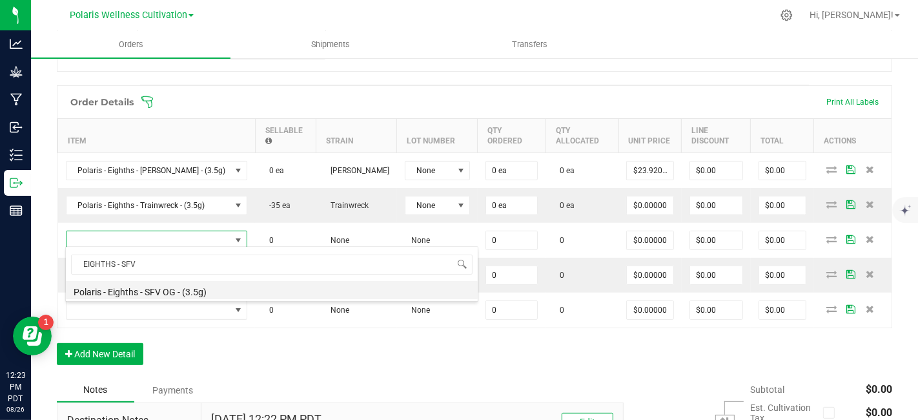
click at [170, 292] on li "Polaris - Eighths - SFV OG - (3.5g)" at bounding box center [272, 290] width 412 height 18
type input "0 ea"
type input "$23.92000"
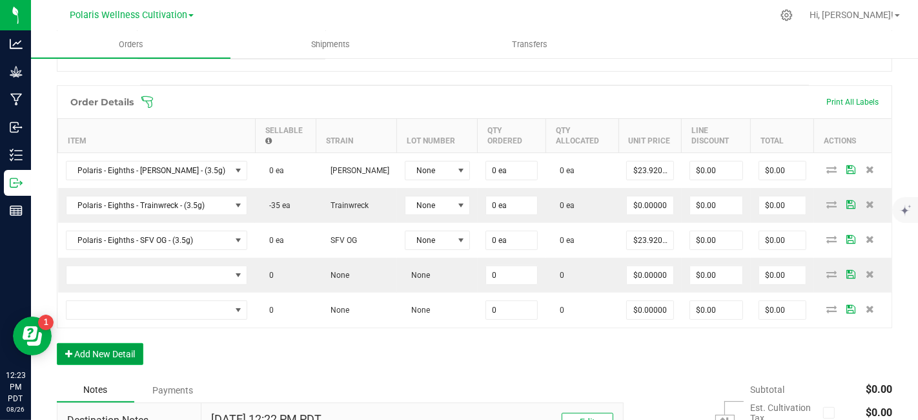
click at [127, 355] on button "Add New Detail" at bounding box center [100, 354] width 87 height 22
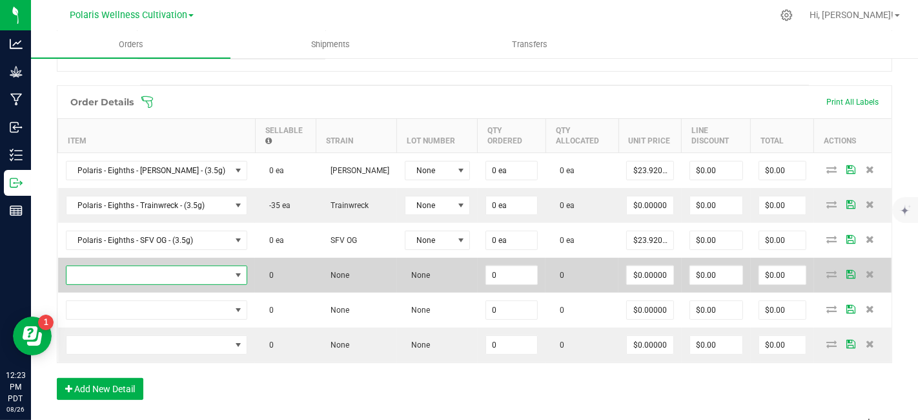
click at [143, 274] on span "NO DATA FOUND" at bounding box center [149, 275] width 165 height 18
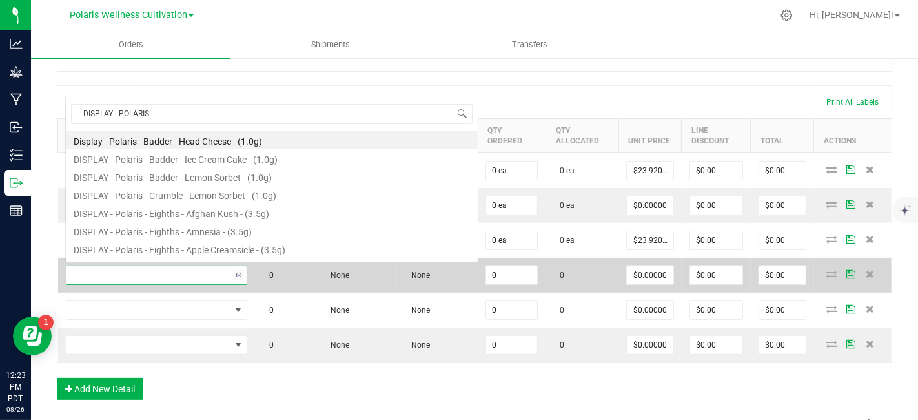
scroll to position [0, 0]
type input "D"
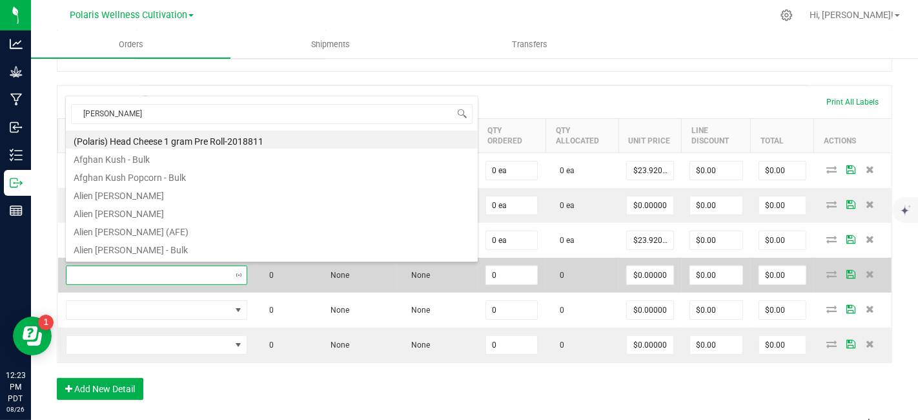
type input "[PERSON_NAME]"
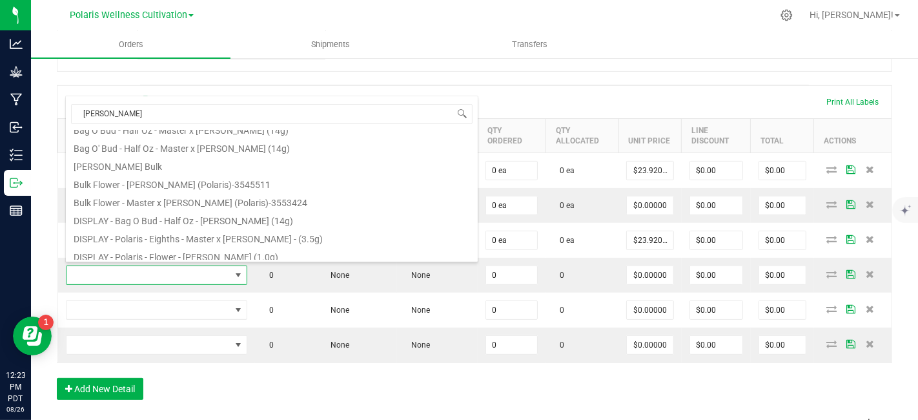
scroll to position [57, 0]
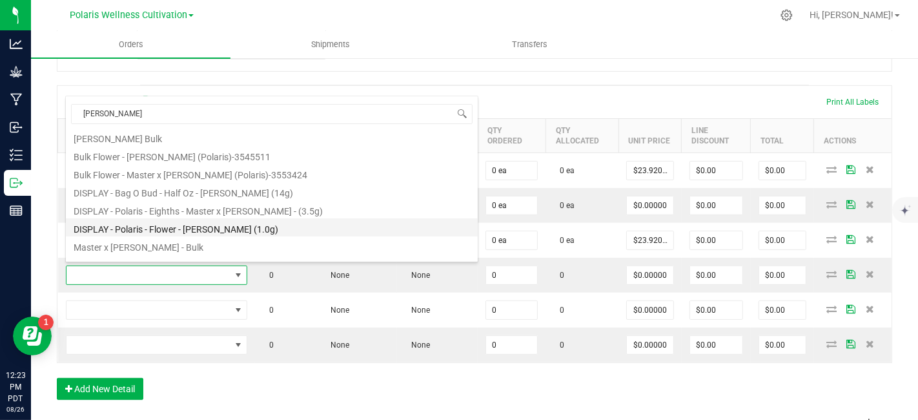
click at [231, 231] on li "DISPLAY - Polaris - Flower - [PERSON_NAME] (1.0g)" at bounding box center [272, 227] width 412 height 18
type input "0 ea"
type input "$0.01000"
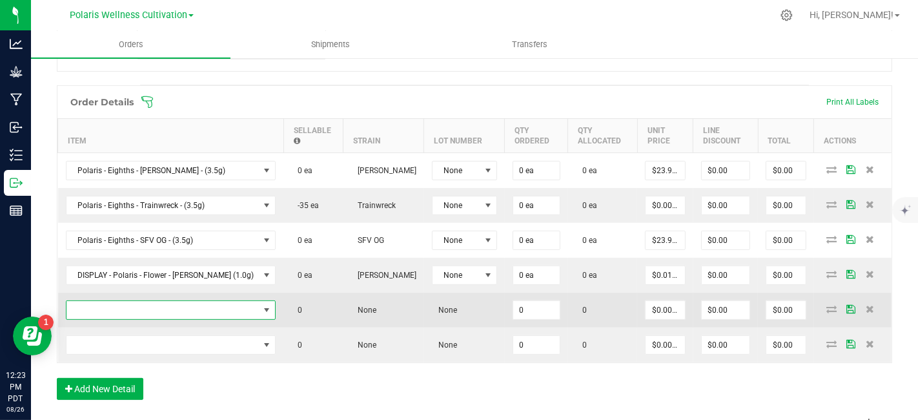
click at [196, 304] on span "NO DATA FOUND" at bounding box center [163, 310] width 193 height 18
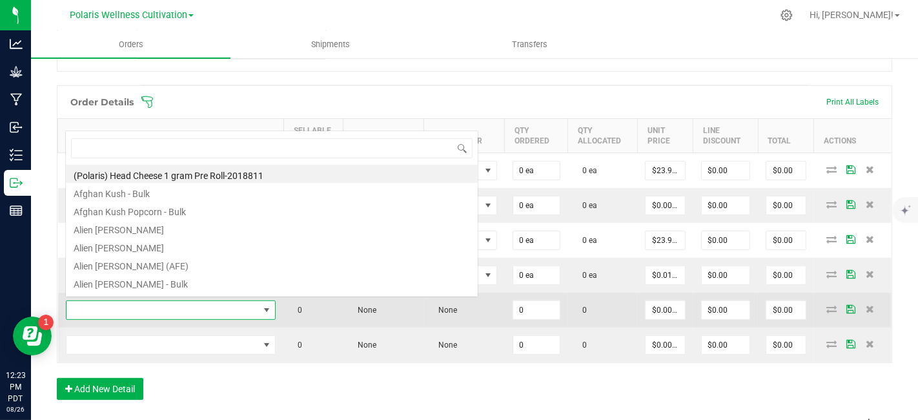
scroll to position [19, 192]
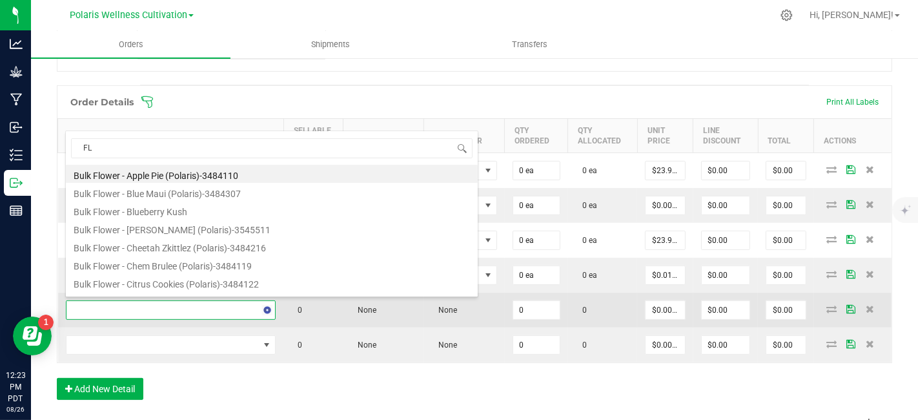
type input "F"
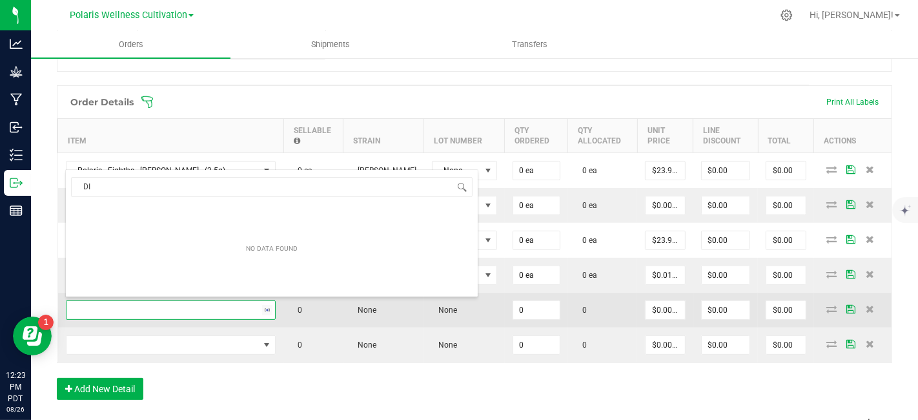
type input "D"
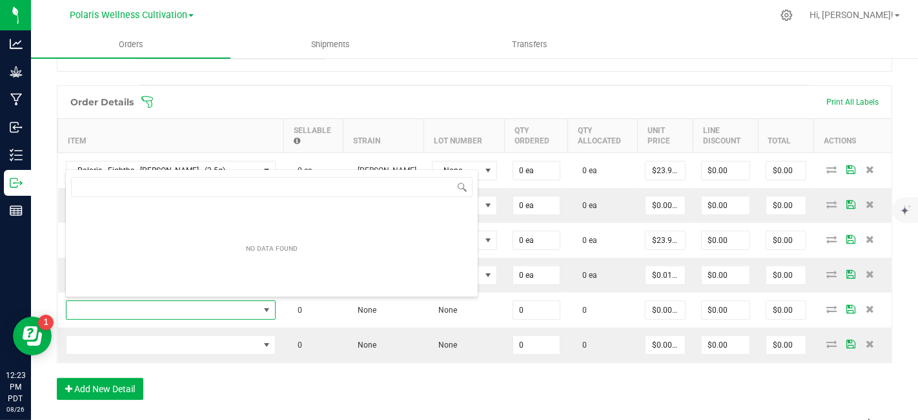
click at [432, 89] on div "Order Details Print All Labels" at bounding box center [474, 102] width 834 height 32
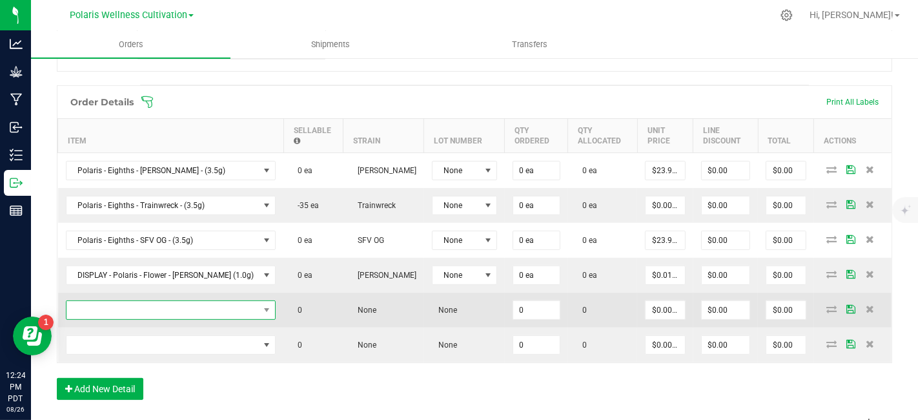
click at [194, 305] on span "NO DATA FOUND" at bounding box center [163, 310] width 193 height 18
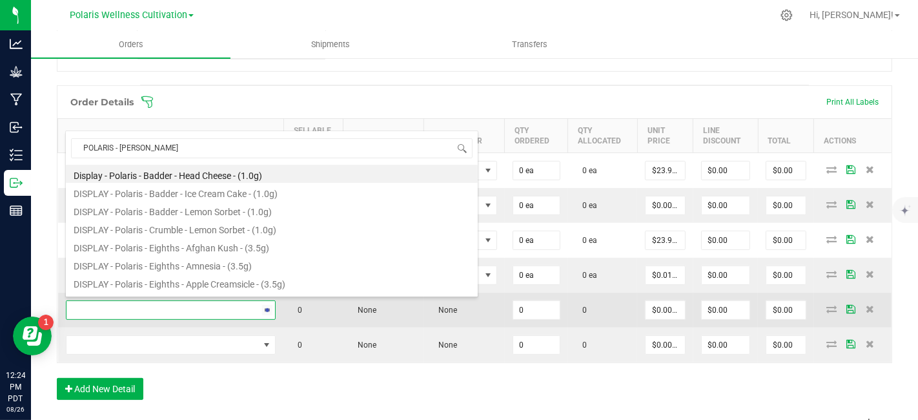
type input "POLARIS - FLOWER"
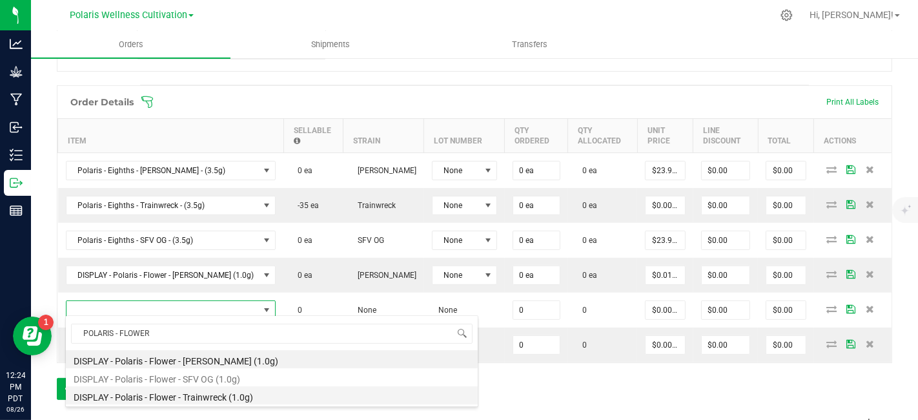
click at [221, 397] on li "DISPLAY - Polaris - Flower - Trainwreck (1.0g)" at bounding box center [272, 395] width 412 height 18
type input "0 ea"
type input "$0.01000"
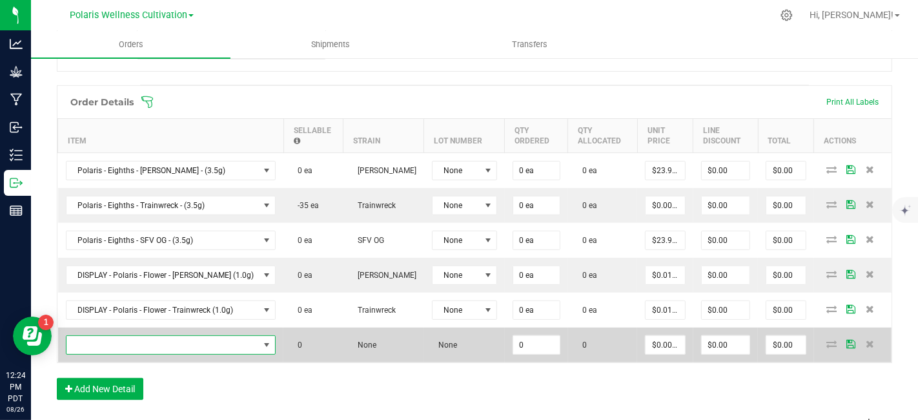
click at [185, 344] on span "NO DATA FOUND" at bounding box center [163, 345] width 193 height 18
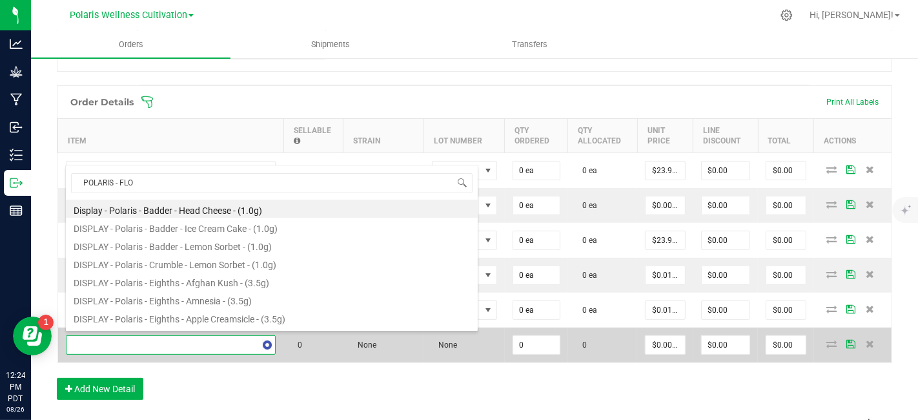
type input "POLARIS - FLOW"
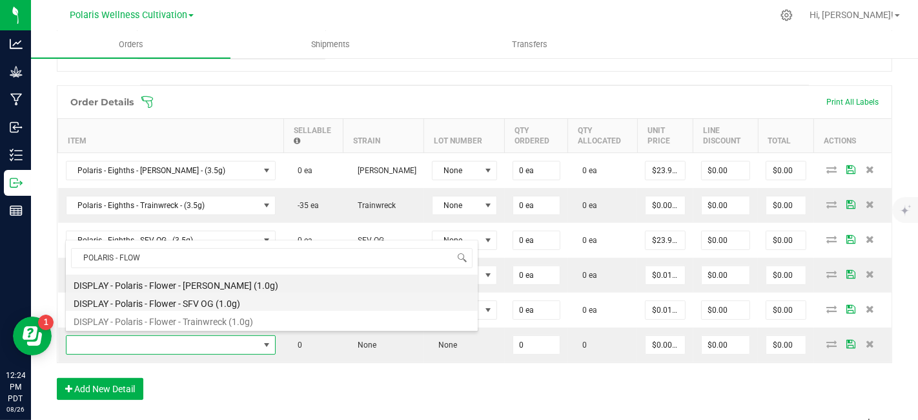
click at [207, 305] on li "DISPLAY - Polaris - Flower - SFV OG (1.0g)" at bounding box center [272, 302] width 412 height 18
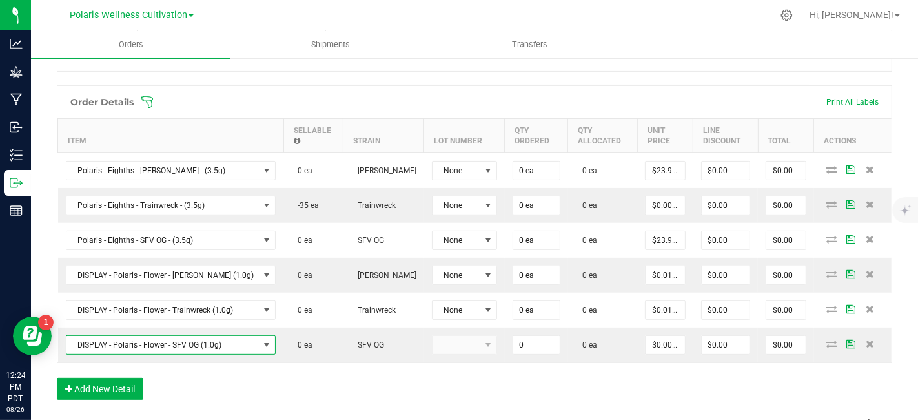
type input "0 ea"
type input "$0.01000"
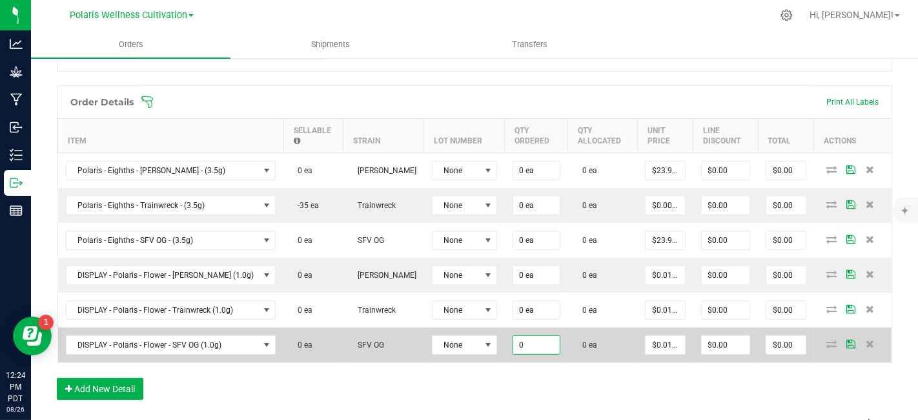
click at [519, 348] on input "0" at bounding box center [536, 345] width 47 height 18
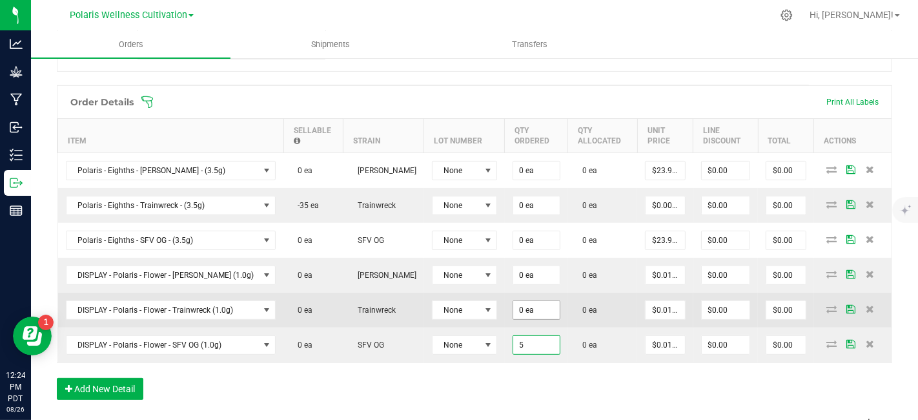
type input "5"
type input "0"
type input "5 ea"
type input "$0.05"
click at [520, 310] on input "0" at bounding box center [536, 310] width 47 height 18
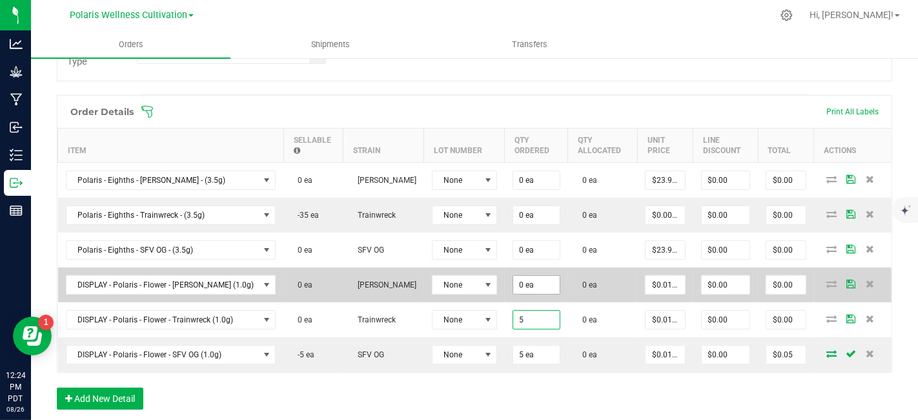
type input "5"
type input "0"
type input "5 ea"
type input "$0.05"
click at [520, 276] on input "0" at bounding box center [536, 285] width 47 height 18
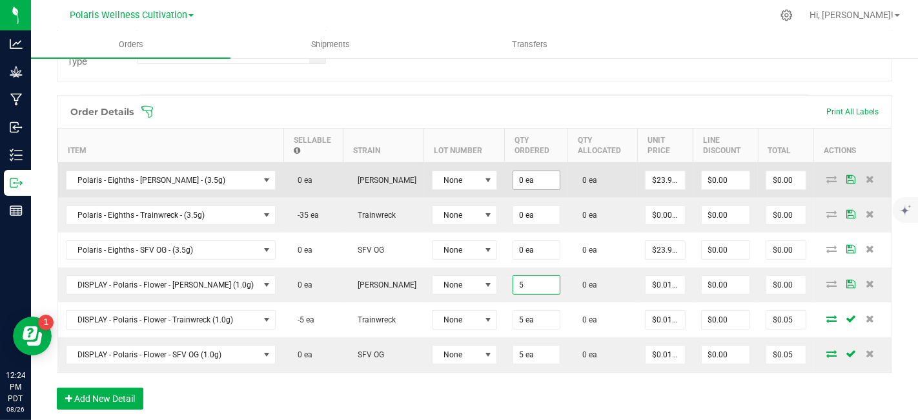
type input "5"
type input "0"
type input "5 ea"
type input "$0.05"
click at [518, 181] on input "0" at bounding box center [536, 180] width 47 height 18
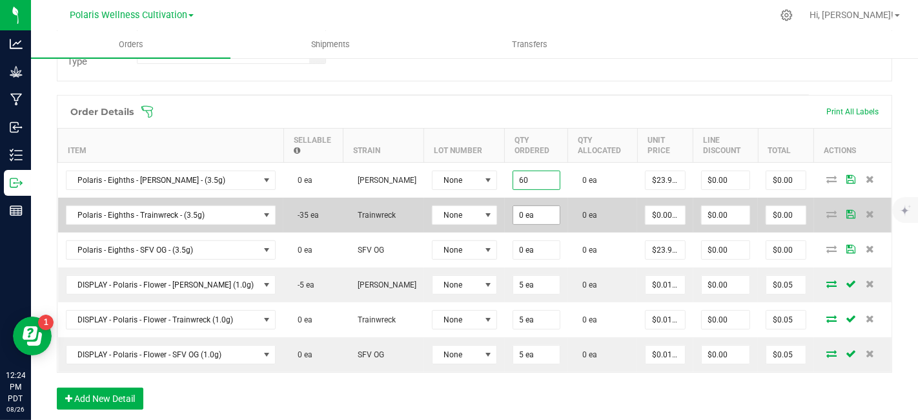
type input "60 ea"
type input "$1,435.20"
click at [516, 211] on input "0" at bounding box center [536, 215] width 47 height 18
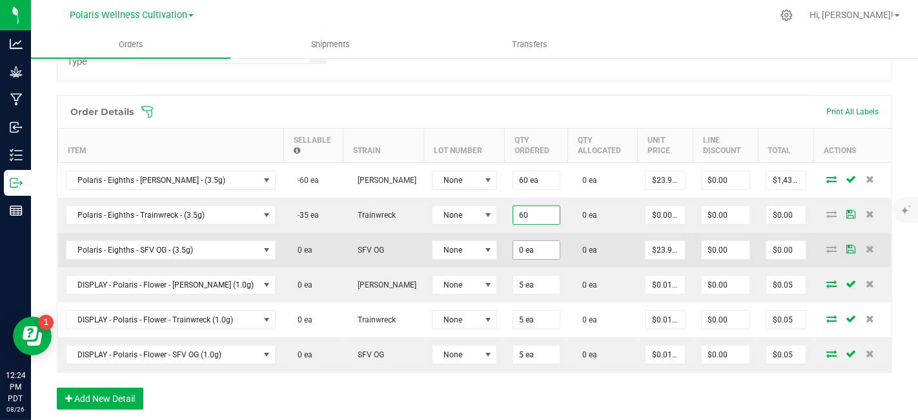
type input "60 ea"
click at [518, 241] on input "0" at bounding box center [536, 250] width 47 height 18
type input "60 ea"
type input "23.92"
type input "$1,435.20"
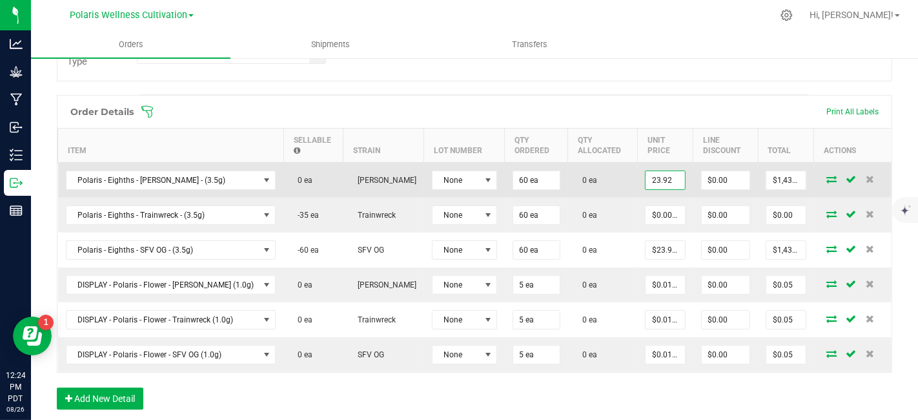
click at [664, 174] on input "23.92" at bounding box center [665, 180] width 39 height 18
type input "$12.50000"
type input "0"
type input "$750.00"
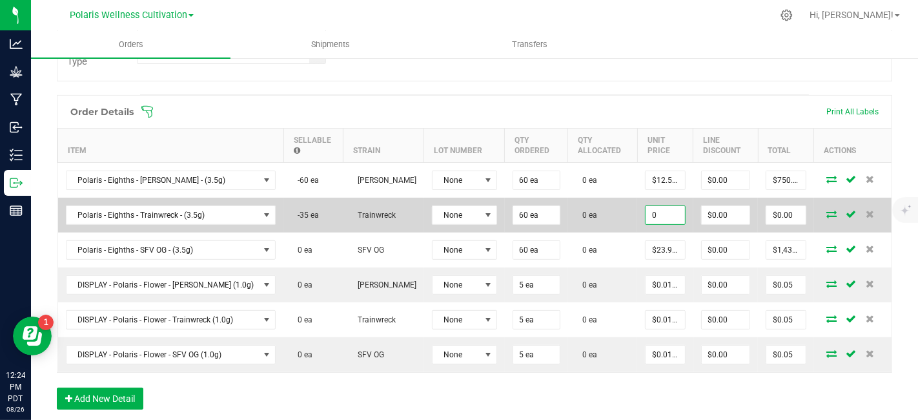
click at [664, 206] on input "0" at bounding box center [665, 215] width 39 height 18
type input "$12.50000"
type input "0"
type input "$750.00"
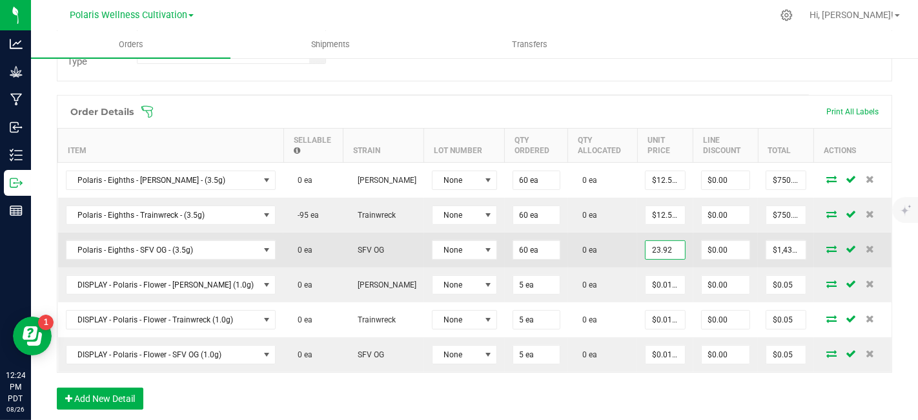
click at [663, 241] on input "23.92" at bounding box center [665, 250] width 39 height 18
type input "$12.50000"
type input "0"
type input "$750.00"
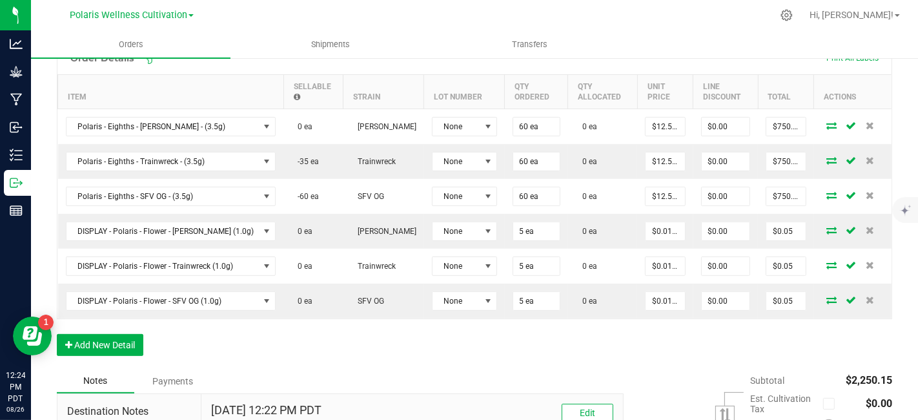
scroll to position [371, 0]
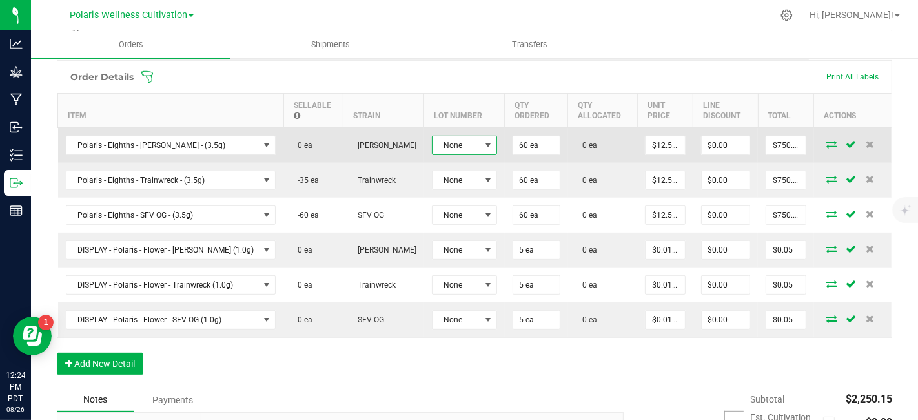
click at [483, 143] on span at bounding box center [488, 145] width 10 height 10
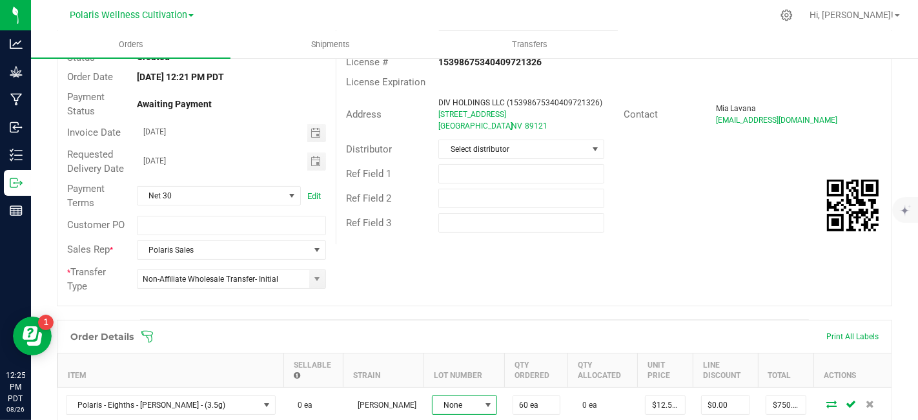
scroll to position [0, 0]
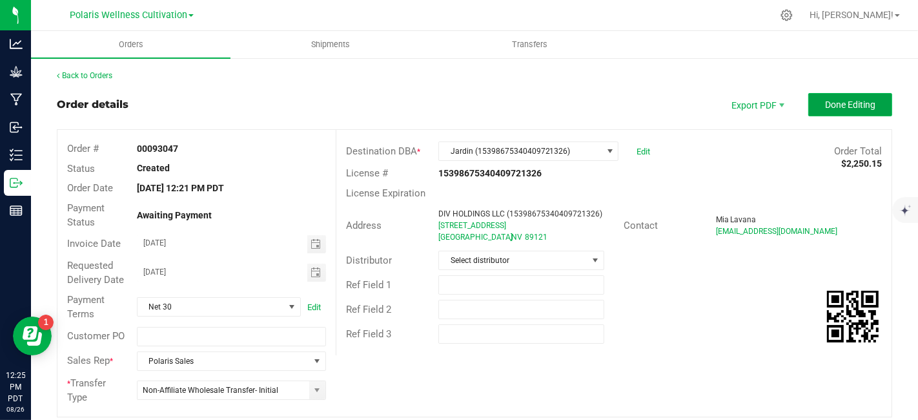
click at [852, 109] on span "Done Editing" at bounding box center [850, 104] width 50 height 10
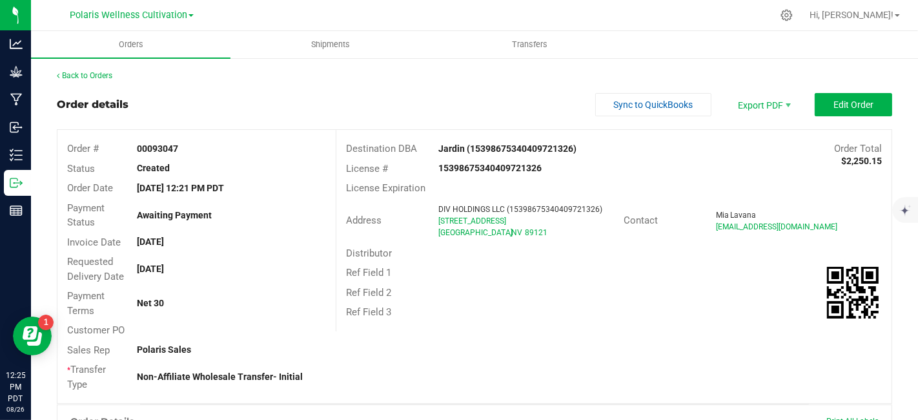
click at [827, 111] on button "Edit Order" at bounding box center [854, 104] width 78 height 23
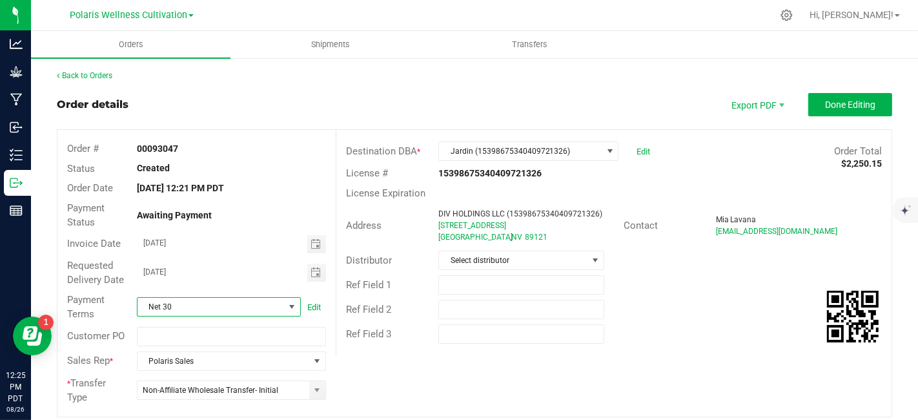
click at [290, 310] on span at bounding box center [292, 307] width 10 height 10
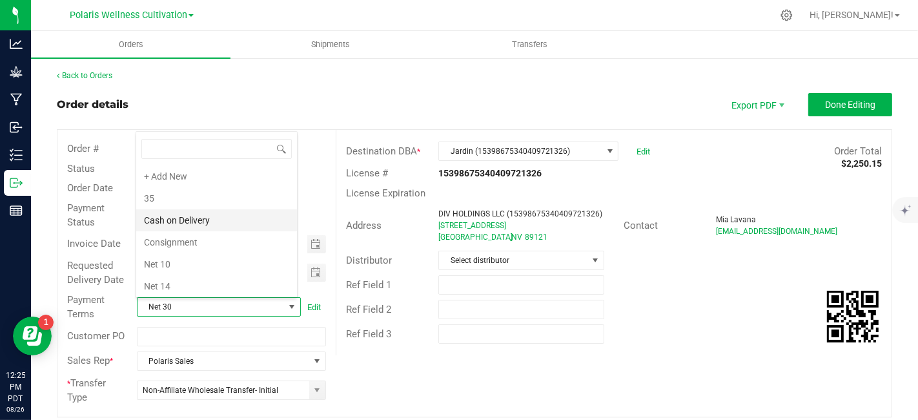
click at [188, 223] on li "Cash on Delivery" at bounding box center [216, 220] width 161 height 22
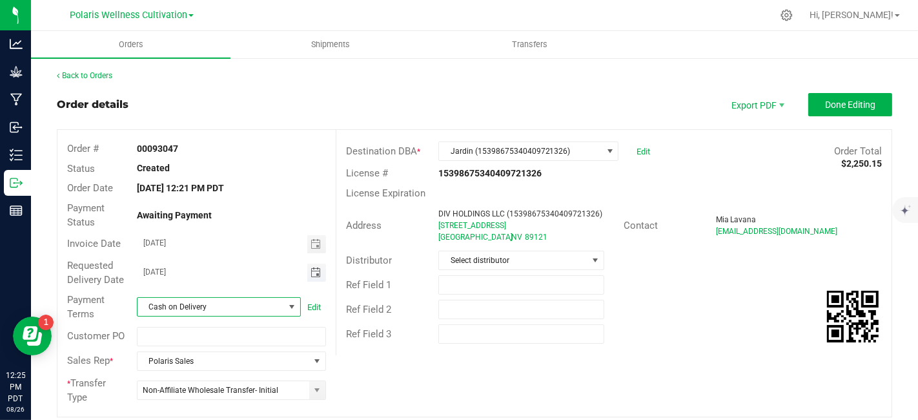
click at [311, 276] on span "Toggle calendar" at bounding box center [316, 272] width 10 height 10
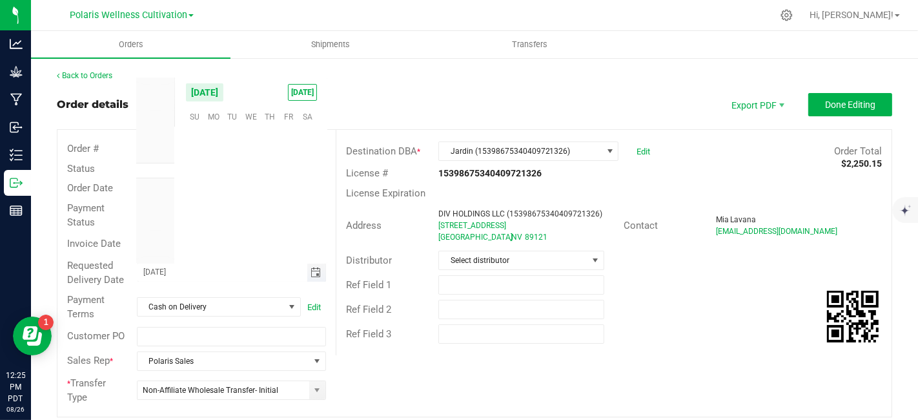
scroll to position [209320, 0]
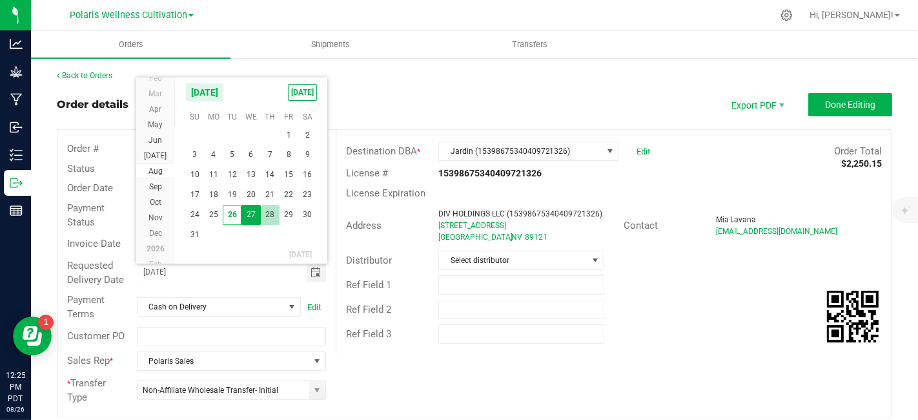
click at [265, 212] on span "28" at bounding box center [270, 215] width 19 height 20
type input "[DATE]"
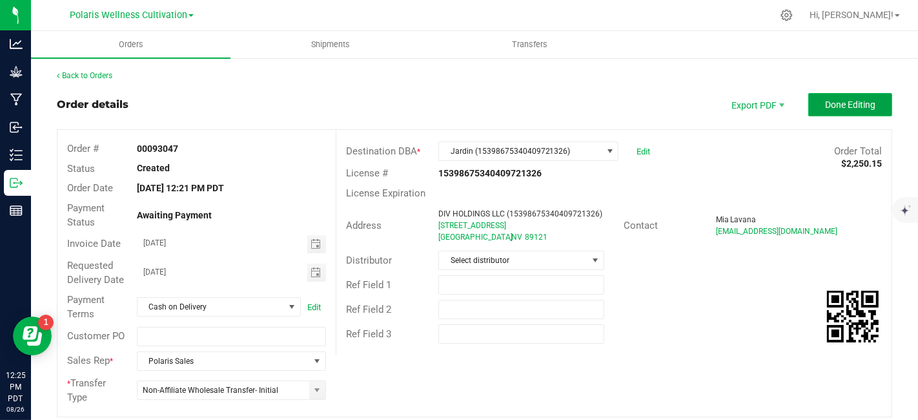
click at [833, 103] on span "Done Editing" at bounding box center [850, 104] width 50 height 10
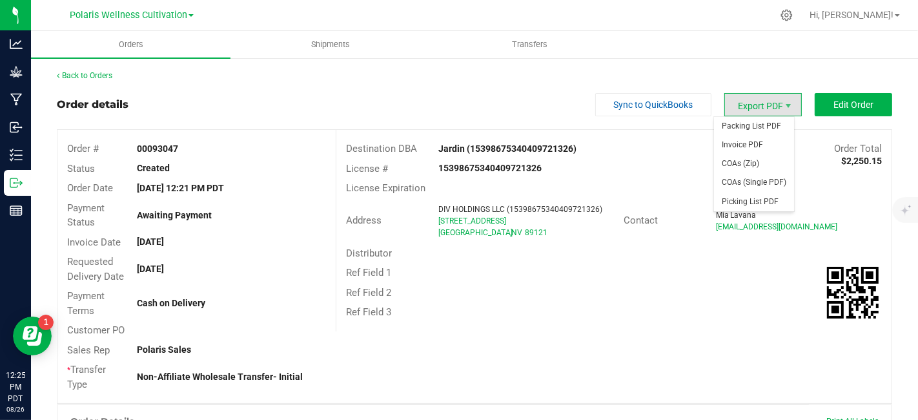
click at [778, 97] on span "Export PDF" at bounding box center [764, 104] width 78 height 23
click at [761, 143] on span "Invoice PDF" at bounding box center [754, 145] width 80 height 19
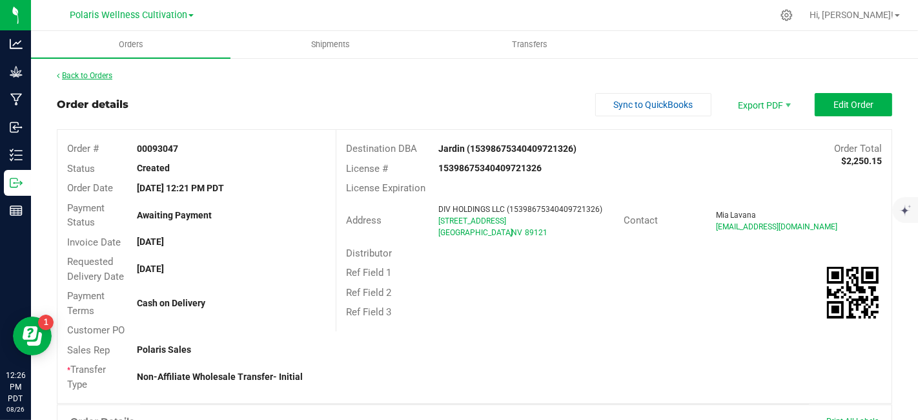
click at [99, 76] on link "Back to Orders" at bounding box center [85, 75] width 56 height 9
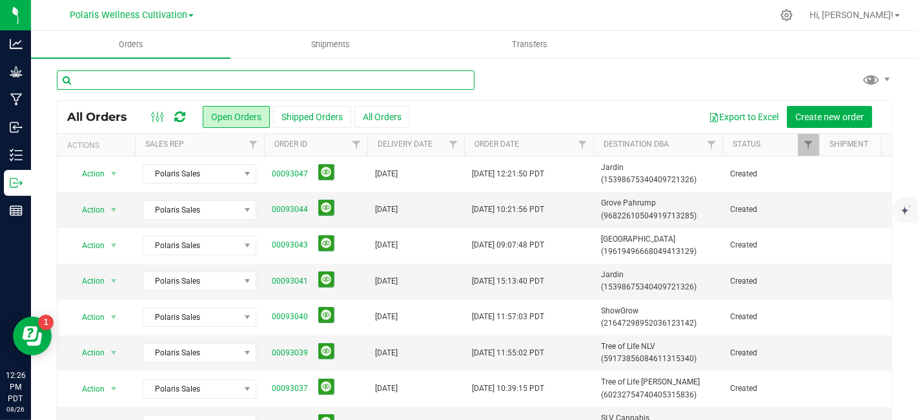
click at [303, 78] on input "text" at bounding box center [266, 79] width 418 height 19
type input "R"
type input "JARDIN"
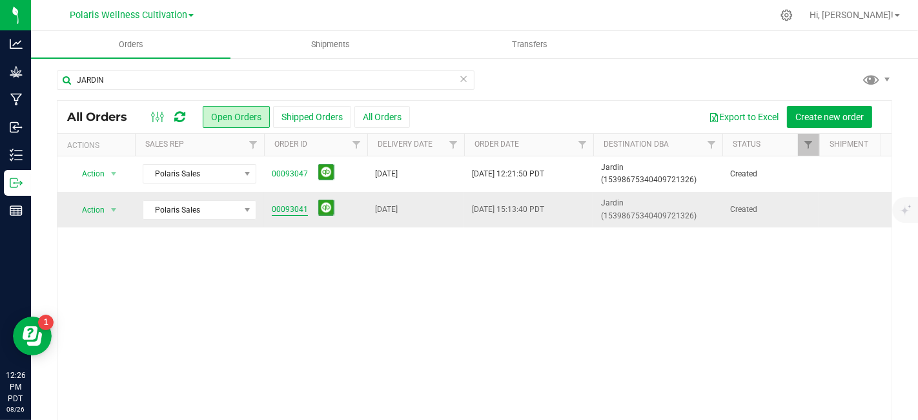
click at [295, 209] on link "00093041" at bounding box center [290, 209] width 36 height 12
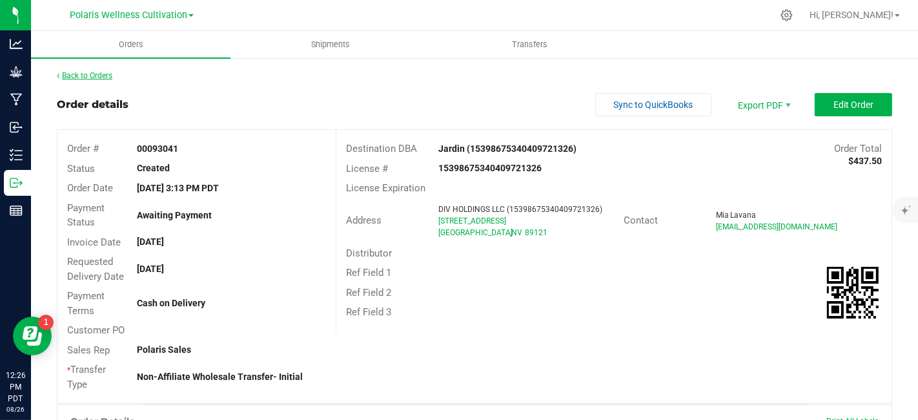
click at [79, 74] on link "Back to Orders" at bounding box center [85, 75] width 56 height 9
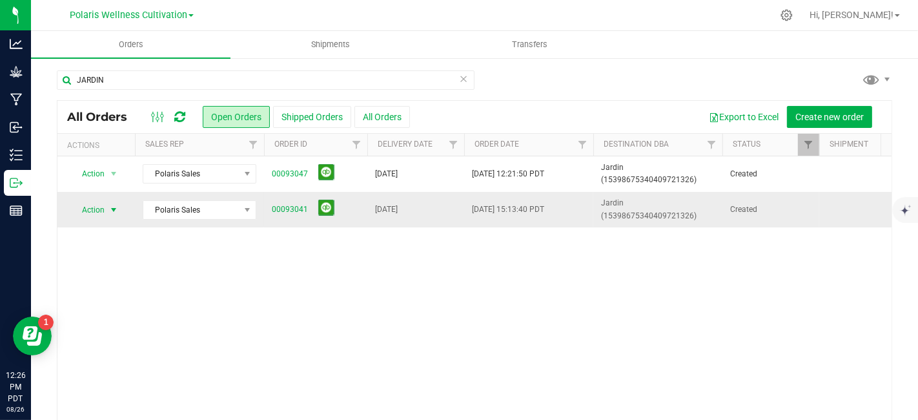
click at [107, 205] on span "select" at bounding box center [114, 210] width 16 height 18
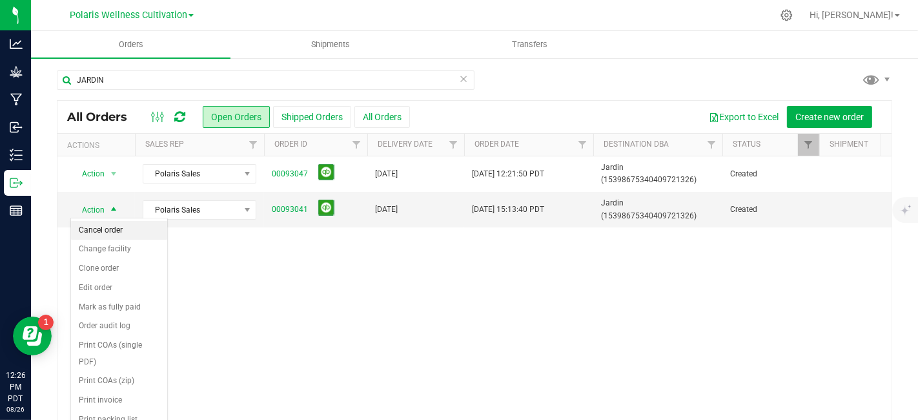
click at [112, 228] on li "Cancel order" at bounding box center [119, 230] width 96 height 19
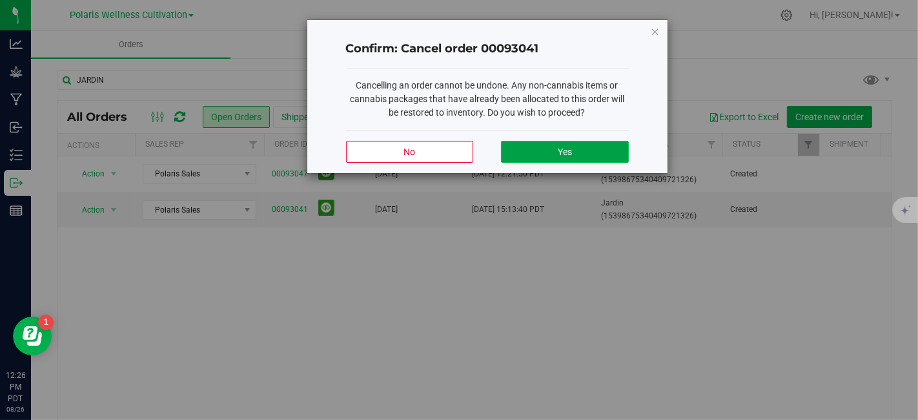
click at [586, 146] on button "Yes" at bounding box center [564, 152] width 127 height 22
